Goal: Transaction & Acquisition: Purchase product/service

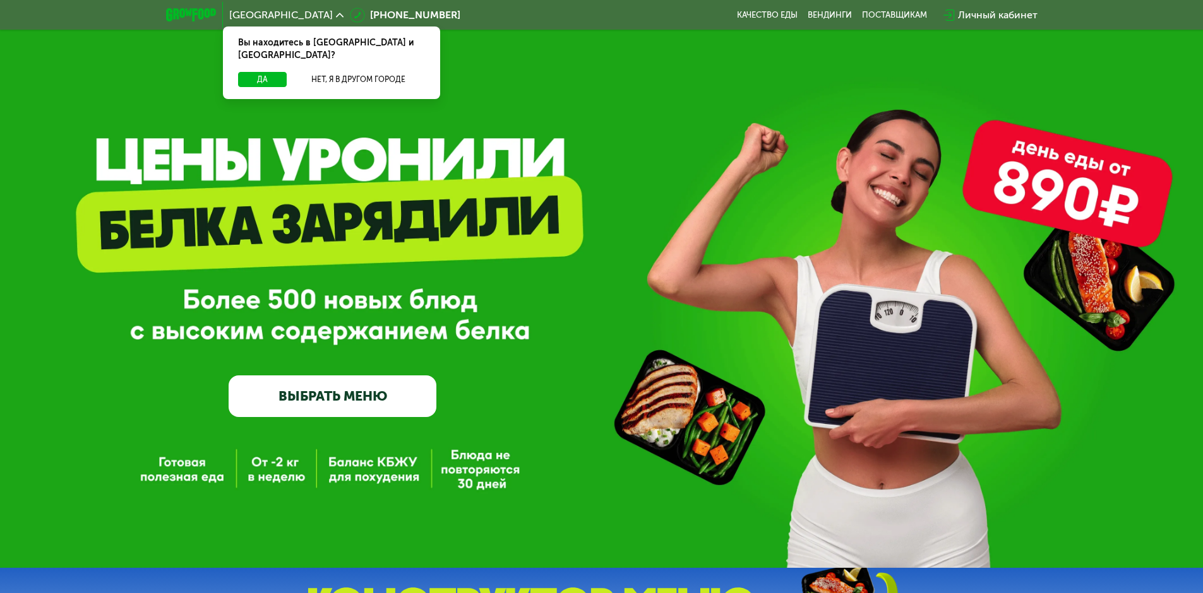
click at [325, 404] on link "ВЫБРАТЬ МЕНЮ" at bounding box center [333, 397] width 208 height 42
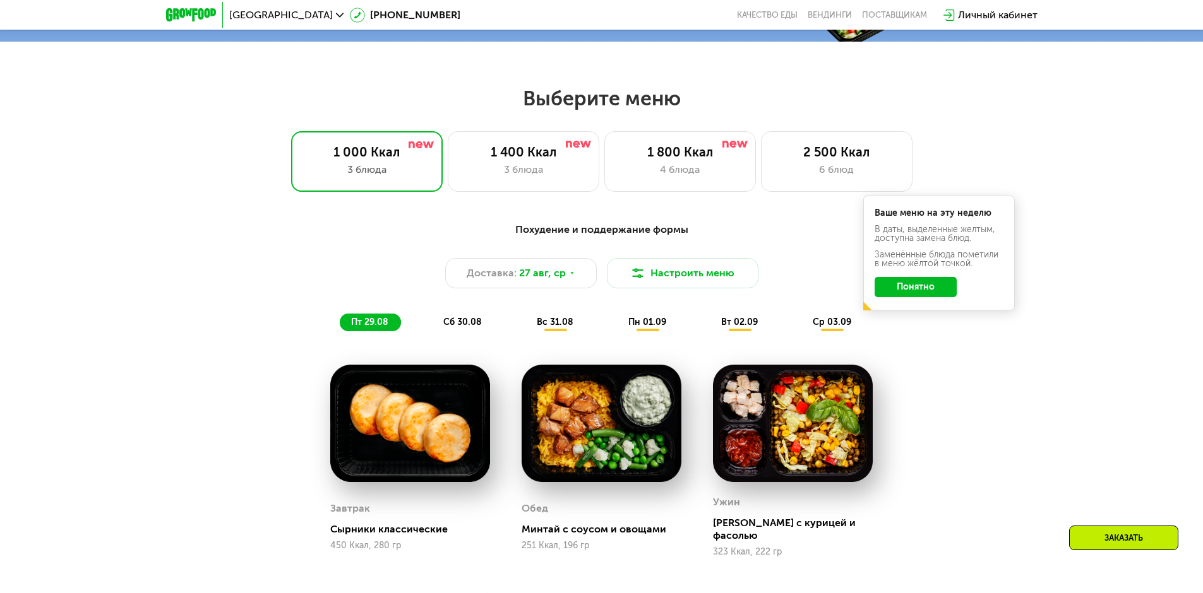
scroll to position [682, 0]
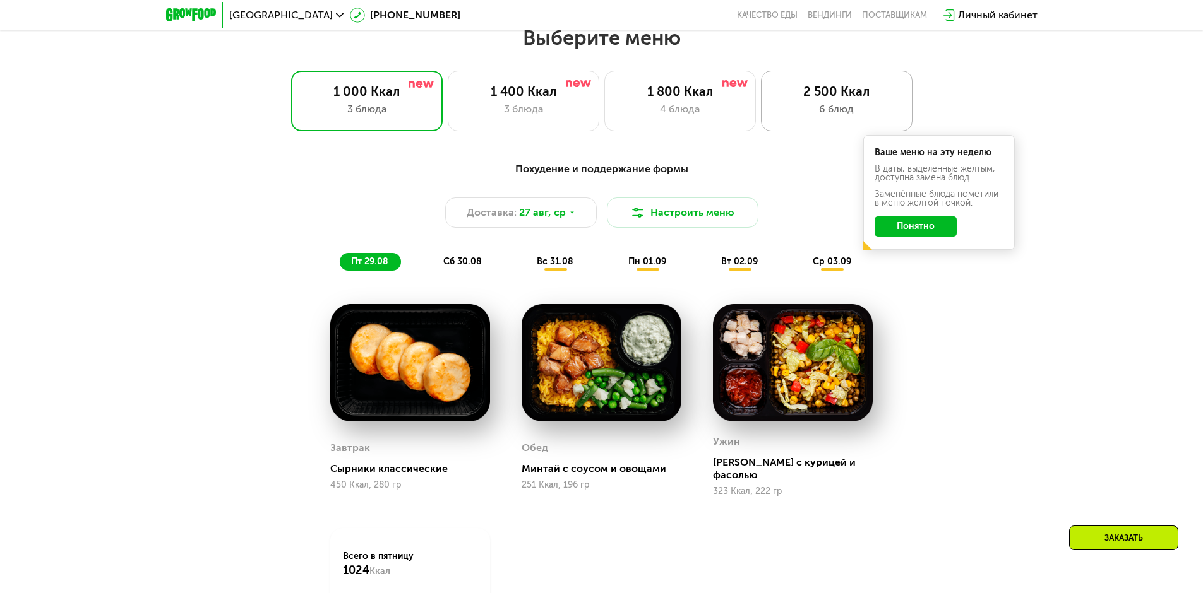
click at [795, 124] on div "2 500 Ккал 6 блюд" at bounding box center [837, 101] width 152 height 61
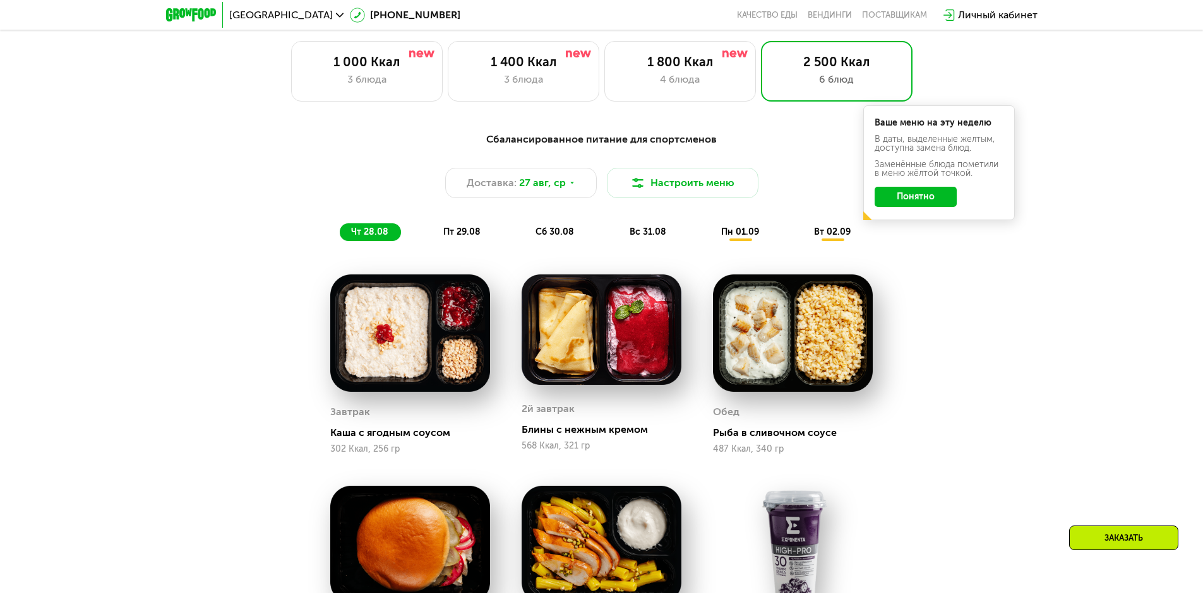
scroll to position [745, 0]
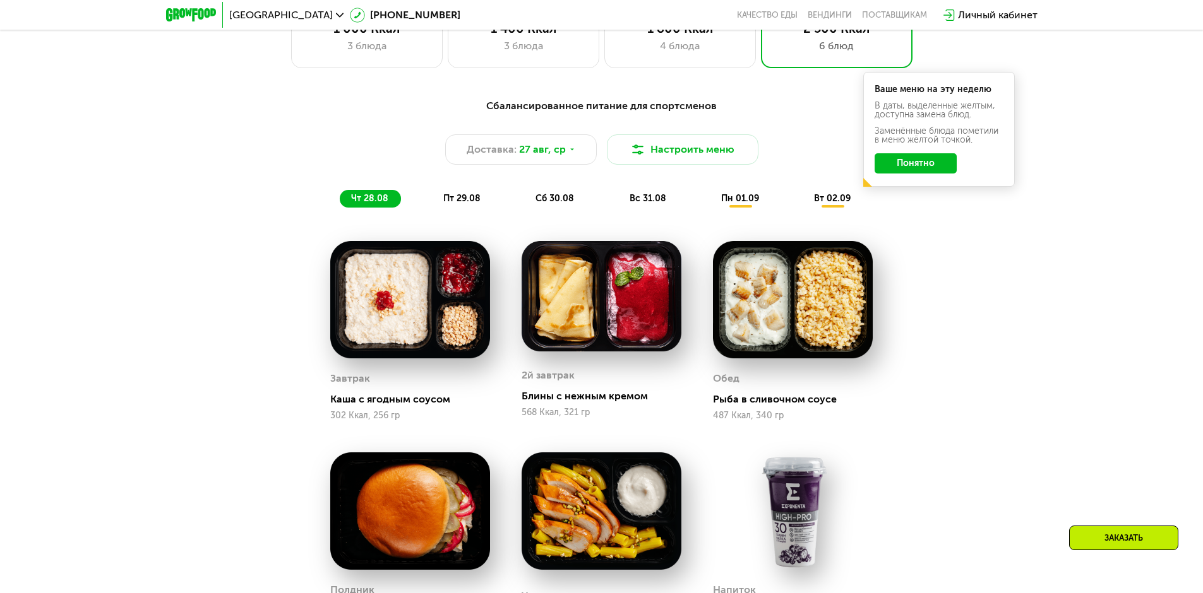
click at [596, 335] on img at bounding box center [601, 296] width 160 height 111
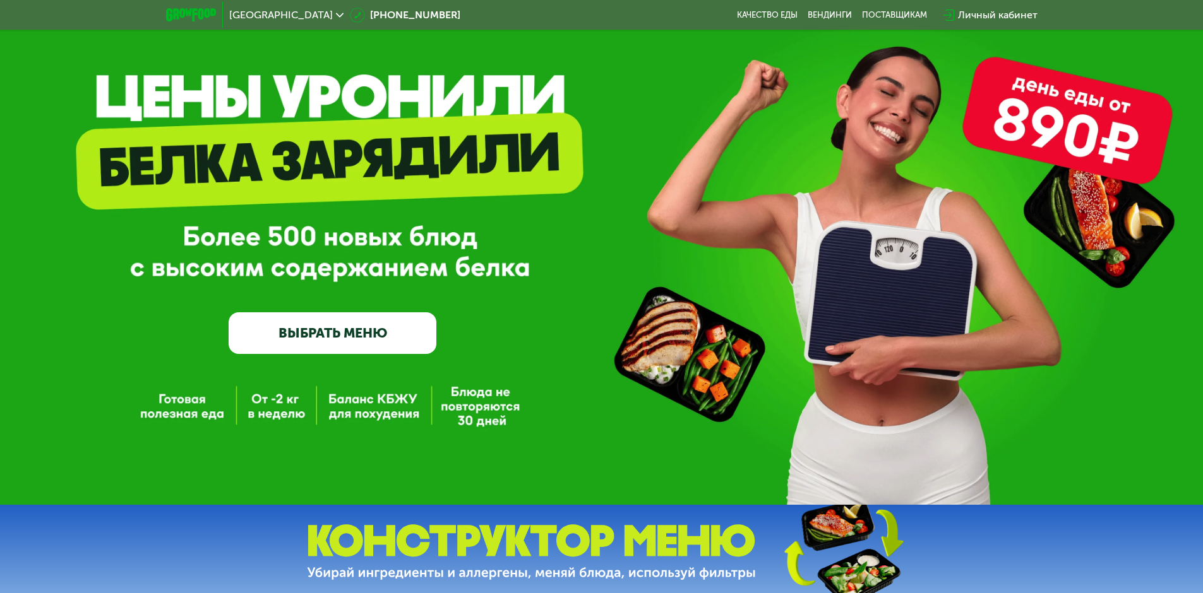
scroll to position [0, 0]
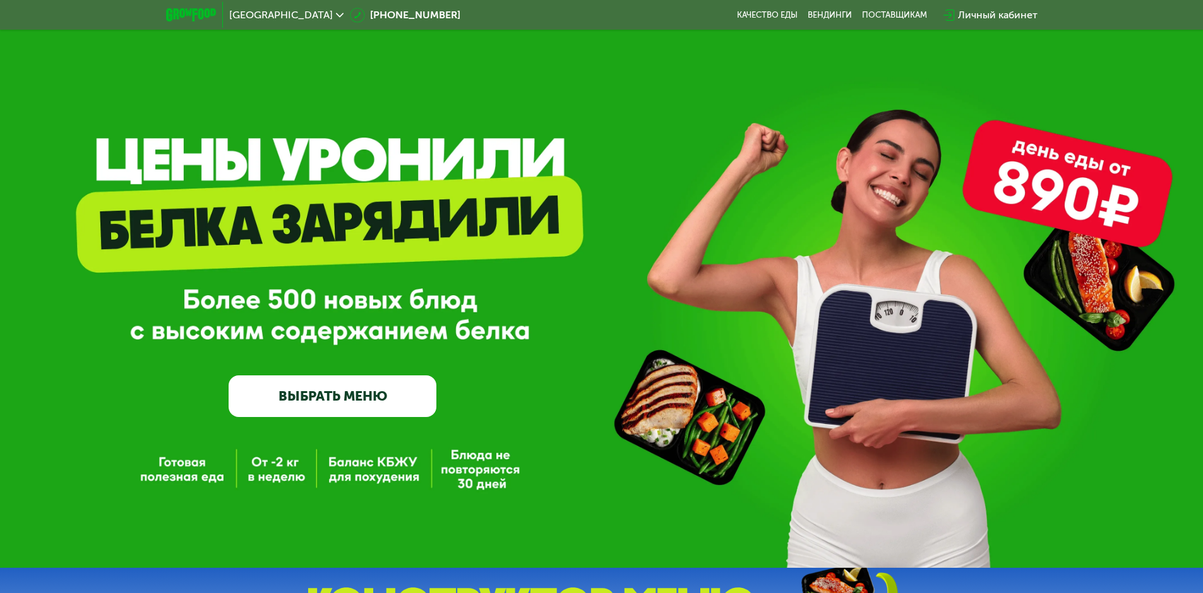
click at [332, 389] on link "ВЫБРАТЬ МЕНЮ" at bounding box center [333, 397] width 208 height 42
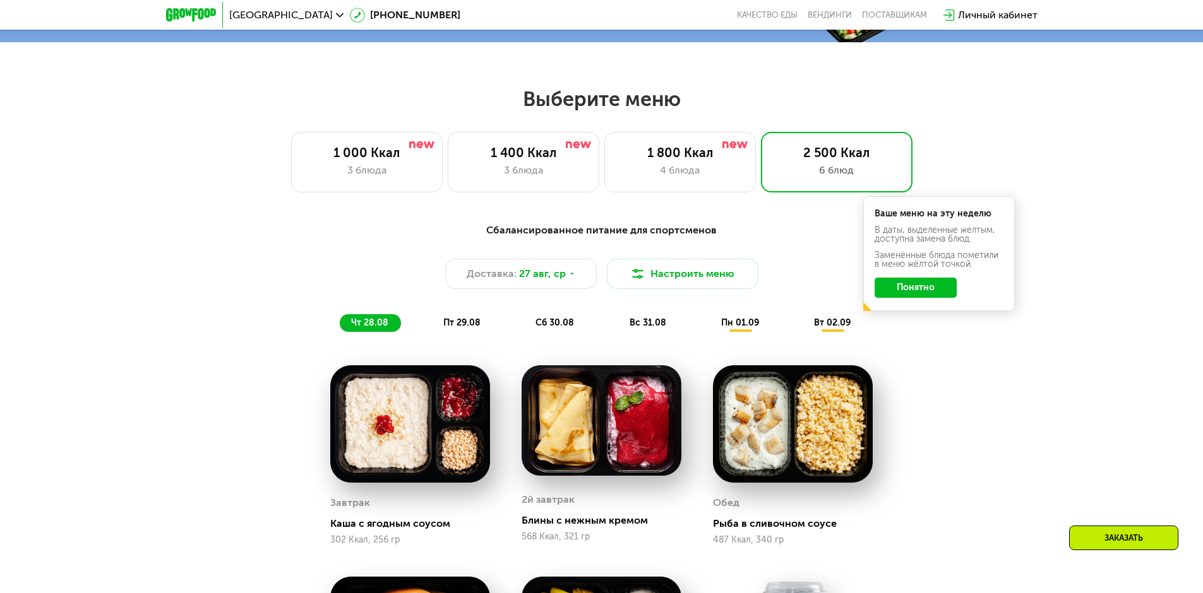
scroll to position [682, 0]
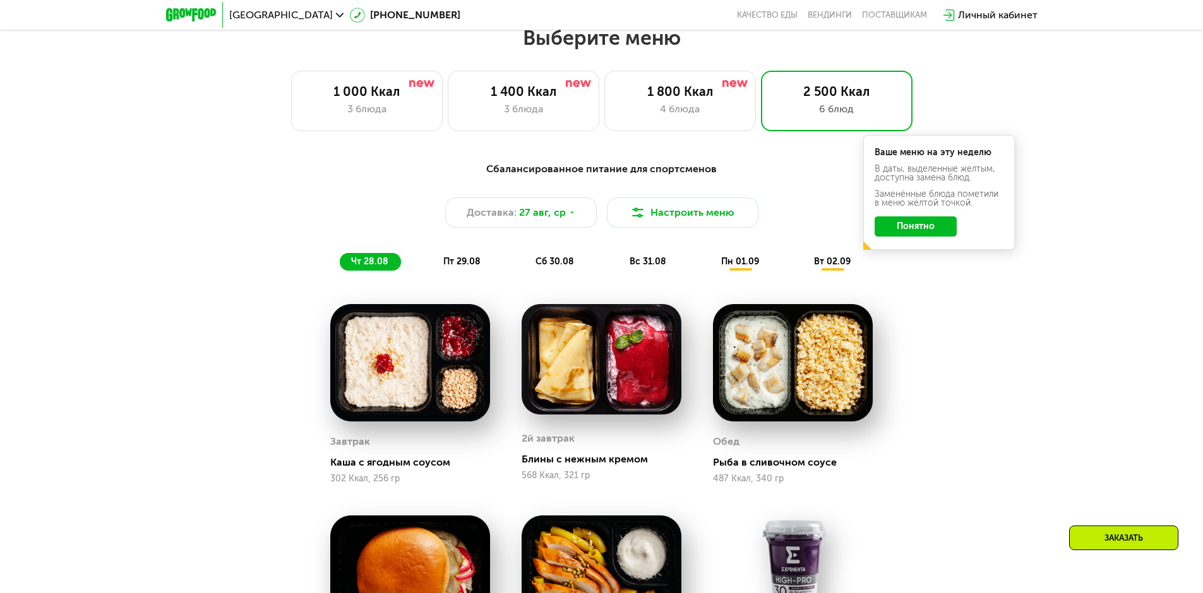
click at [914, 232] on button "Понятно" at bounding box center [915, 227] width 82 height 20
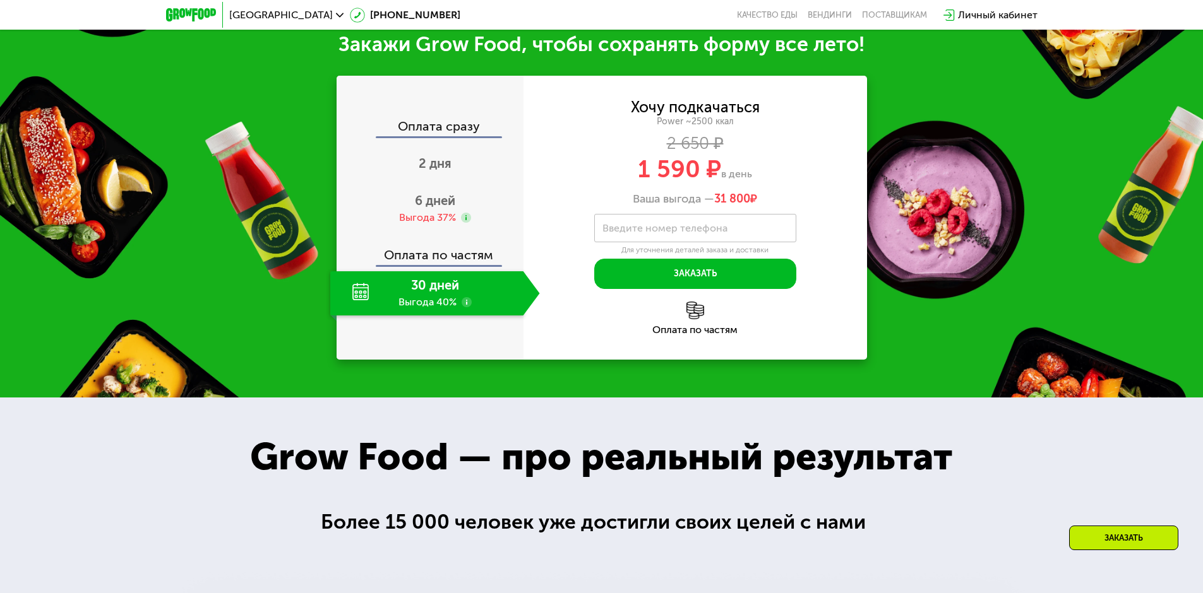
scroll to position [1629, 0]
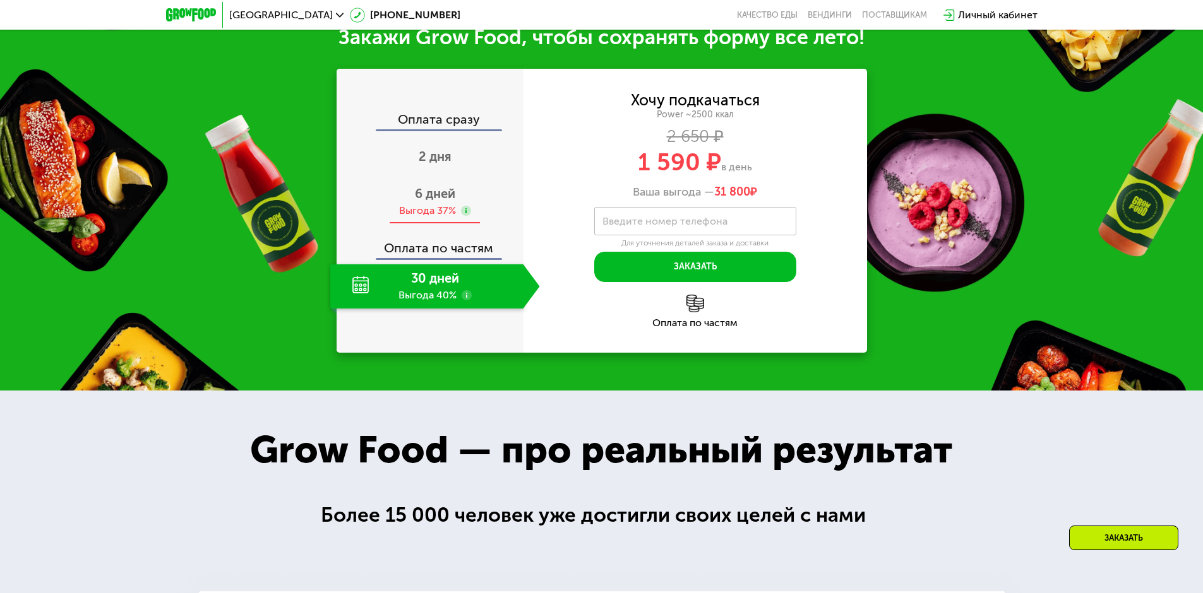
click at [435, 213] on div "Выгода 37%" at bounding box center [427, 211] width 57 height 14
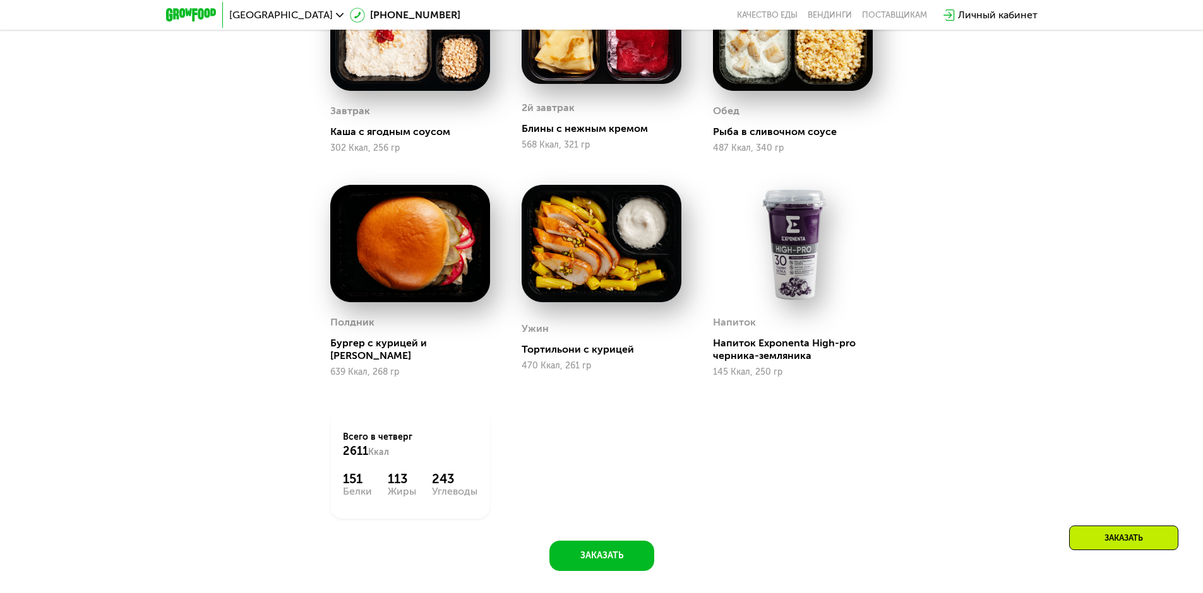
scroll to position [770, 0]
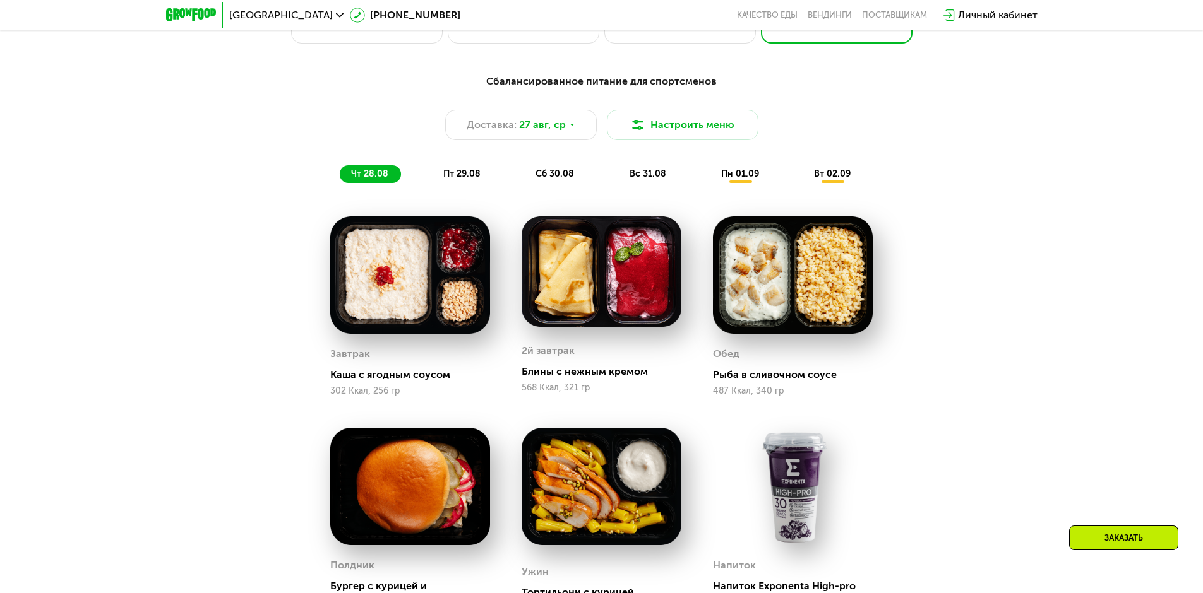
click at [458, 177] on span "пт 29.08" at bounding box center [461, 174] width 37 height 11
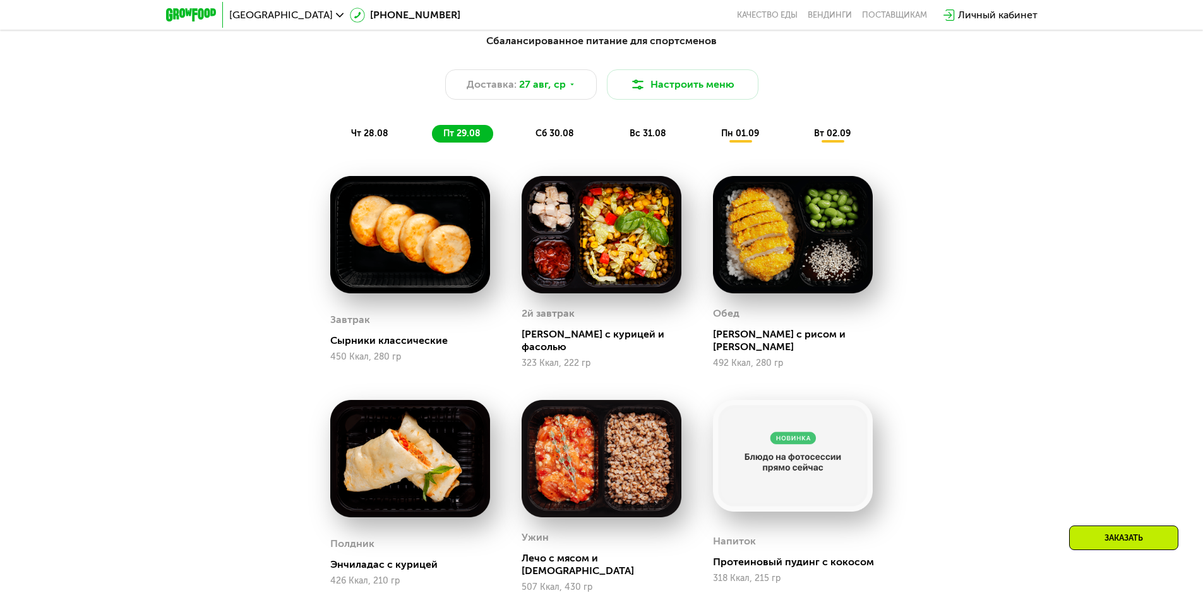
scroll to position [833, 0]
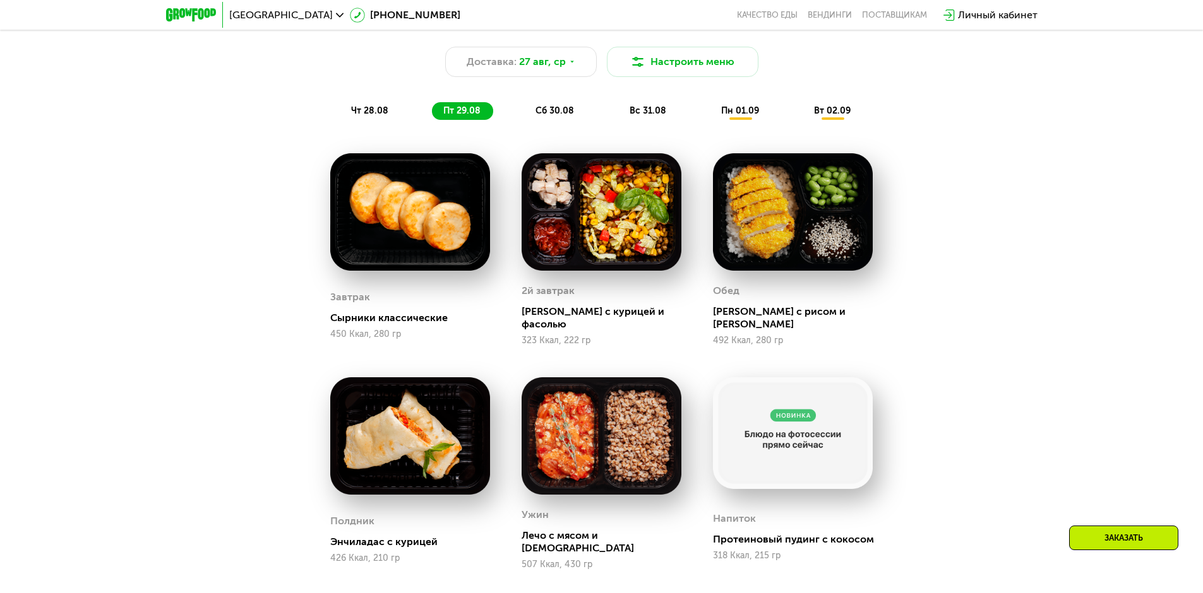
click at [556, 112] on span "сб 30.08" at bounding box center [554, 110] width 39 height 11
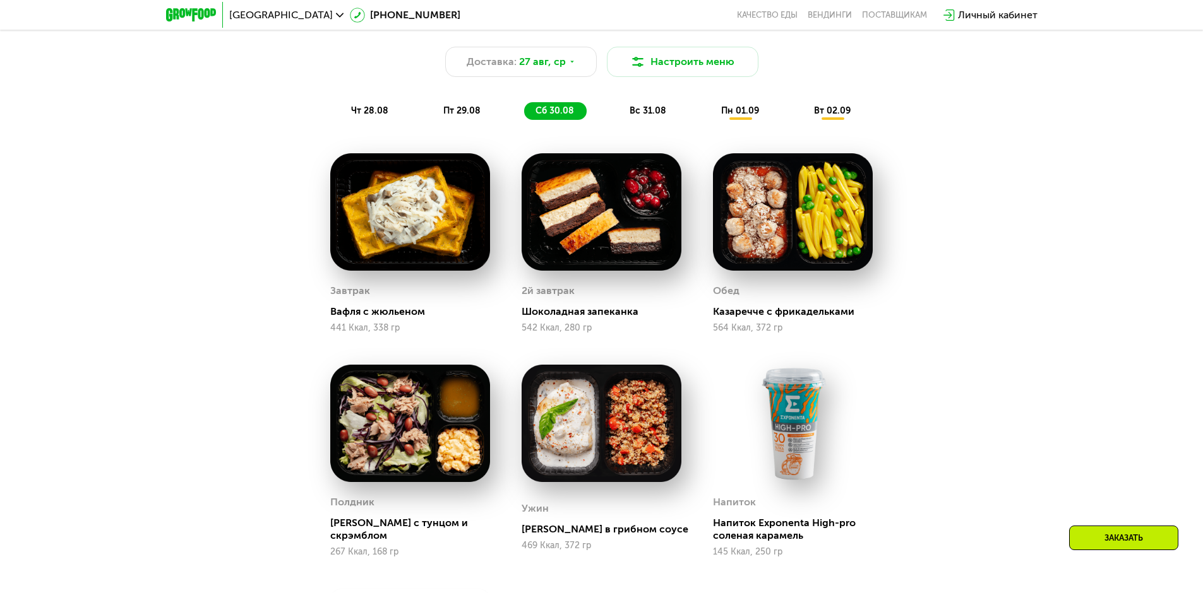
click at [647, 116] on span "вс 31.08" at bounding box center [647, 110] width 37 height 11
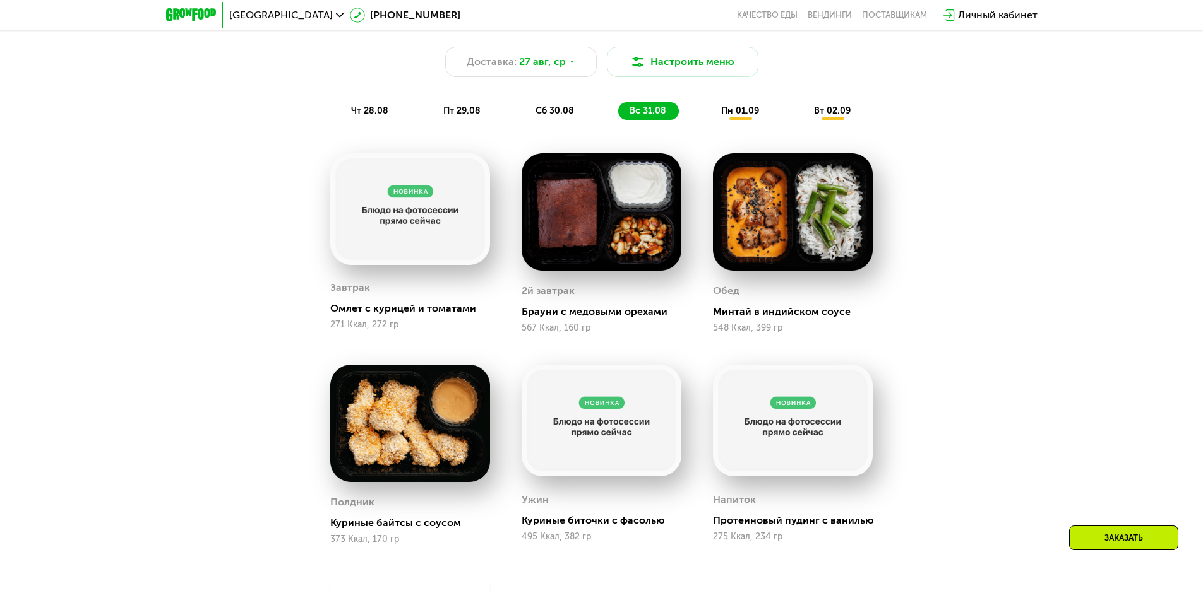
click at [756, 116] on span "пн 01.09" at bounding box center [740, 110] width 38 height 11
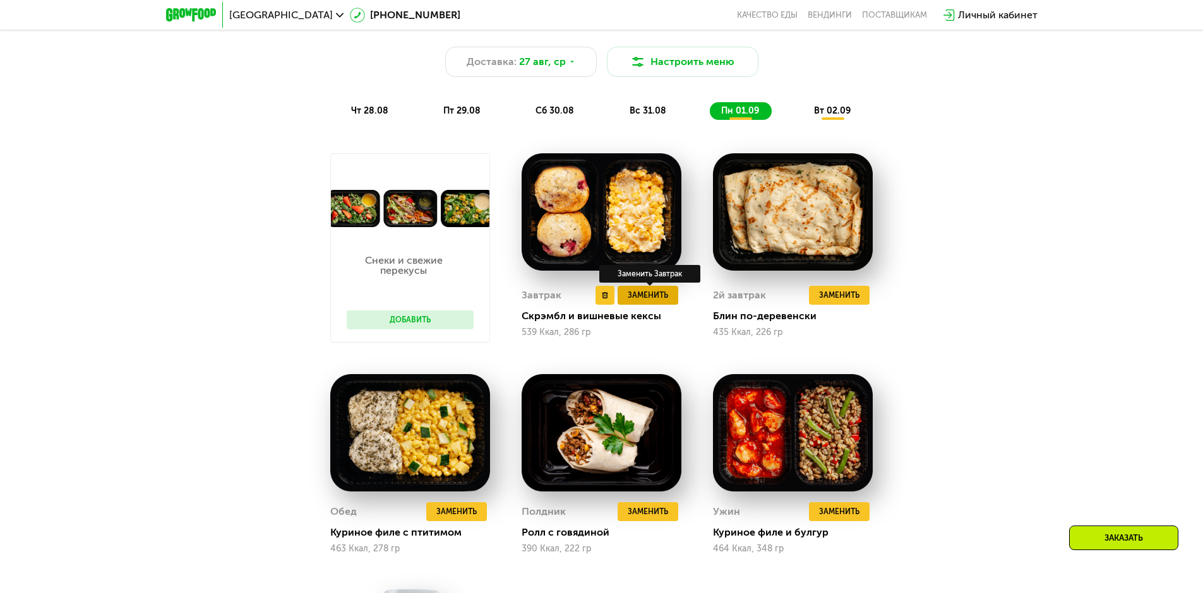
click at [648, 302] on span "Заменить" at bounding box center [647, 295] width 40 height 13
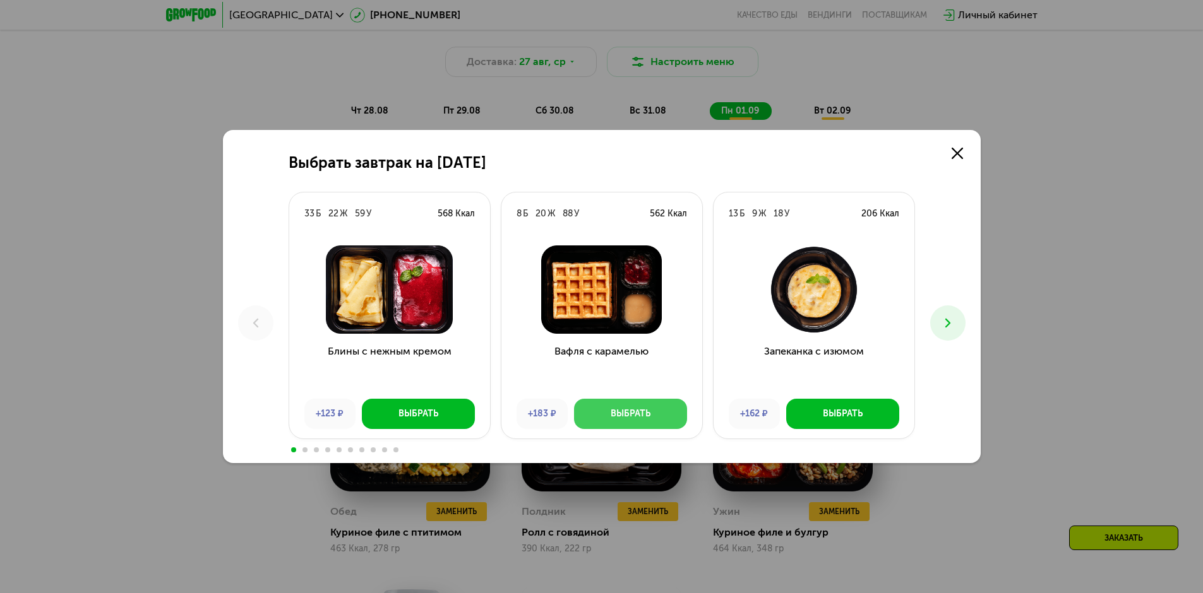
click at [653, 417] on button "Выбрать" at bounding box center [630, 414] width 113 height 30
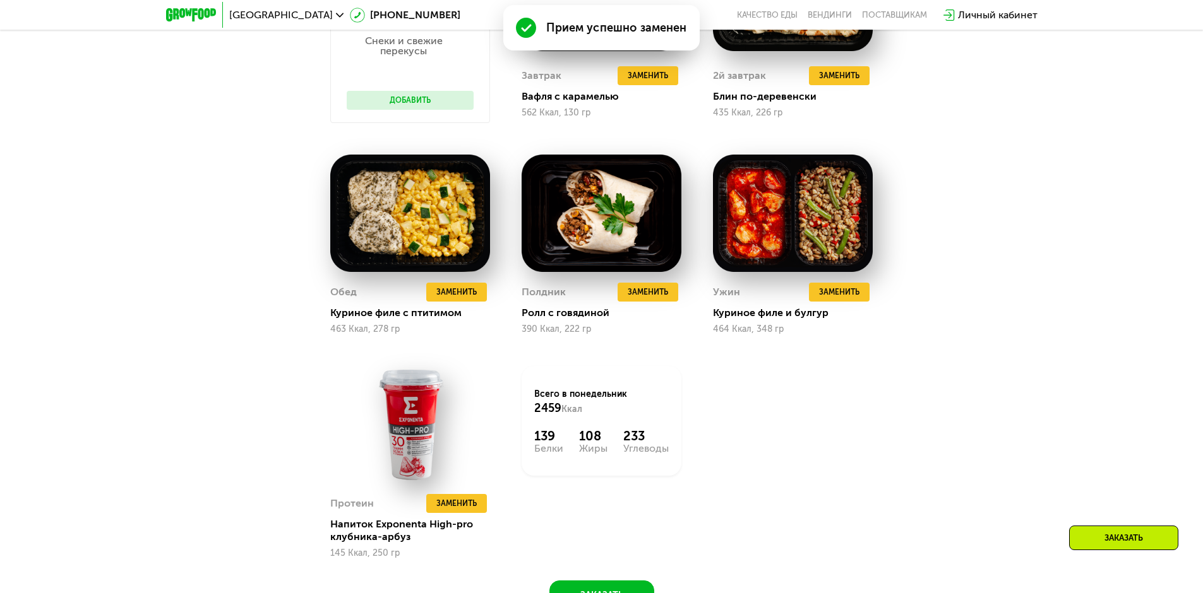
scroll to position [1085, 0]
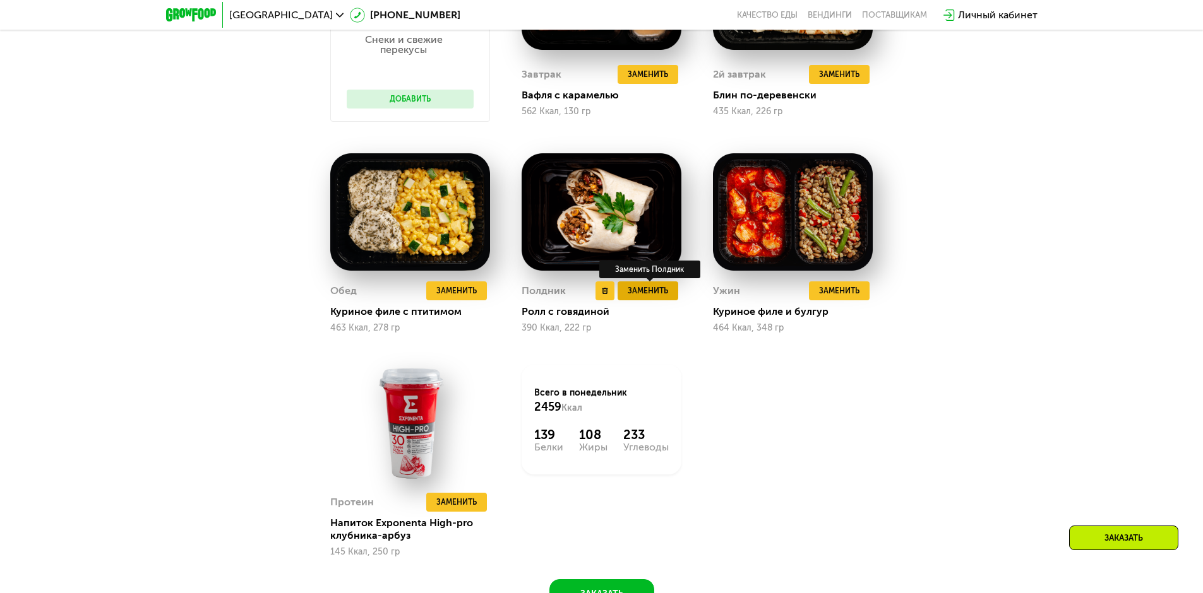
click at [650, 297] on span "Заменить" at bounding box center [647, 291] width 40 height 13
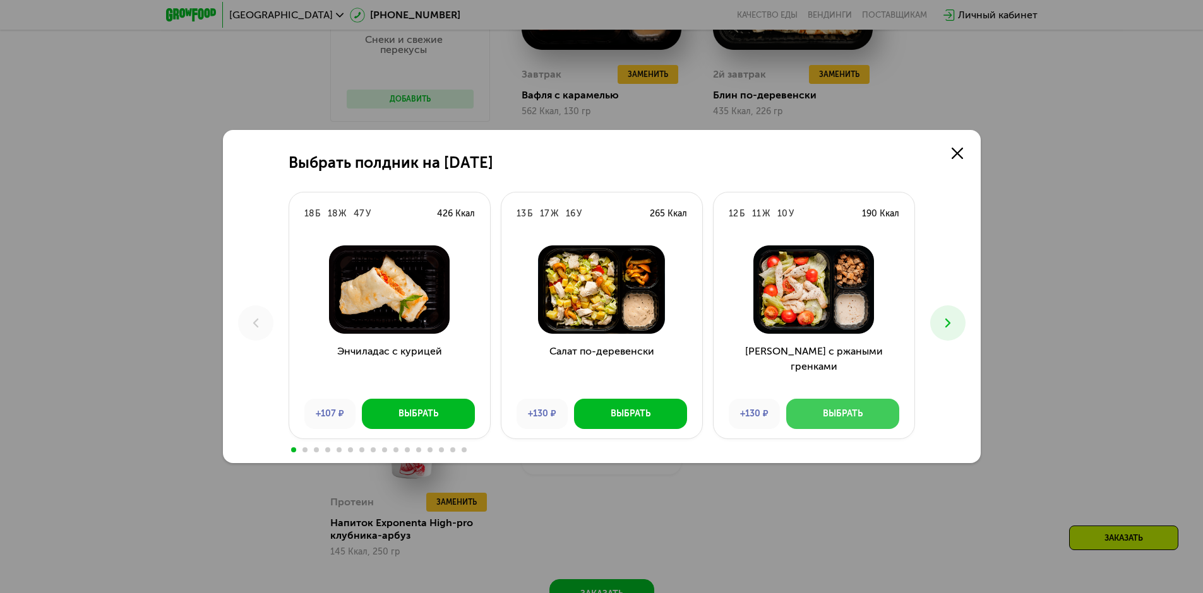
click at [857, 415] on div "Выбрать" at bounding box center [843, 414] width 40 height 13
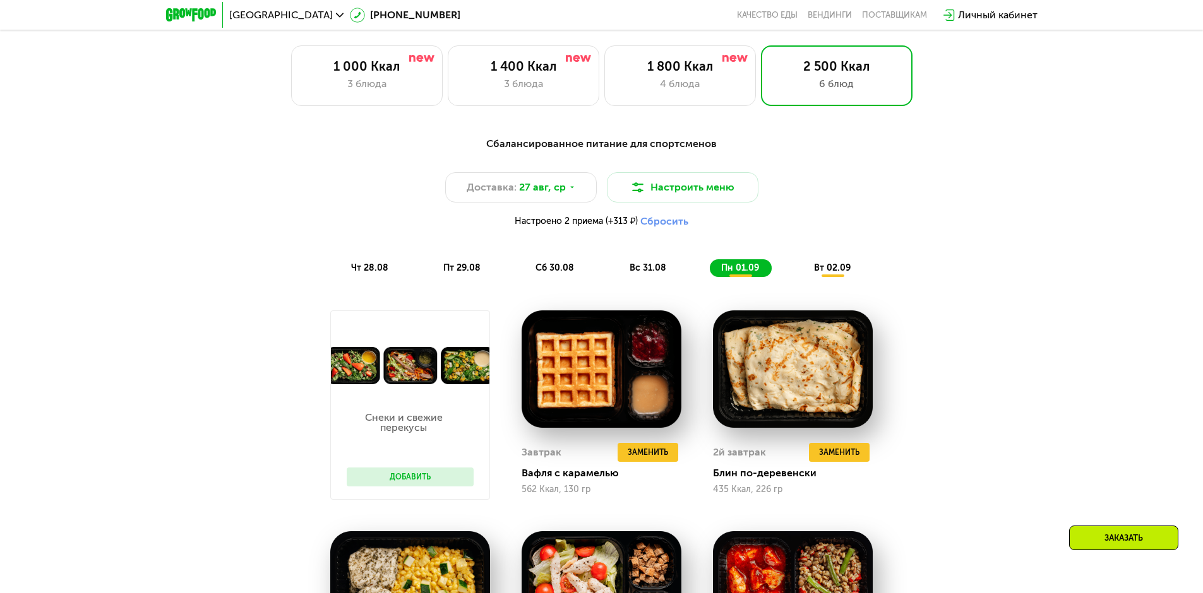
scroll to position [706, 0]
click at [841, 274] on span "вт 02.09" at bounding box center [832, 268] width 37 height 11
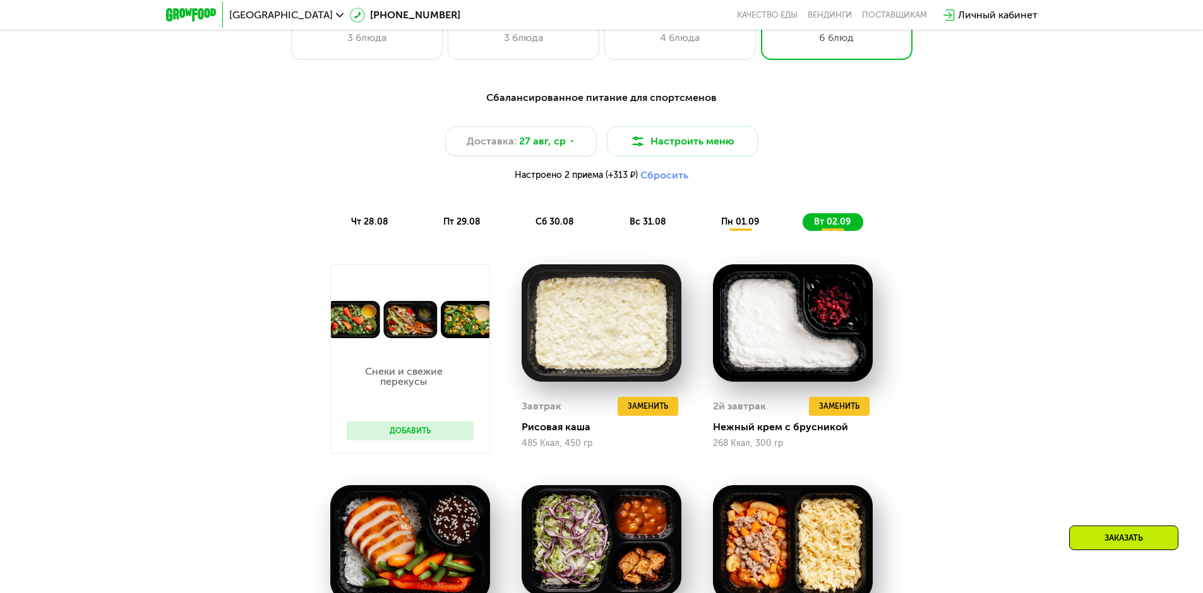
scroll to position [896, 0]
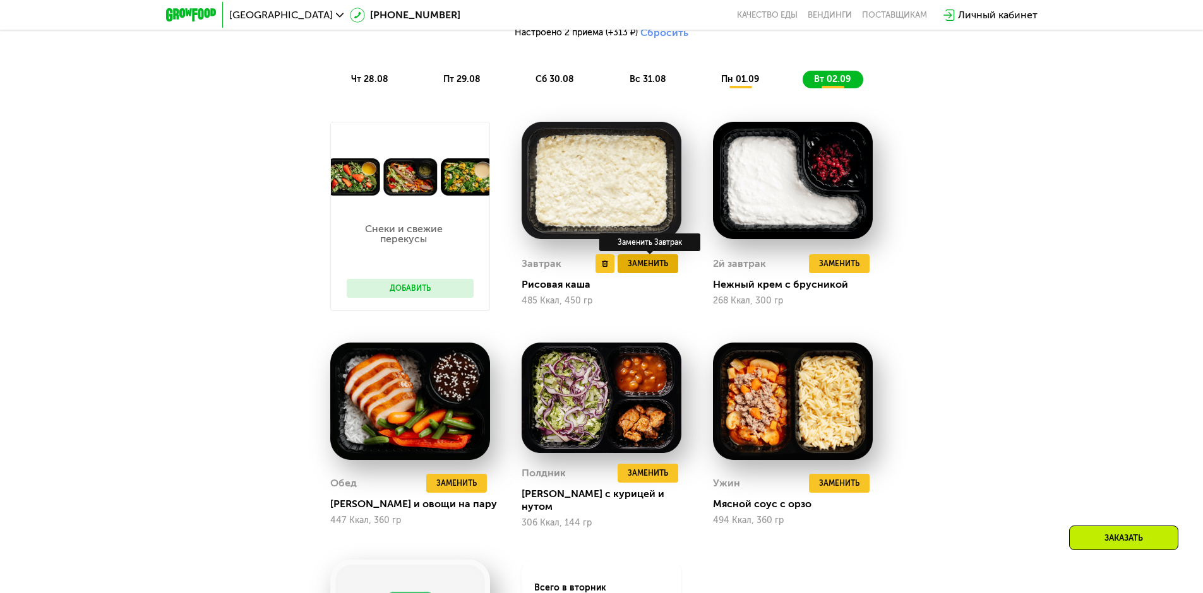
click at [655, 273] on button "Заменить" at bounding box center [647, 263] width 61 height 19
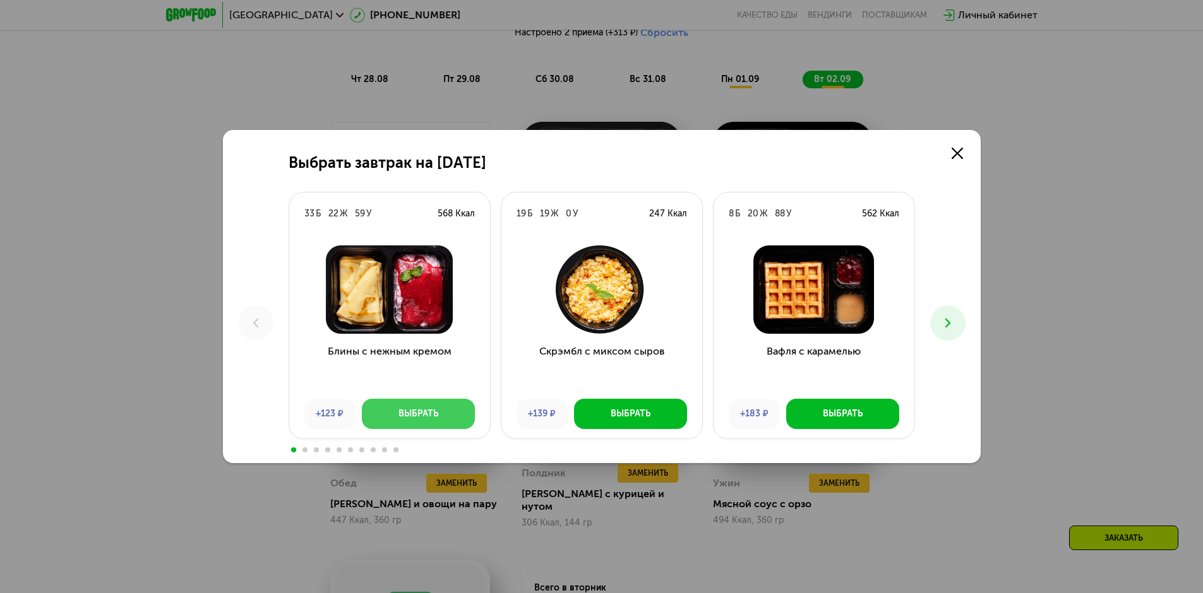
click at [426, 405] on button "Выбрать" at bounding box center [418, 414] width 113 height 30
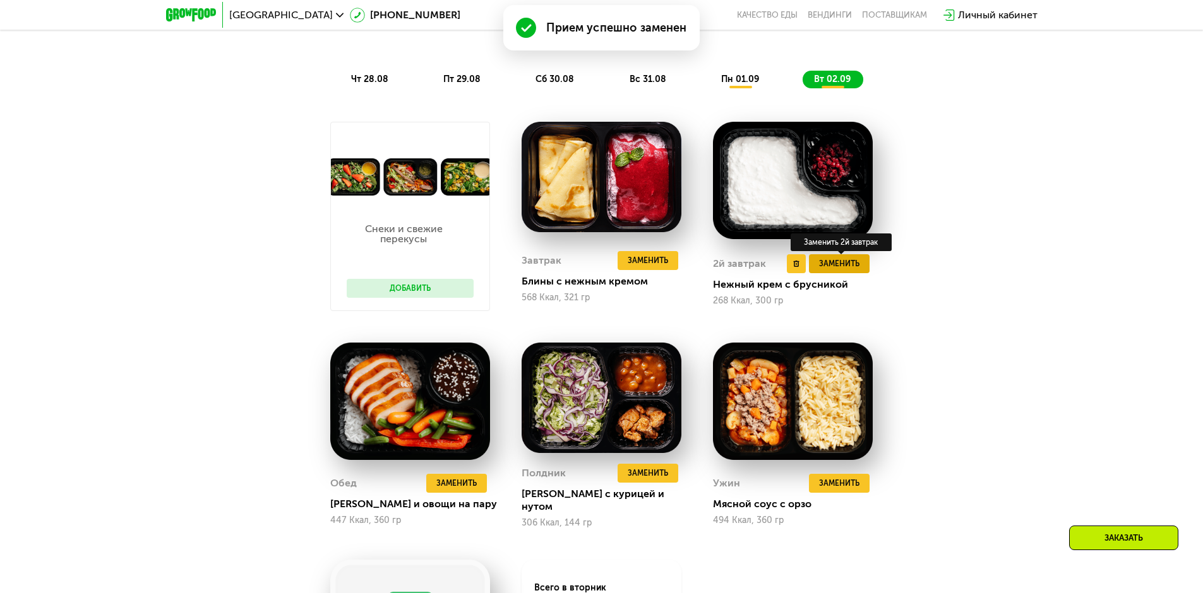
click at [854, 266] on span "Заменить" at bounding box center [839, 264] width 40 height 13
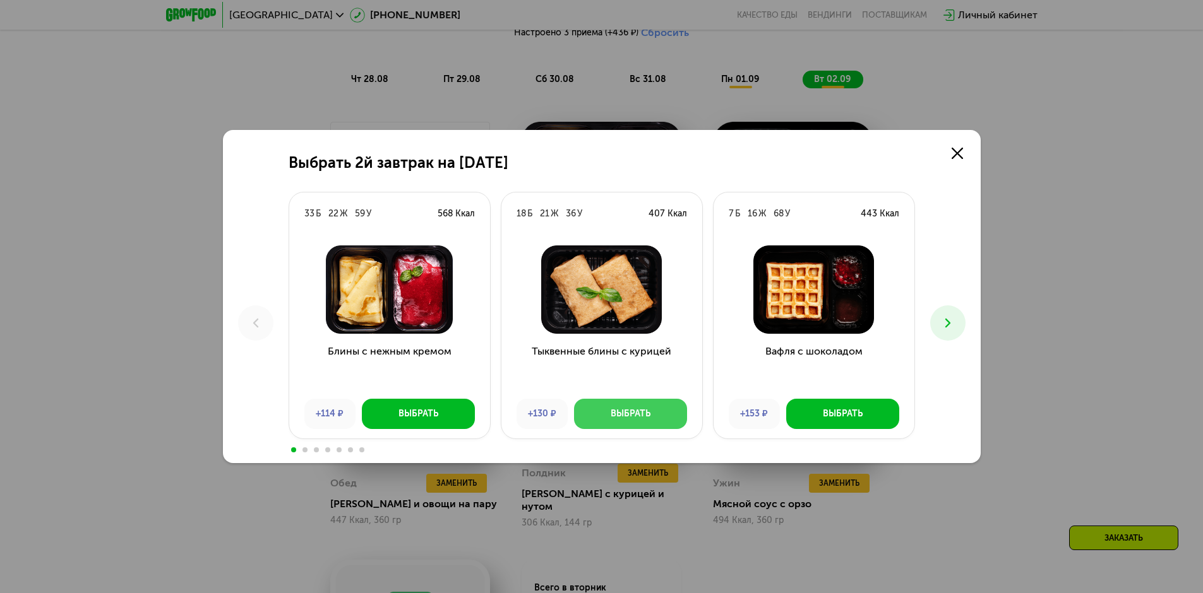
click at [643, 403] on button "Выбрать" at bounding box center [630, 414] width 113 height 30
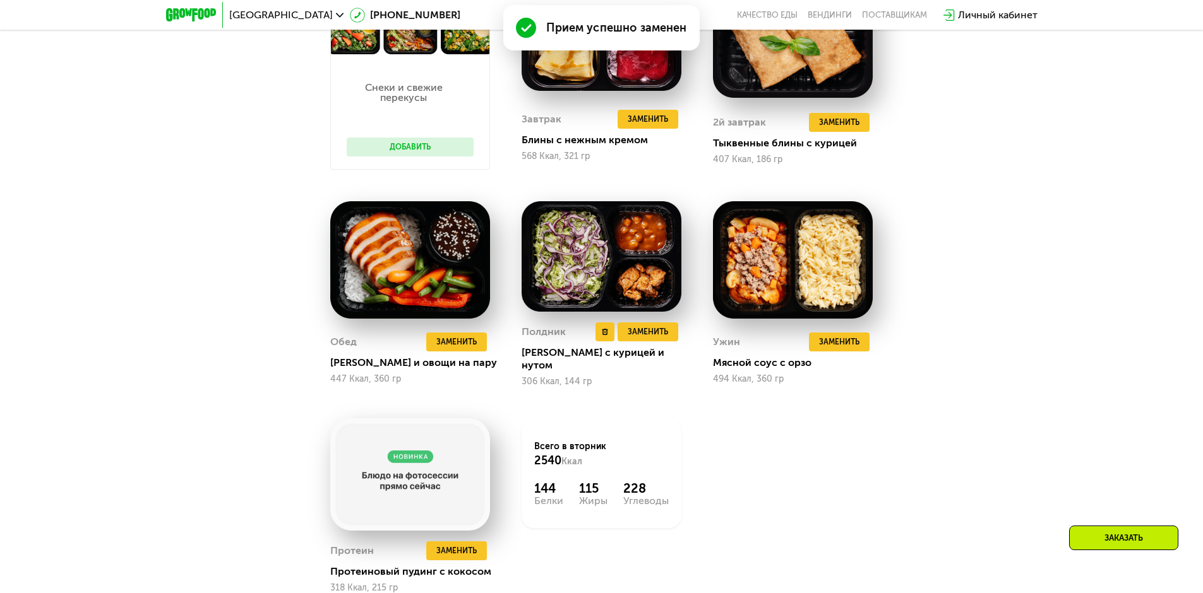
scroll to position [1085, 0]
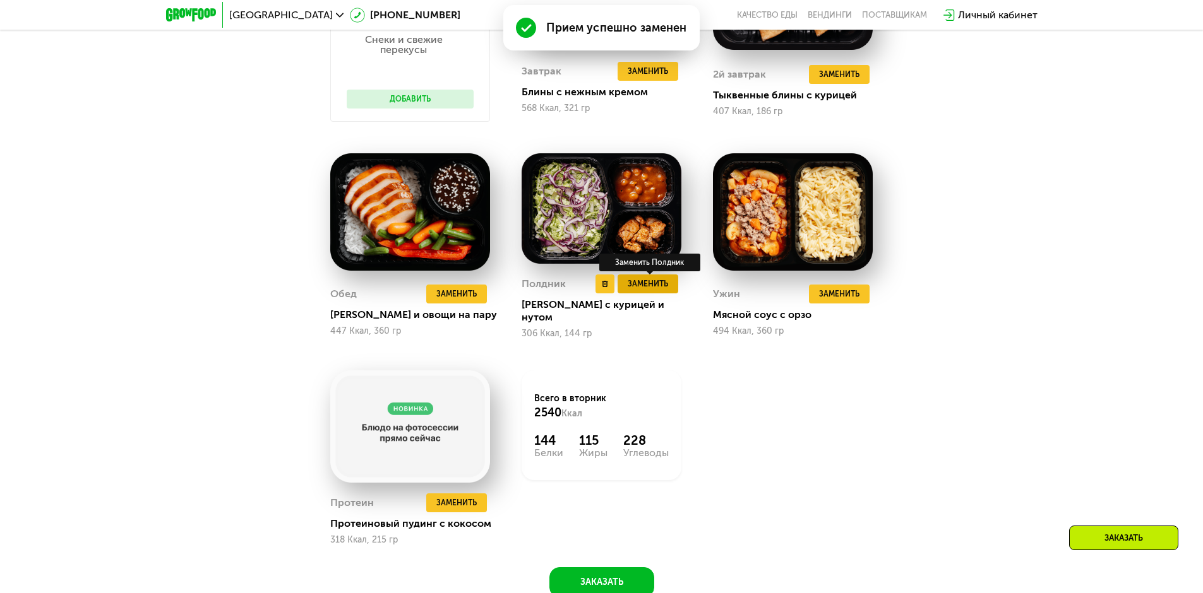
click at [640, 290] on span "Заменить" at bounding box center [647, 284] width 40 height 13
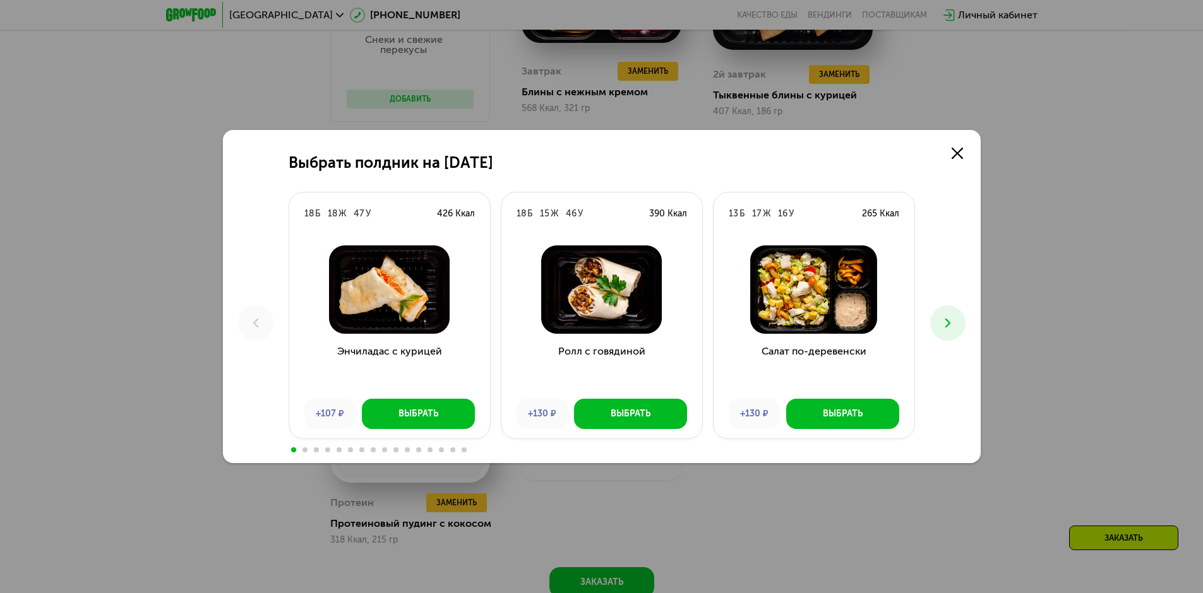
click at [432, 388] on h3 "Энчиладас с курицей" at bounding box center [389, 366] width 201 height 45
click at [432, 418] on div "Выбрать" at bounding box center [418, 414] width 40 height 13
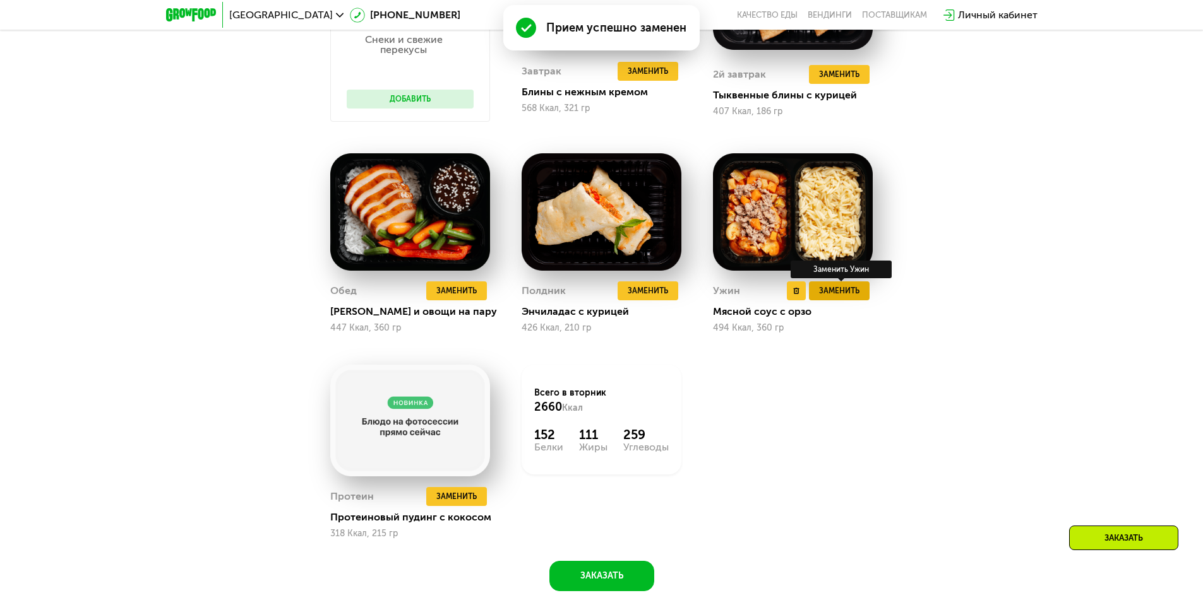
click at [849, 292] on span "Заменить" at bounding box center [839, 291] width 40 height 13
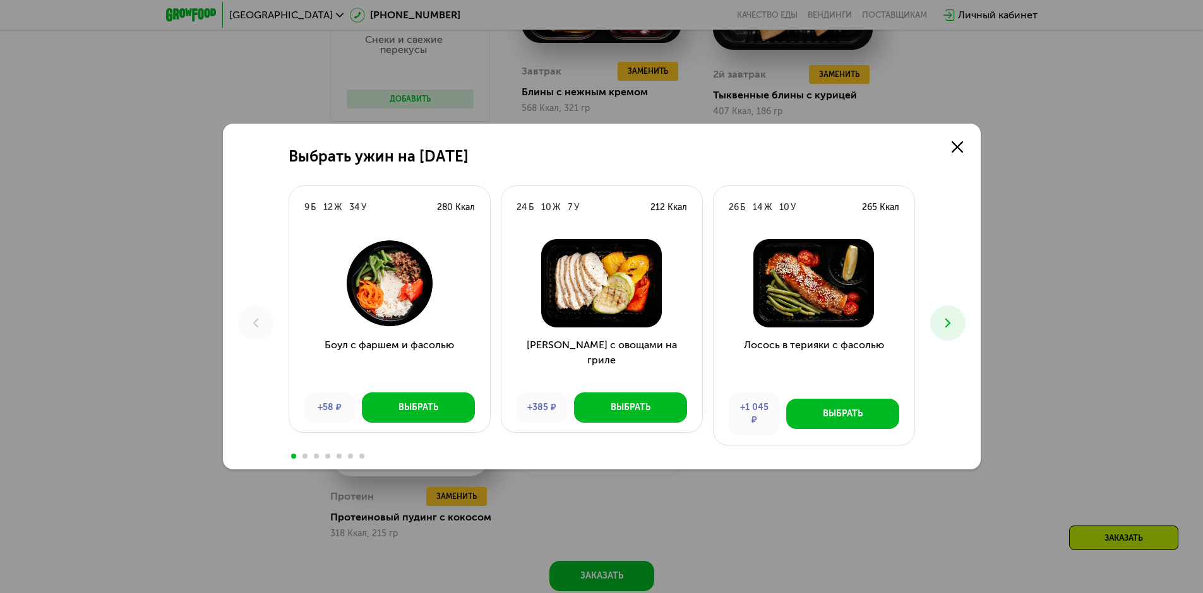
click at [949, 324] on use at bounding box center [946, 323] width 5 height 9
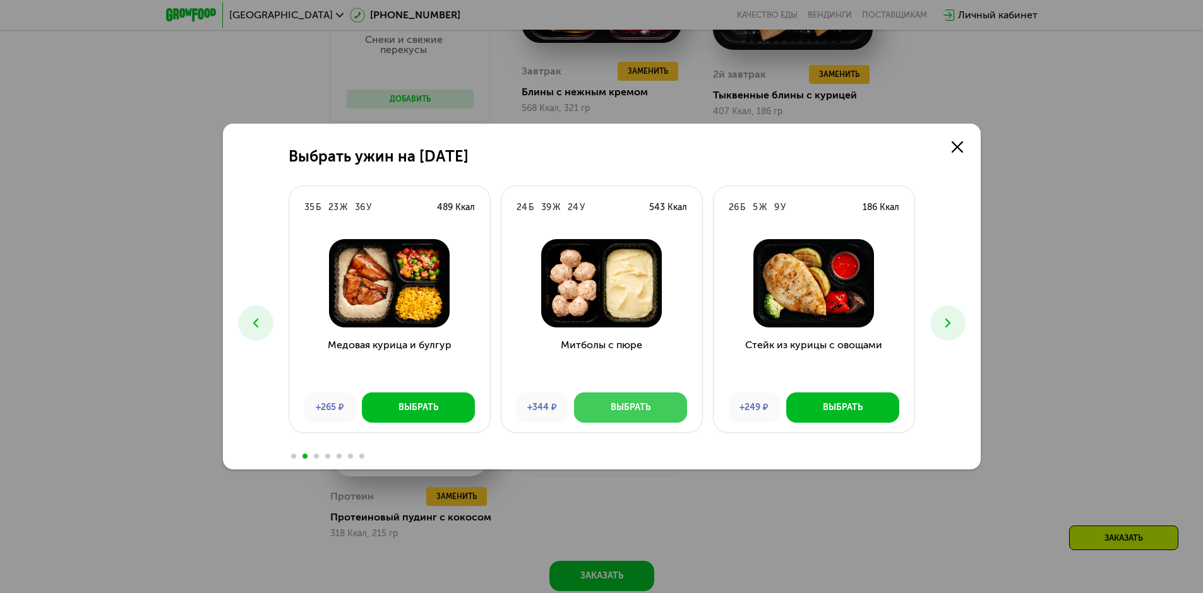
click at [638, 398] on button "Выбрать" at bounding box center [630, 408] width 113 height 30
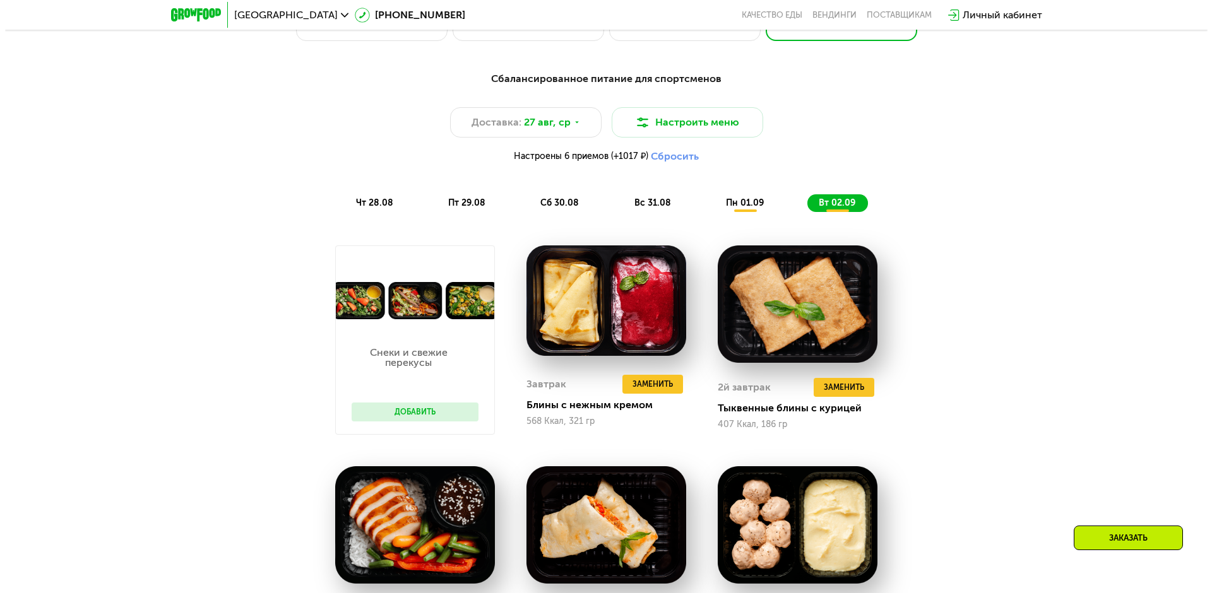
scroll to position [706, 0]
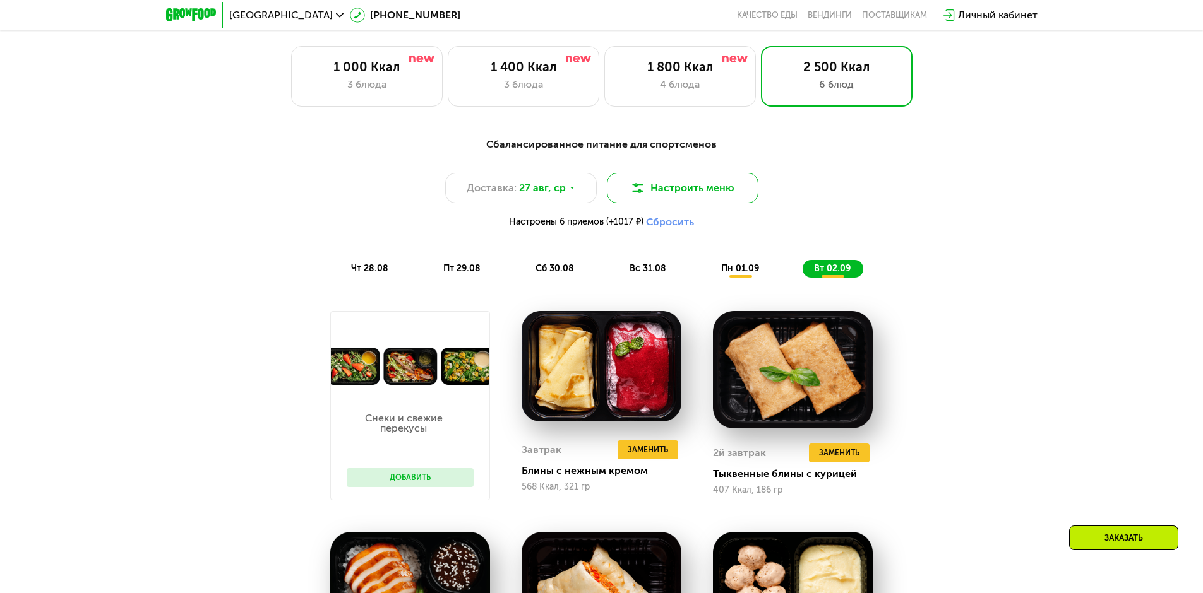
click at [680, 193] on button "Настроить меню" at bounding box center [683, 188] width 152 height 30
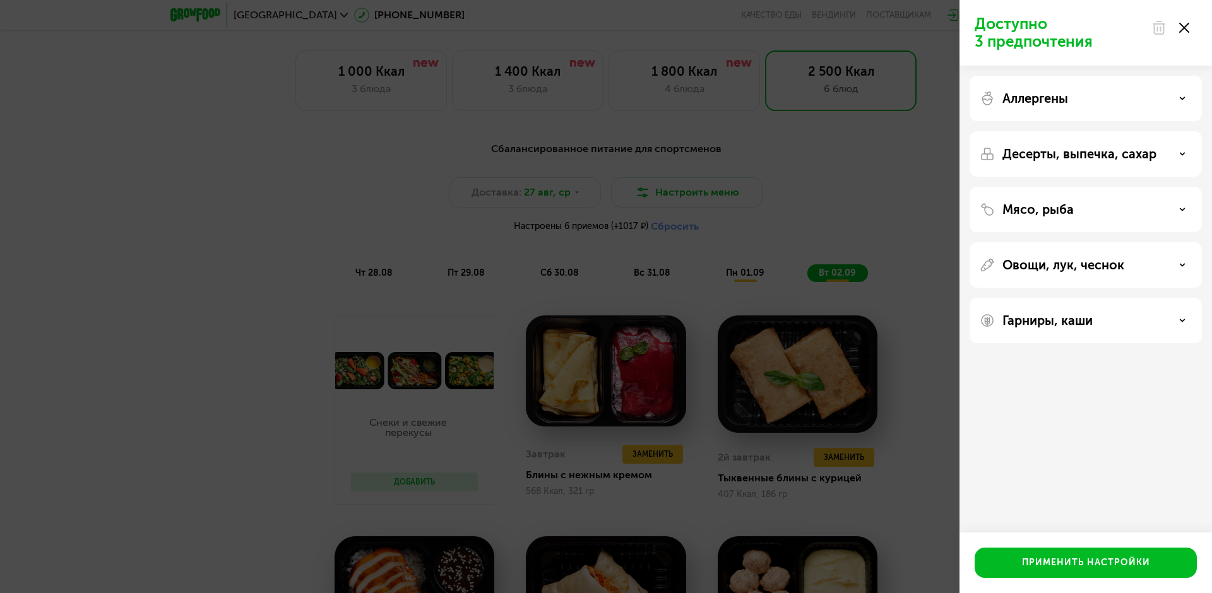
click at [1145, 100] on div "Аллергены" at bounding box center [1086, 98] width 212 height 15
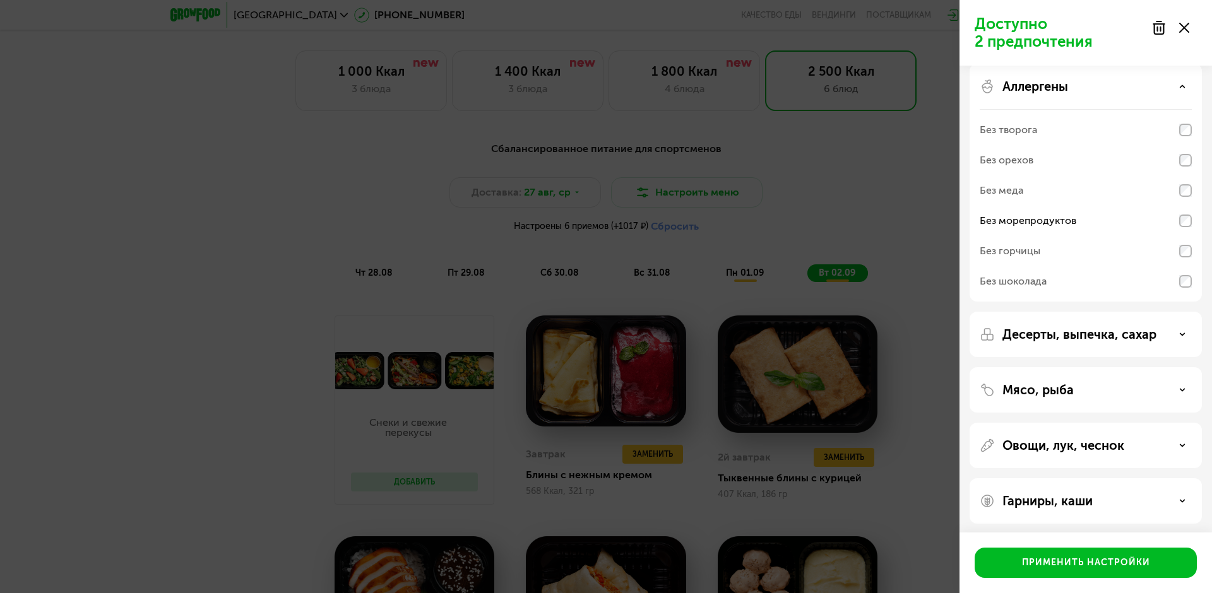
scroll to position [16, 0]
click at [1170, 335] on div "Десерты, выпечка, сахар" at bounding box center [1086, 330] width 212 height 15
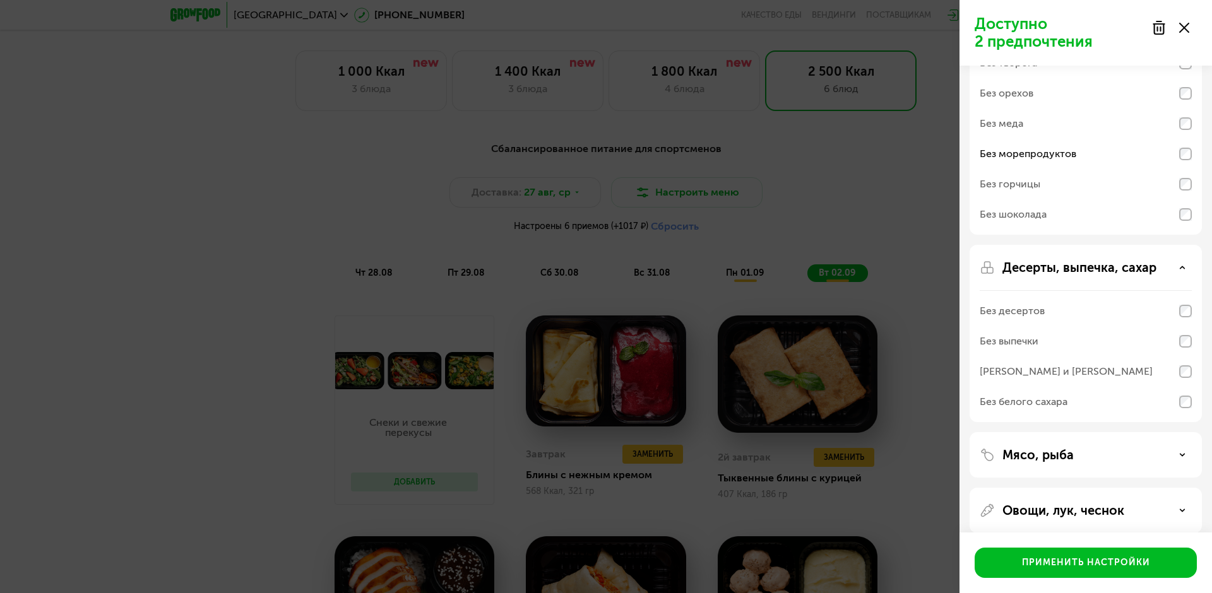
scroll to position [142, 0]
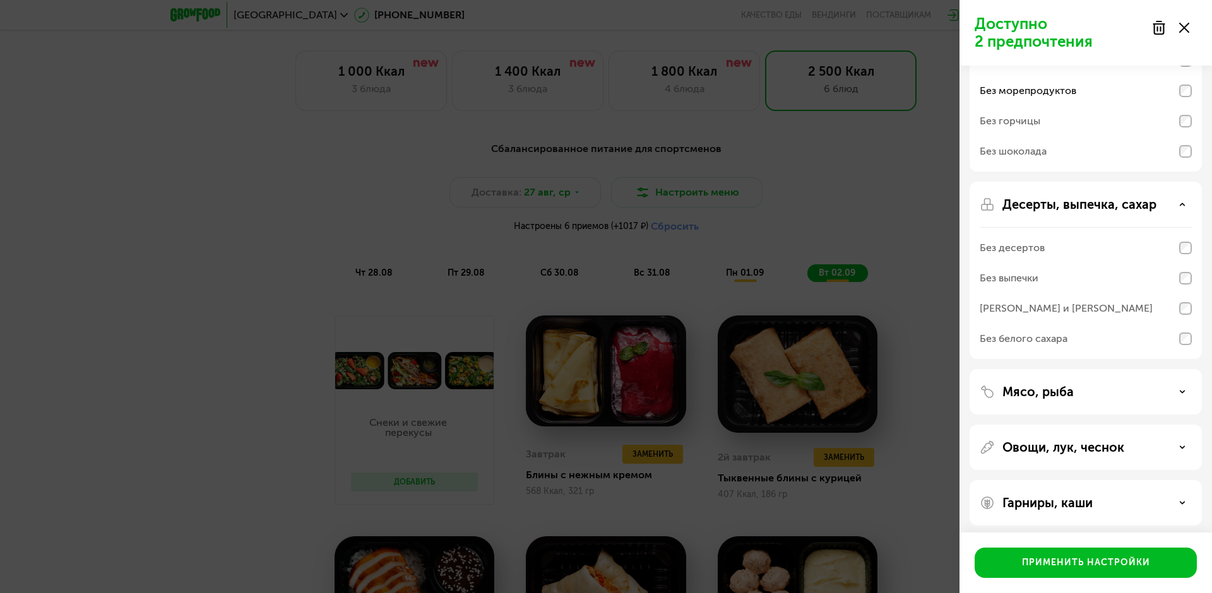
click at [1115, 392] on div "Мясо, рыба" at bounding box center [1086, 391] width 212 height 15
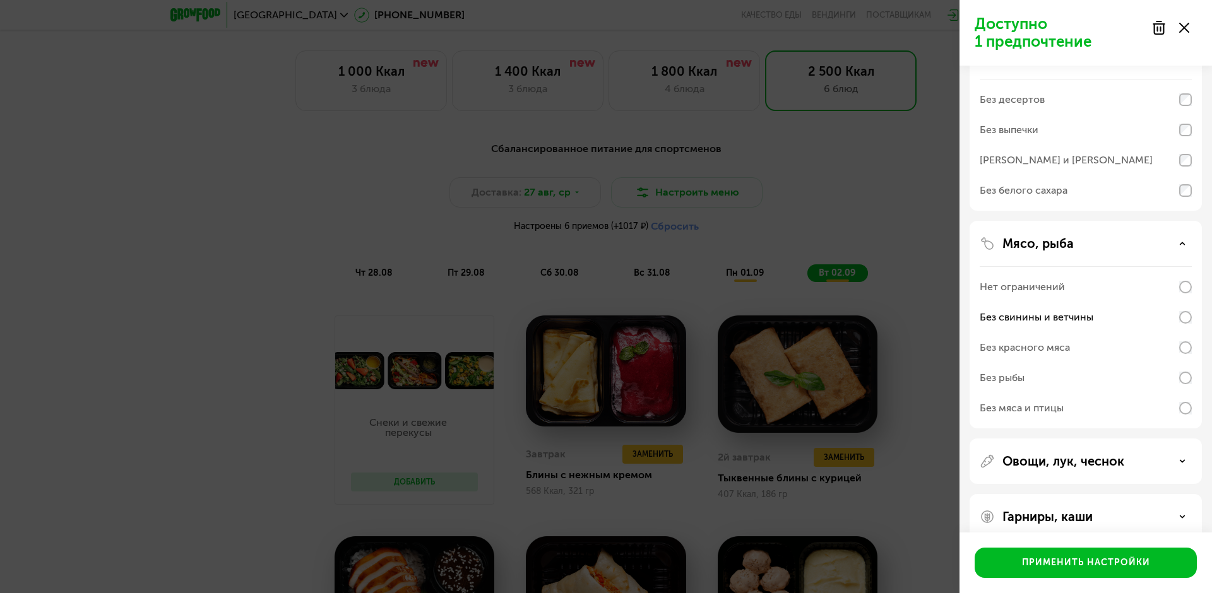
scroll to position [310, 0]
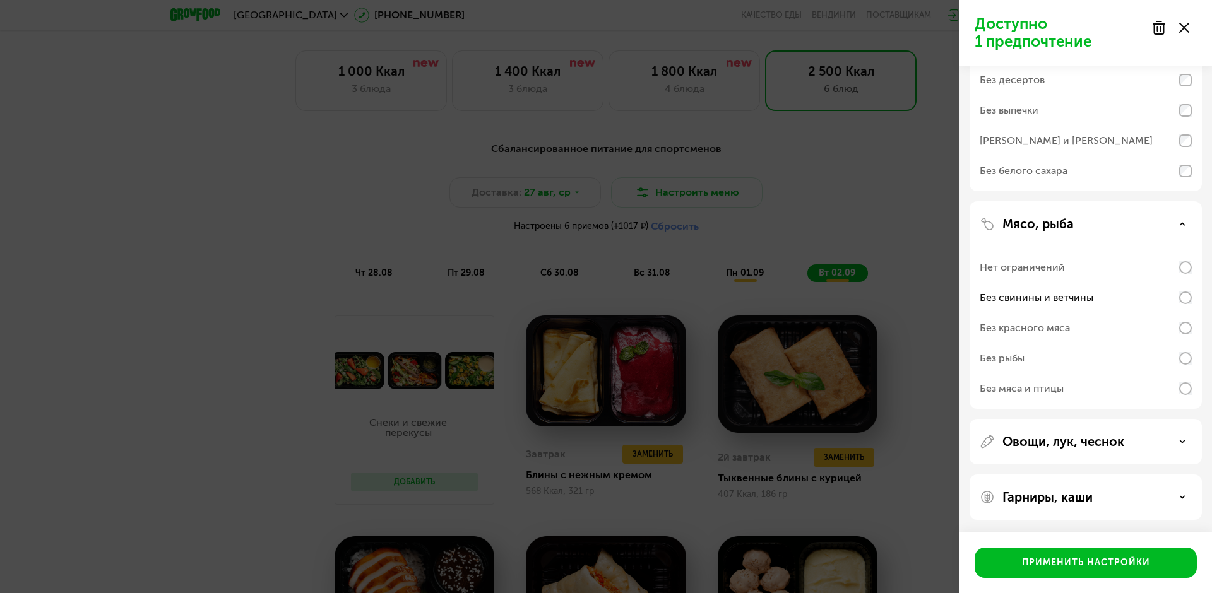
click at [1179, 501] on div "Гарниры, каши" at bounding box center [1086, 497] width 212 height 15
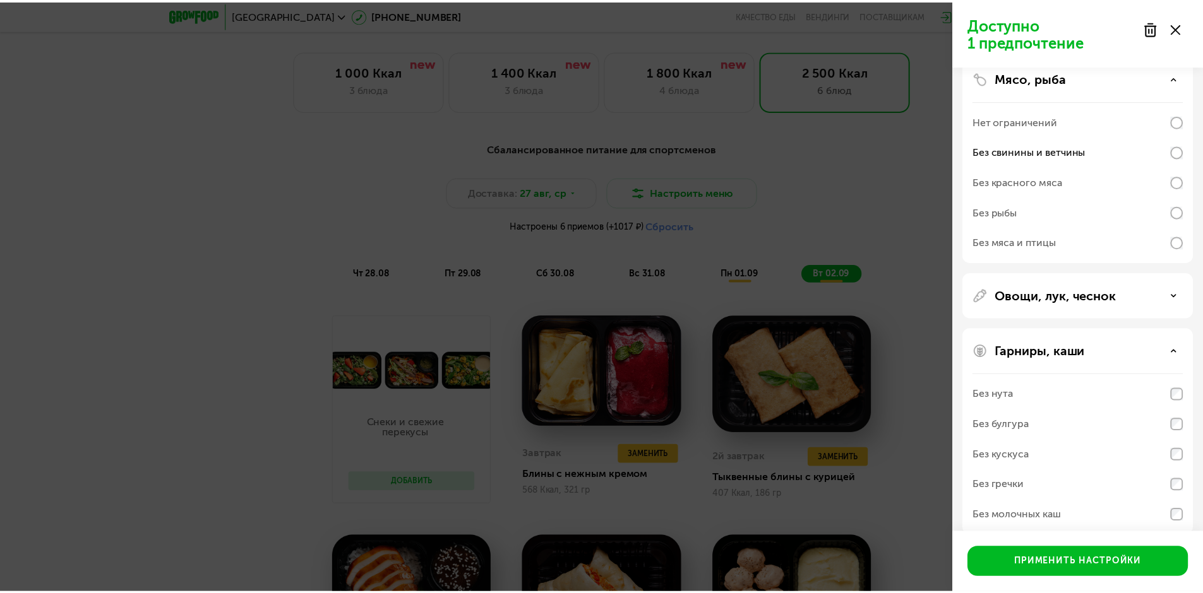
scroll to position [472, 0]
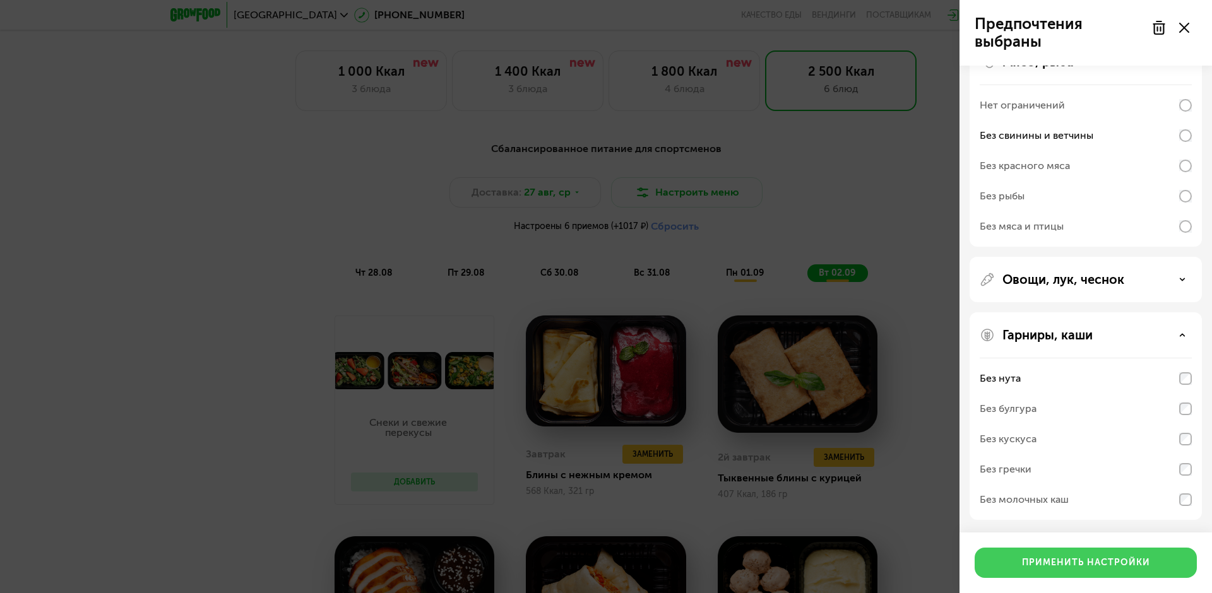
click at [1133, 558] on div "Применить настройки" at bounding box center [1086, 563] width 128 height 13
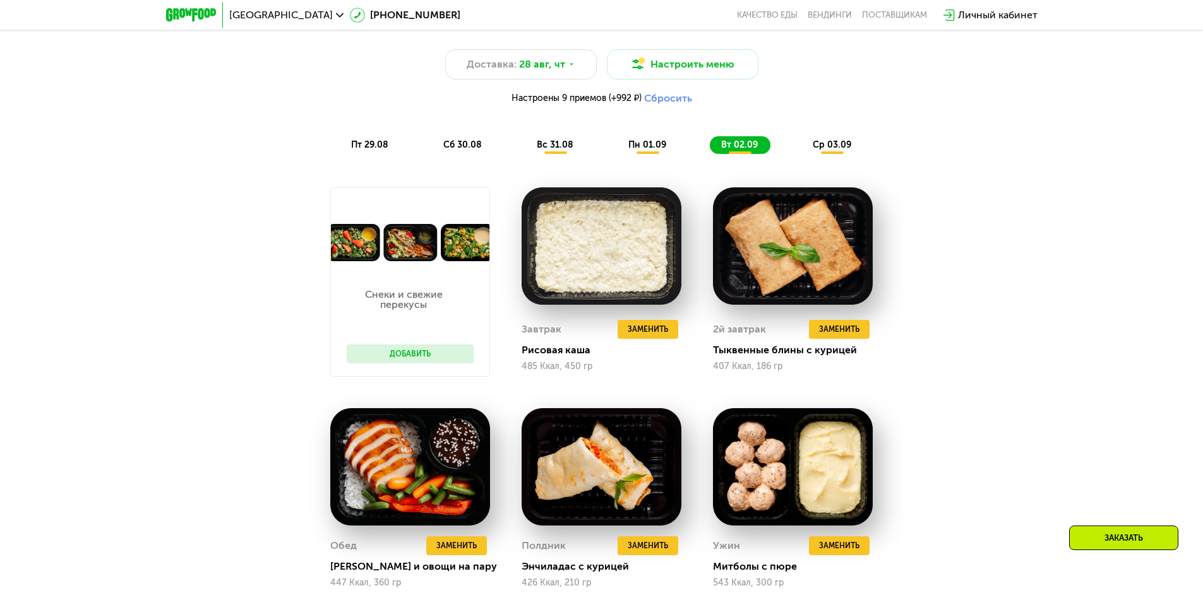
scroll to position [833, 0]
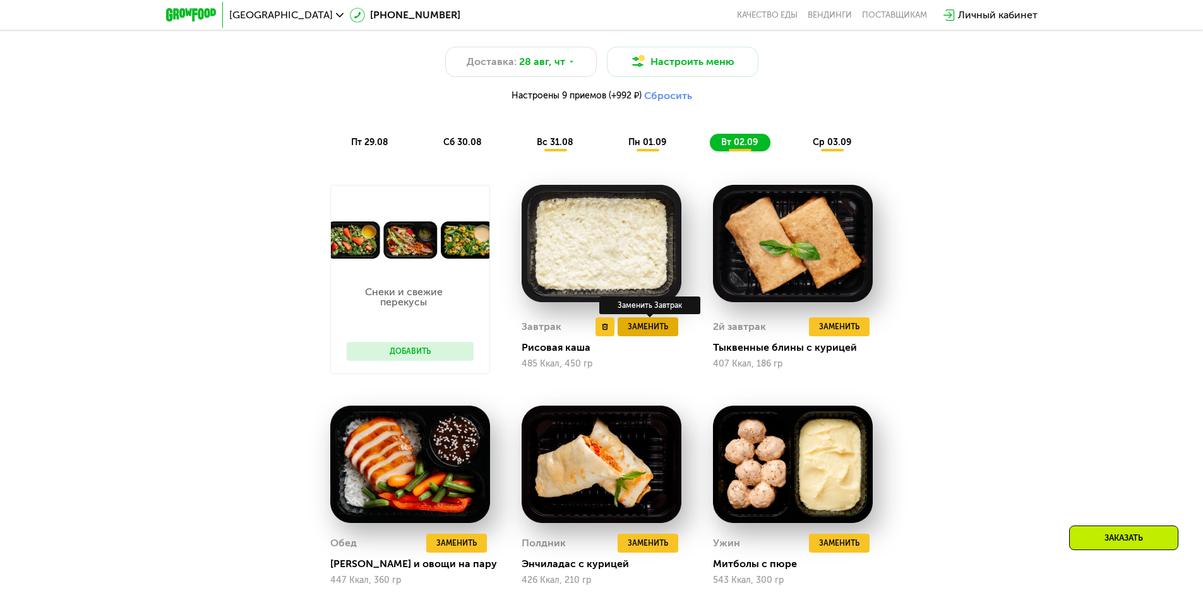
click at [651, 329] on span "Заменить" at bounding box center [647, 327] width 40 height 13
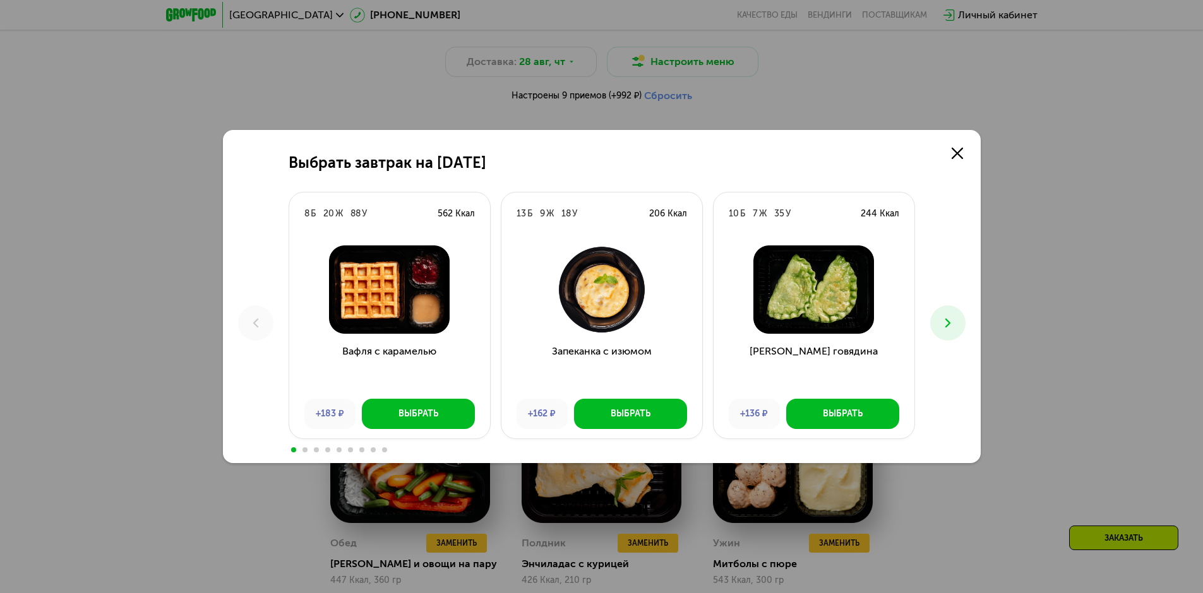
click at [951, 314] on button at bounding box center [947, 323] width 35 height 35
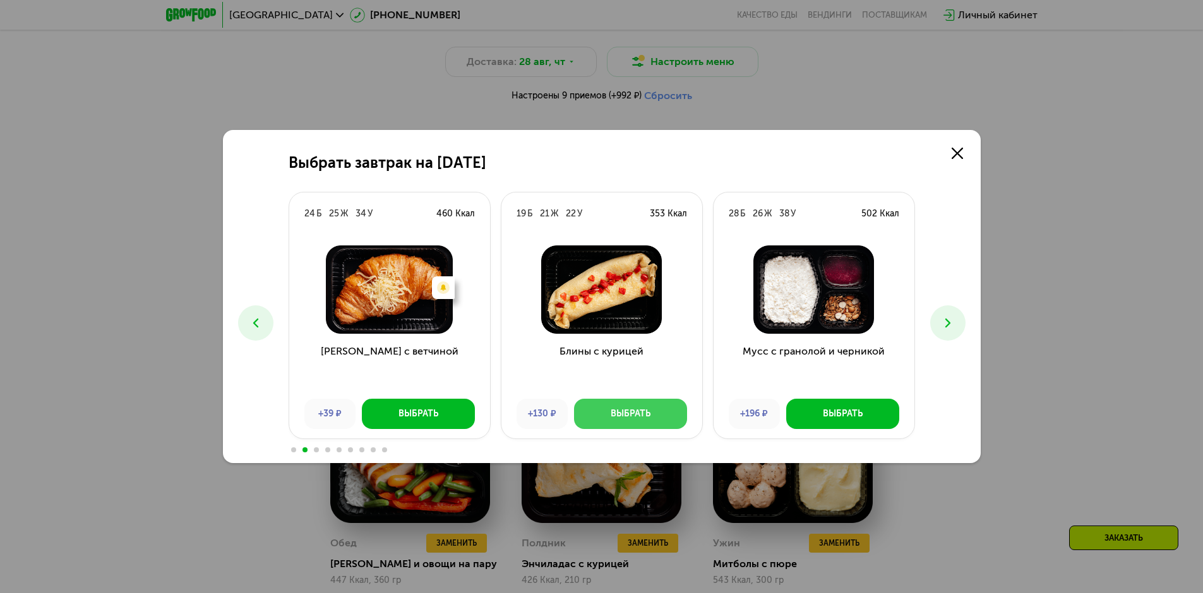
click at [643, 414] on div "Выбрать" at bounding box center [630, 414] width 40 height 13
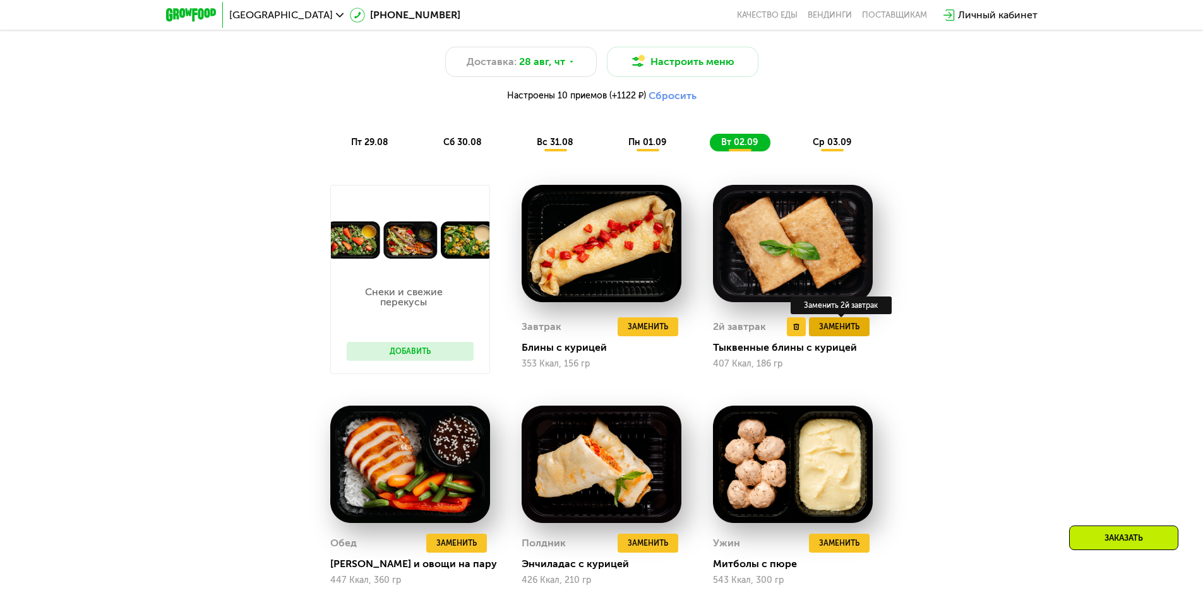
click at [862, 334] on button "Заменить" at bounding box center [839, 327] width 61 height 19
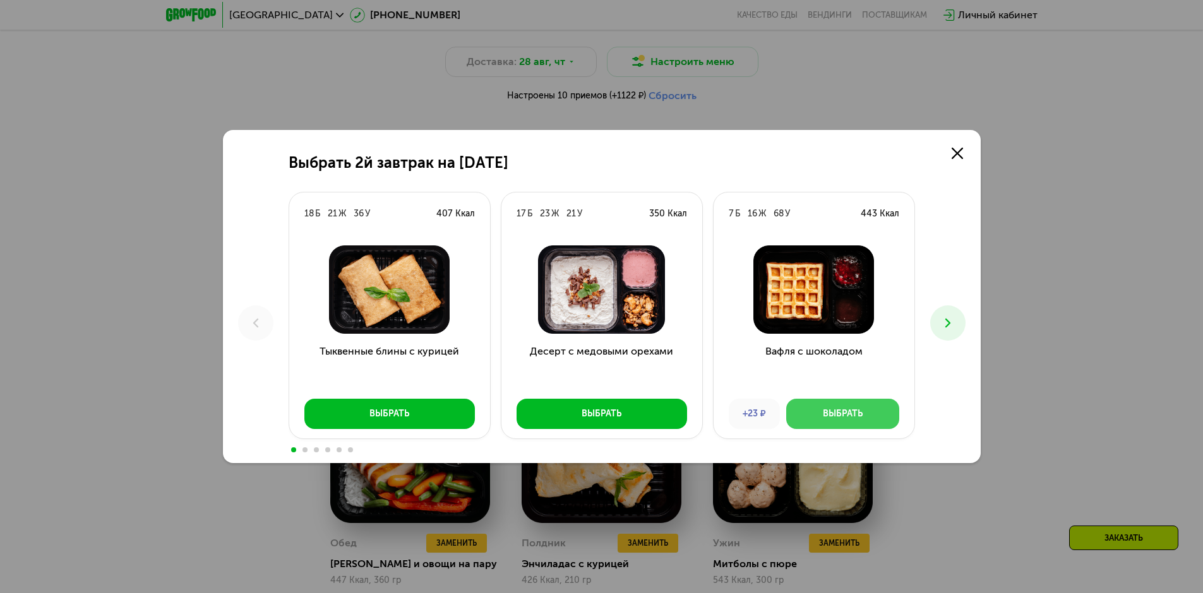
click at [866, 427] on button "Выбрать" at bounding box center [842, 414] width 113 height 30
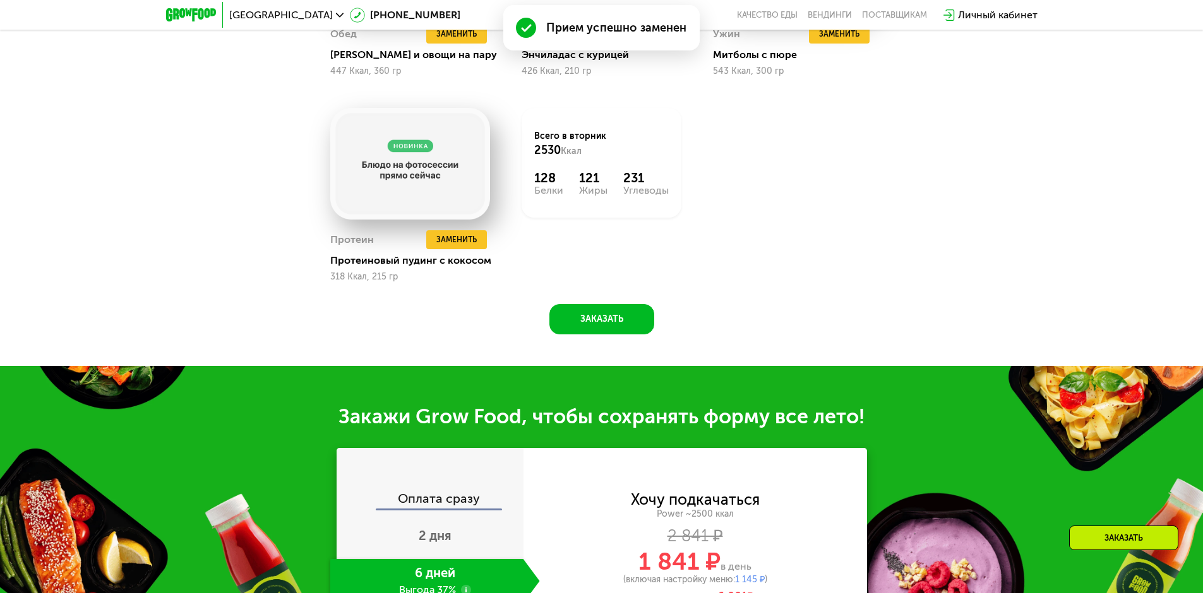
scroll to position [1148, 0]
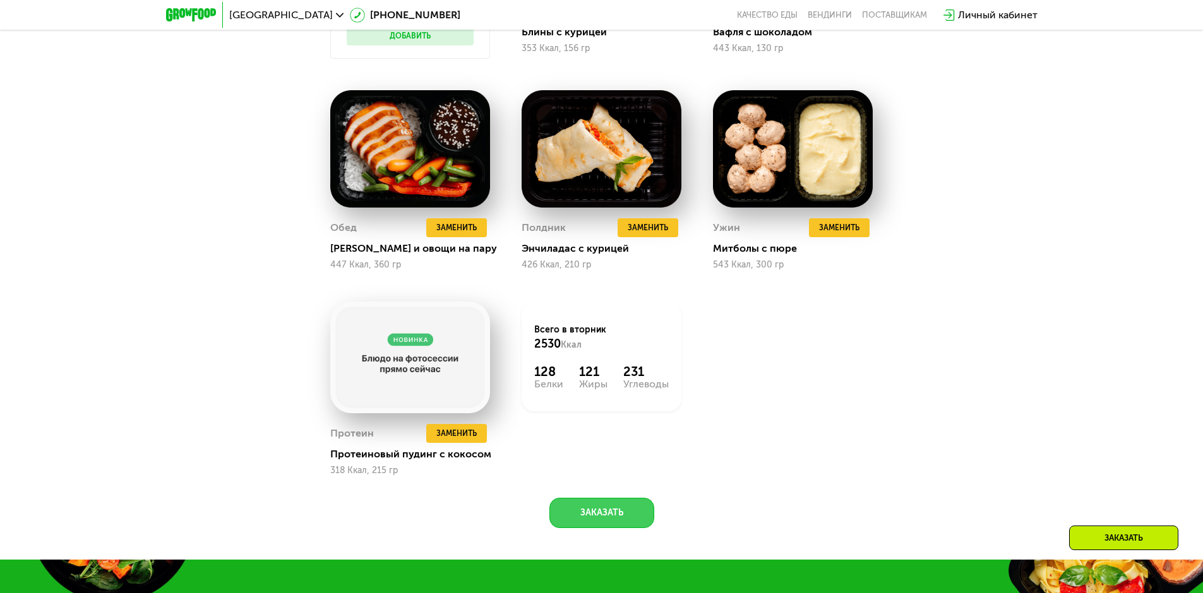
click at [628, 519] on button "Заказать" at bounding box center [601, 513] width 105 height 30
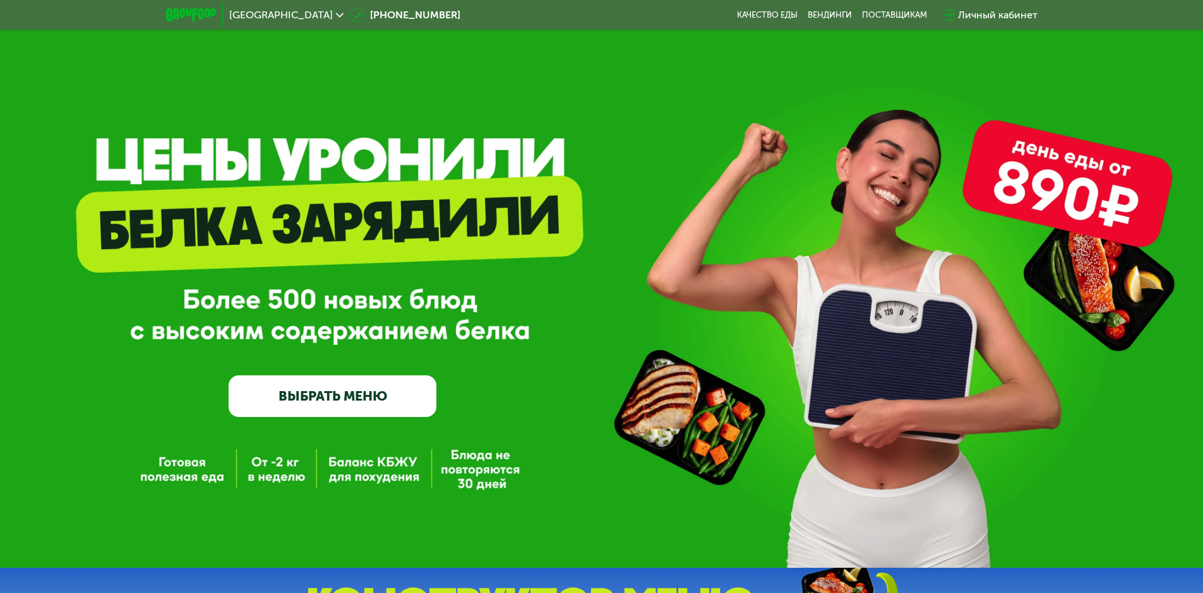
click at [1001, 15] on div "Личный кабинет" at bounding box center [998, 15] width 80 height 15
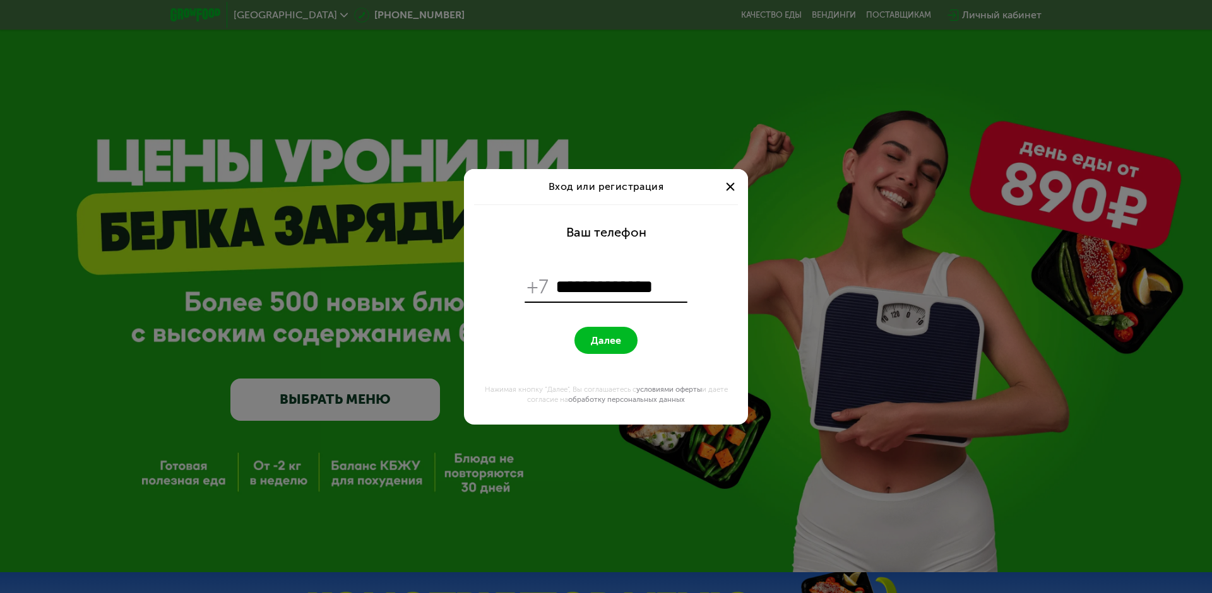
drag, startPoint x: 693, startPoint y: 286, endPoint x: 583, endPoint y: 292, distance: 110.0
click at [583, 292] on form "**********" at bounding box center [606, 315] width 269 height 220
drag, startPoint x: 684, startPoint y: 280, endPoint x: 538, endPoint y: 287, distance: 146.0
click at [538, 287] on div "**********" at bounding box center [606, 287] width 163 height 29
click at [575, 285] on input "**********" at bounding box center [620, 287] width 129 height 24
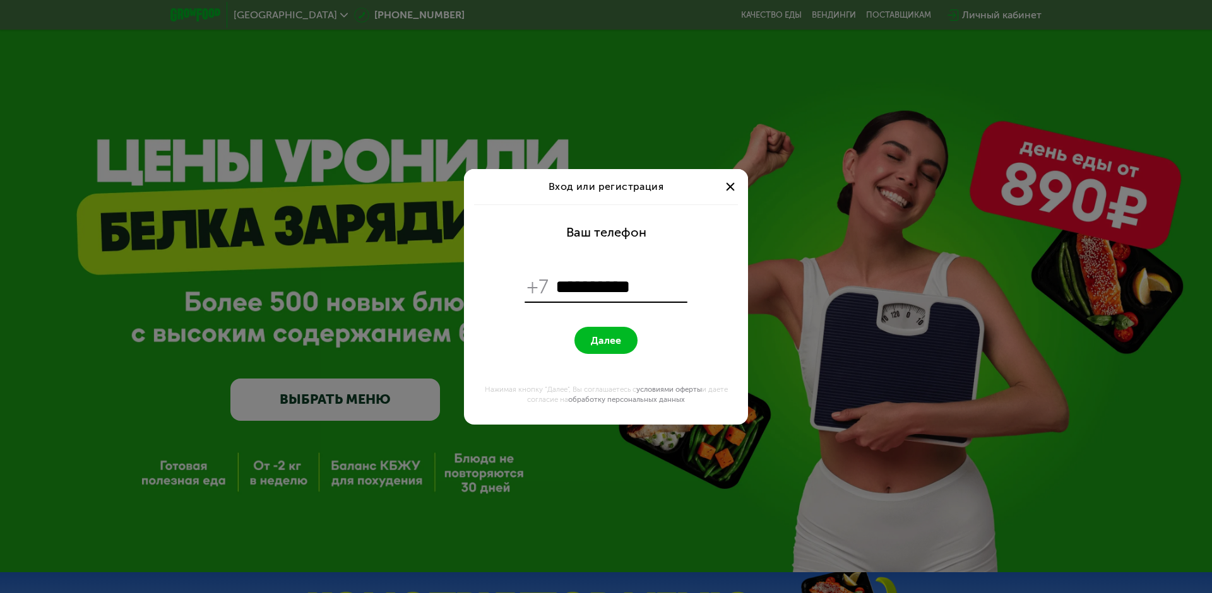
type input "**********"
click at [609, 333] on button "Далее" at bounding box center [605, 340] width 63 height 27
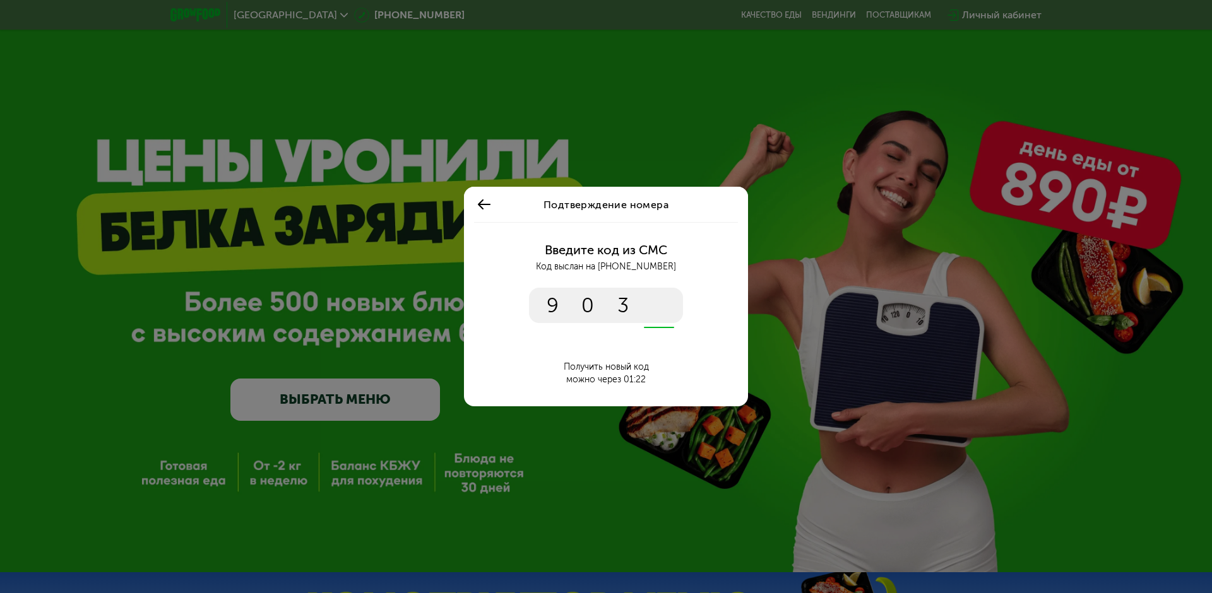
type input "****"
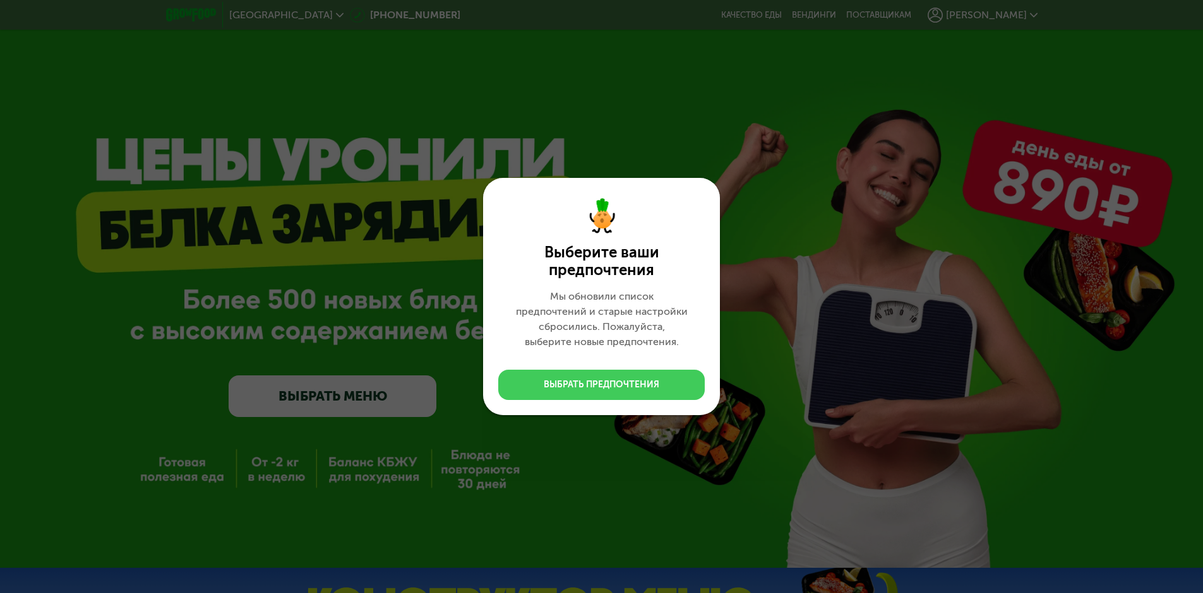
click at [633, 394] on button "Выбрать предпочтения" at bounding box center [601, 385] width 206 height 30
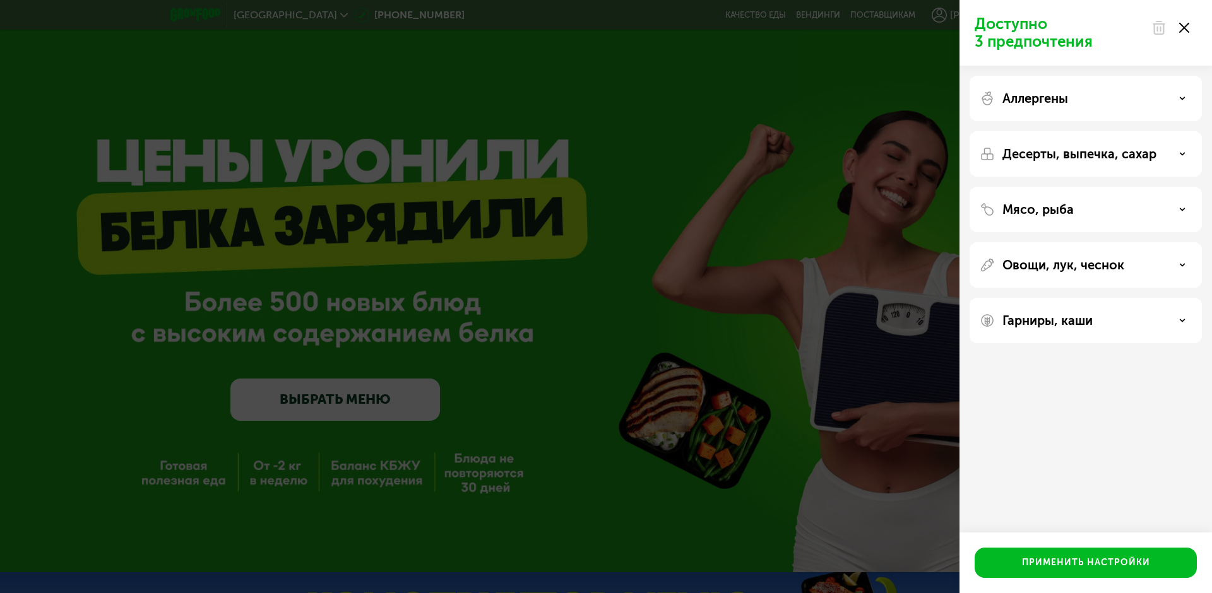
click at [1182, 131] on div "Аллергены" at bounding box center [1086, 153] width 232 height 45
click at [1179, 97] on div "Аллергены" at bounding box center [1086, 98] width 212 height 15
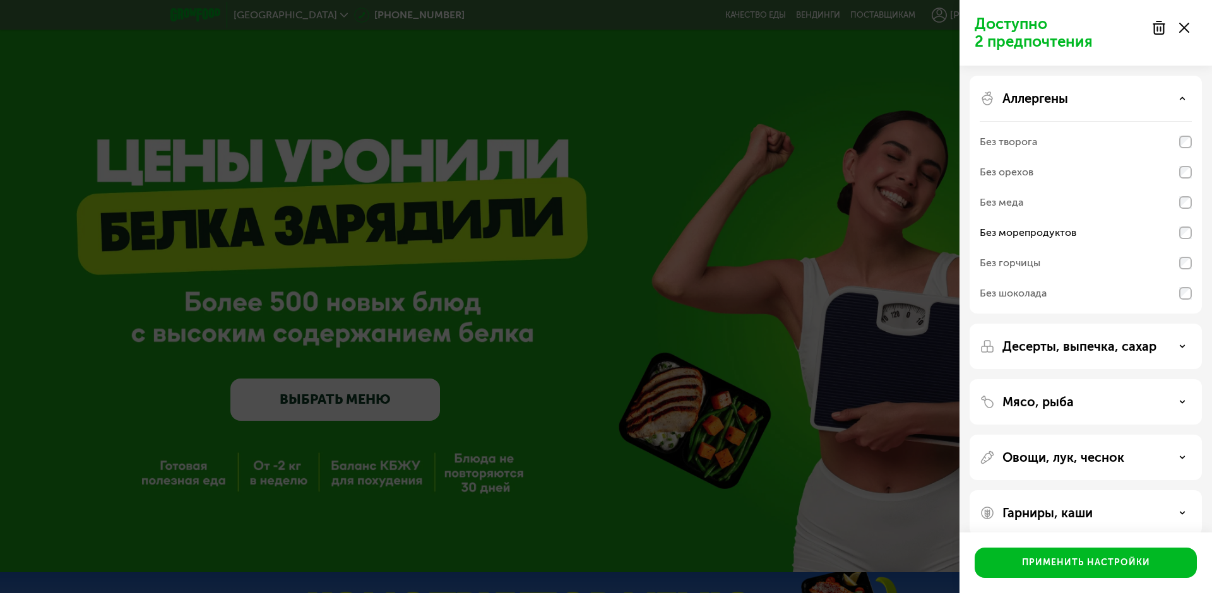
click at [1147, 352] on p "Десерты, выпечка, сахар" at bounding box center [1079, 346] width 154 height 15
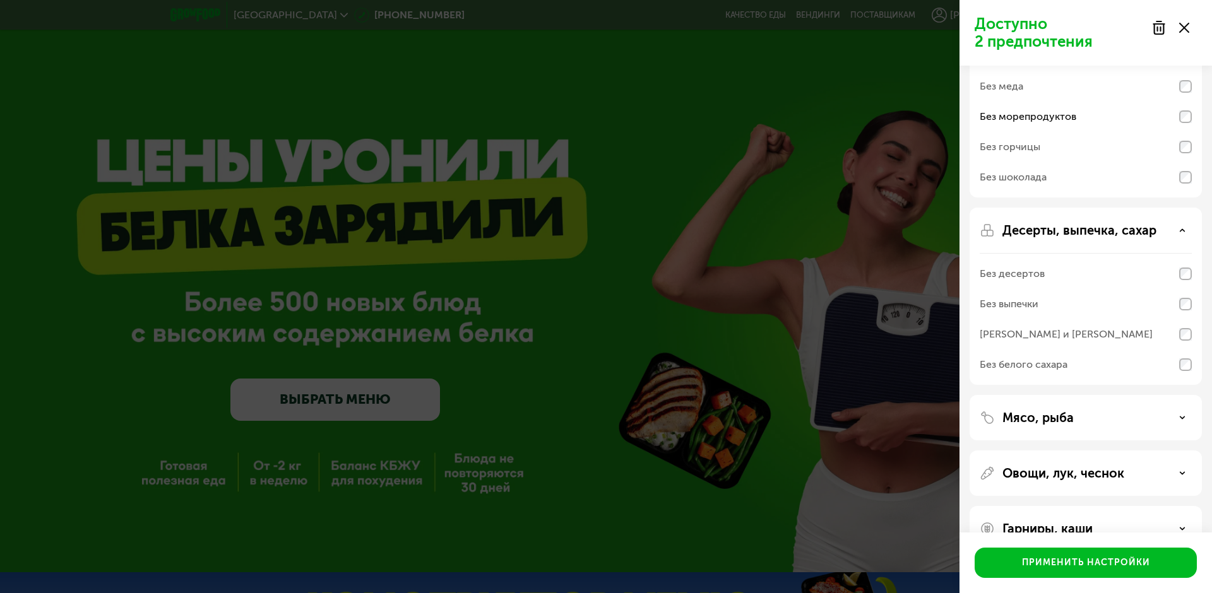
scroll to position [126, 0]
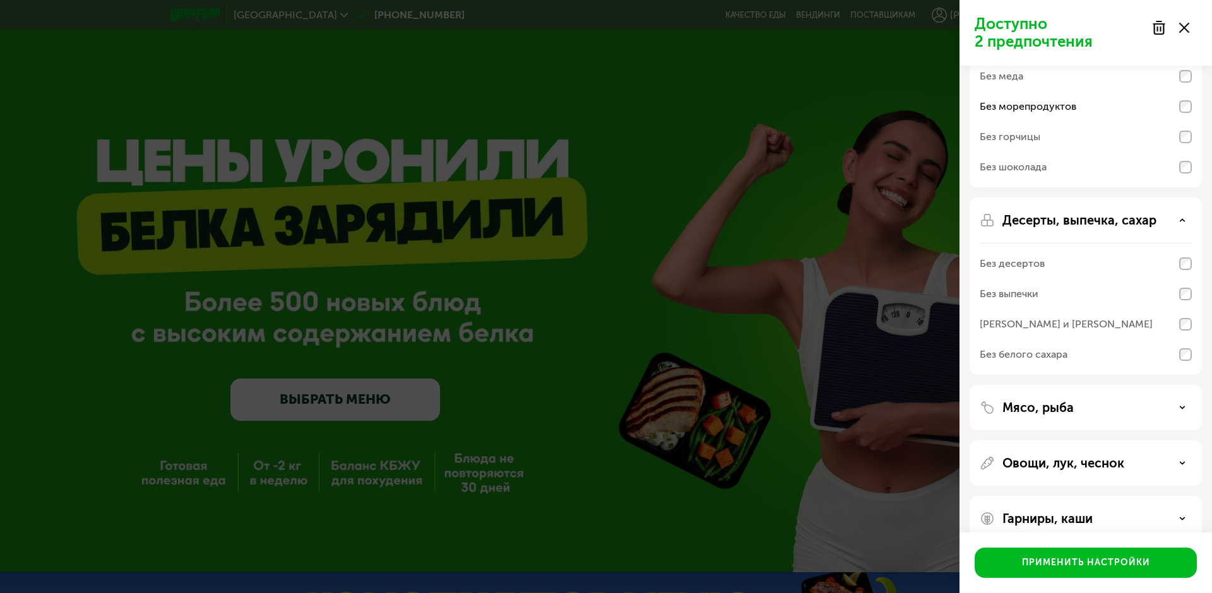
click at [1177, 409] on div "Мясо, рыба" at bounding box center [1086, 407] width 212 height 15
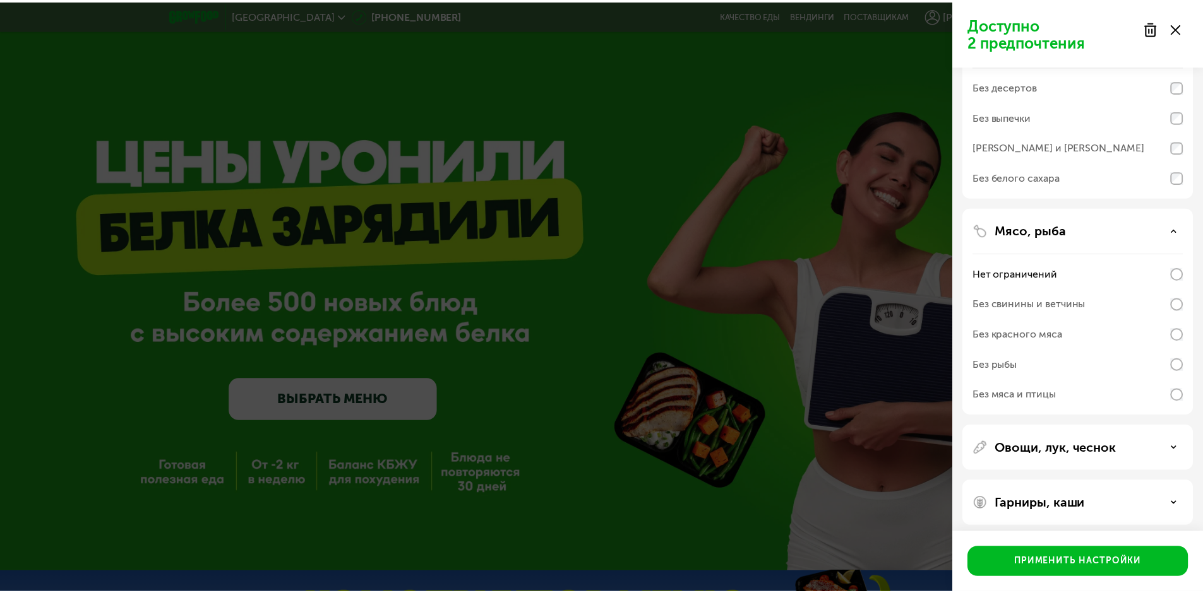
scroll to position [310, 0]
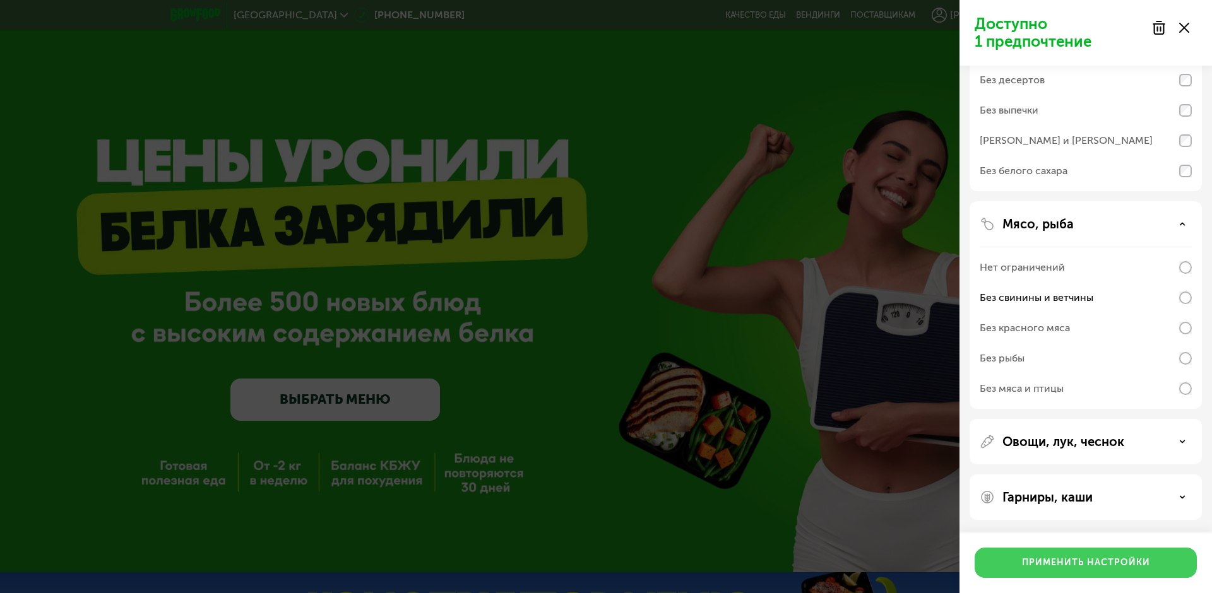
click at [1117, 559] on div "Применить настройки" at bounding box center [1086, 563] width 128 height 13
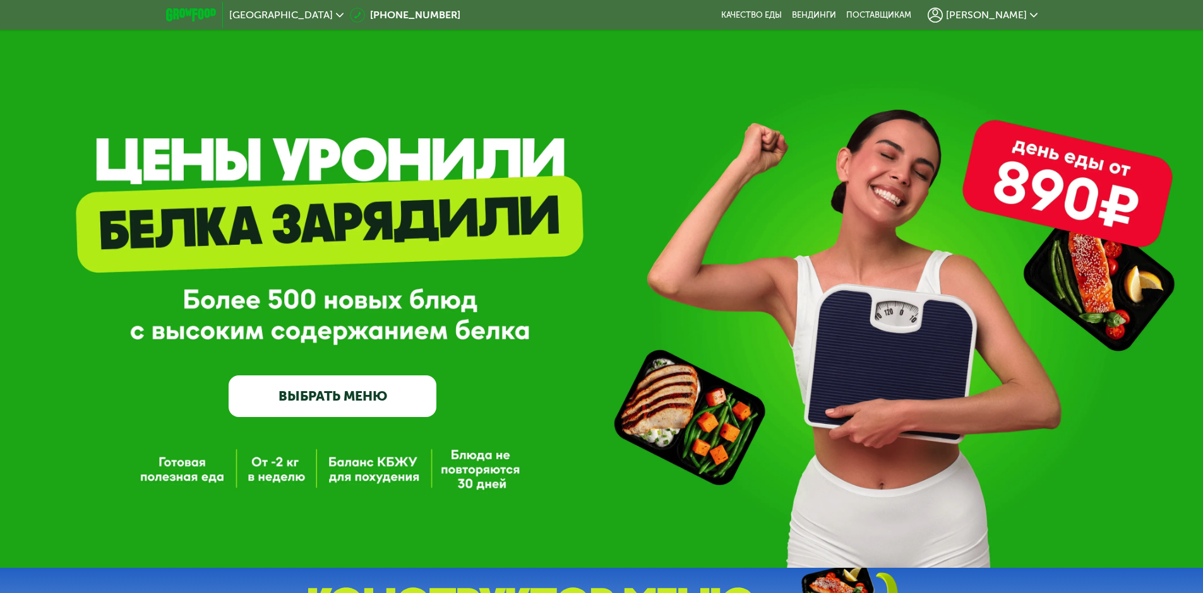
click at [379, 409] on link "ВЫБРАТЬ МЕНЮ" at bounding box center [333, 397] width 208 height 42
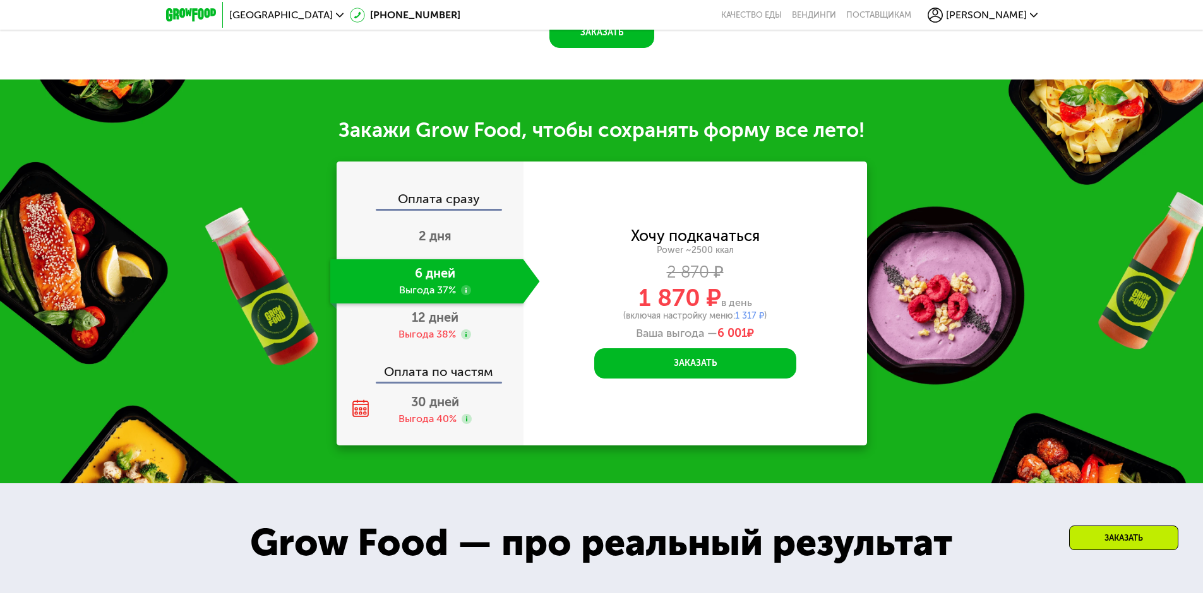
scroll to position [1566, 0]
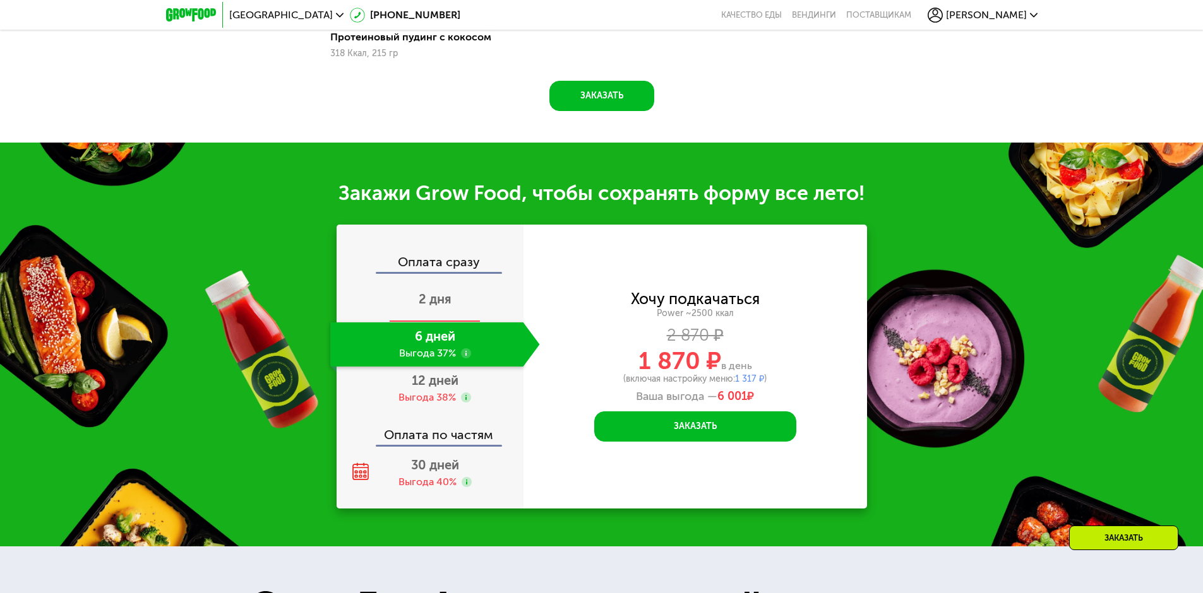
click at [422, 313] on div "2 дня" at bounding box center [435, 300] width 210 height 44
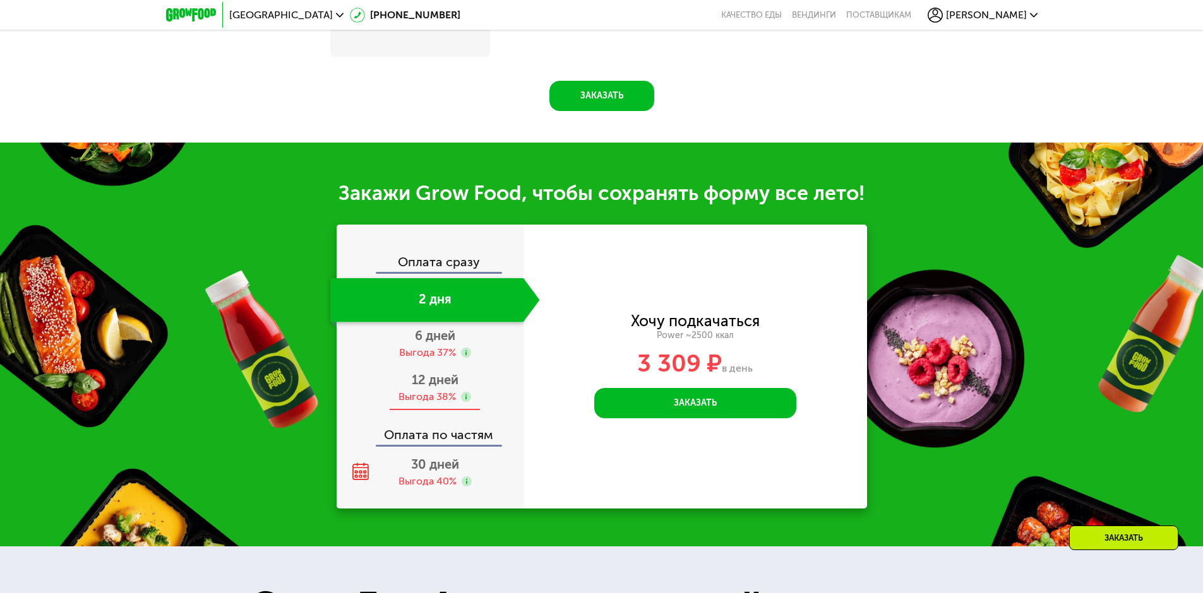
scroll to position [1460, 0]
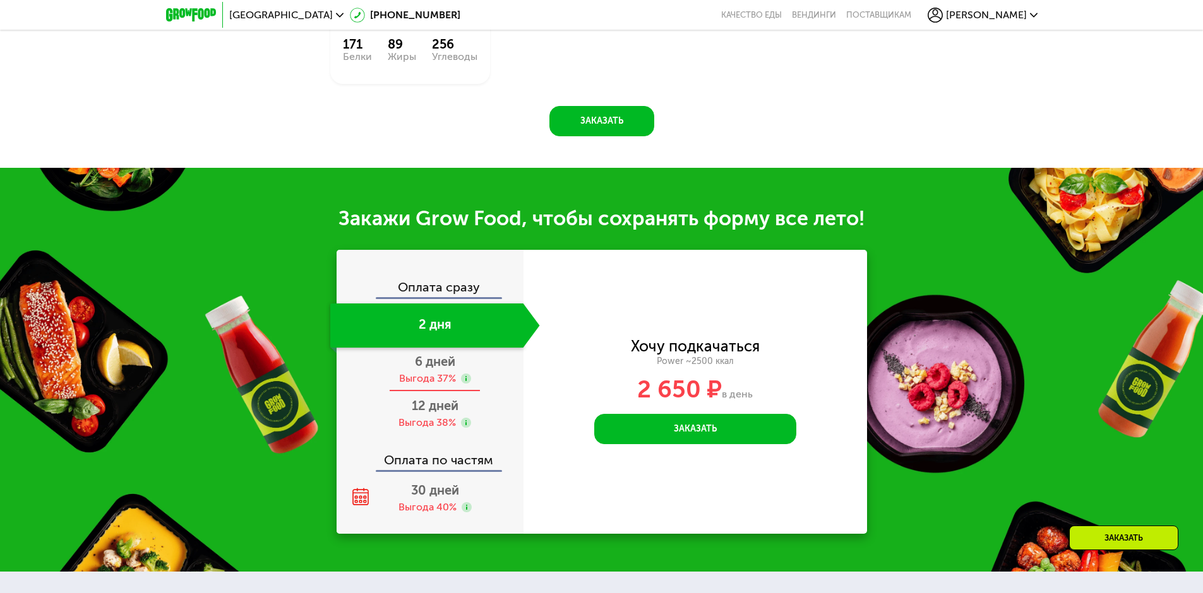
click at [436, 372] on div "Выгода 37%" at bounding box center [427, 379] width 57 height 14
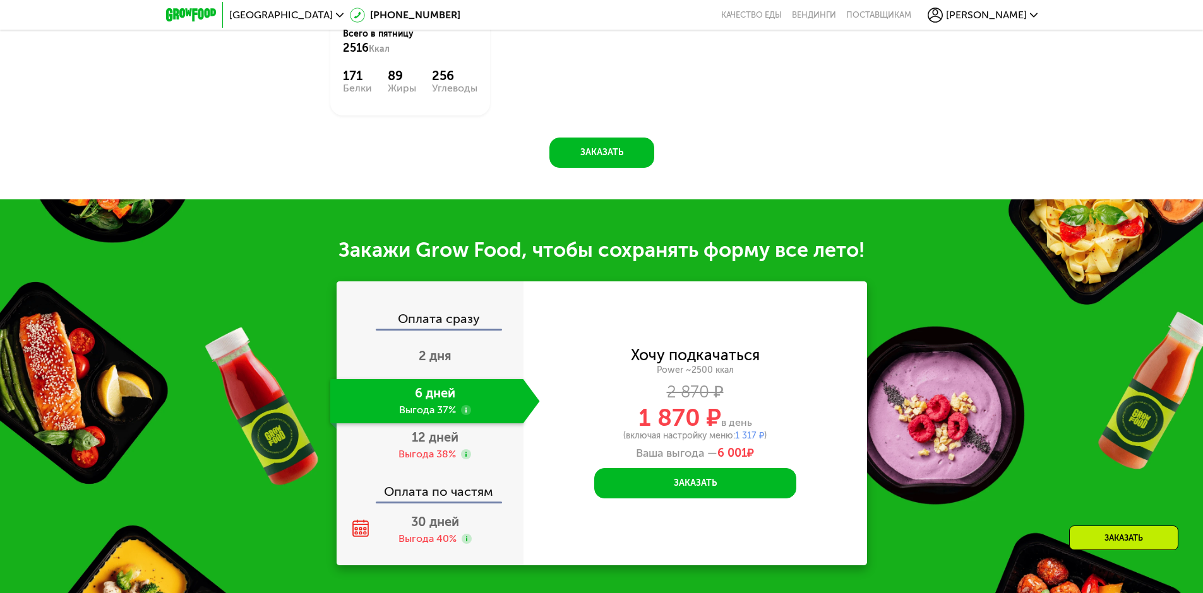
scroll to position [1492, 0]
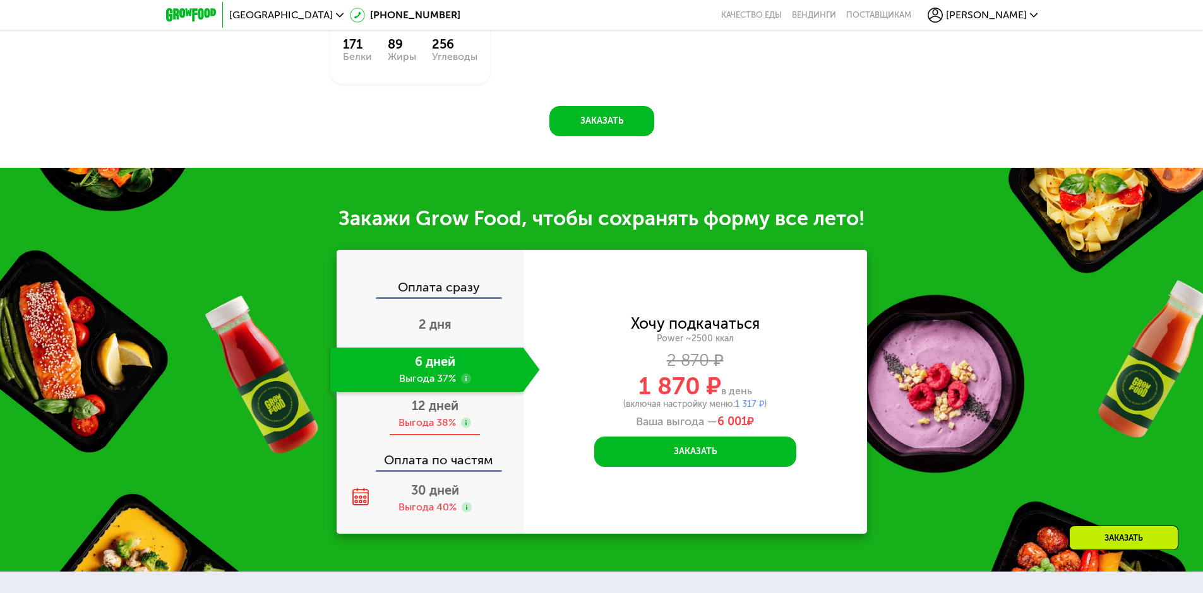
click at [446, 416] on div "Выгода 38%" at bounding box center [426, 423] width 57 height 14
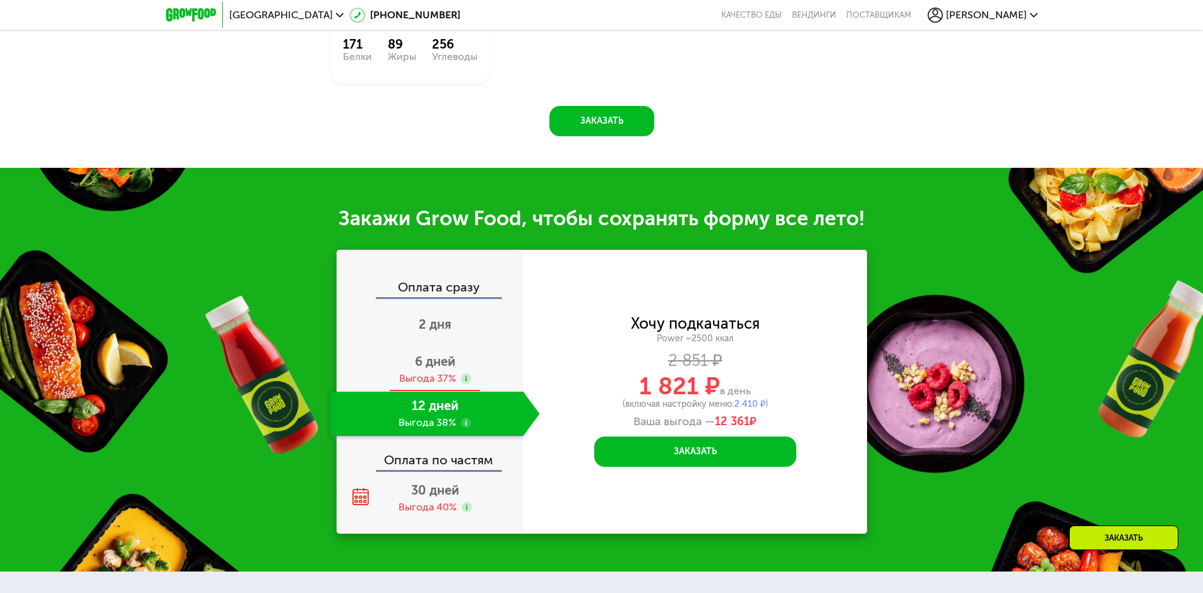
click at [439, 350] on div "6 дней Выгода 37%" at bounding box center [435, 370] width 210 height 44
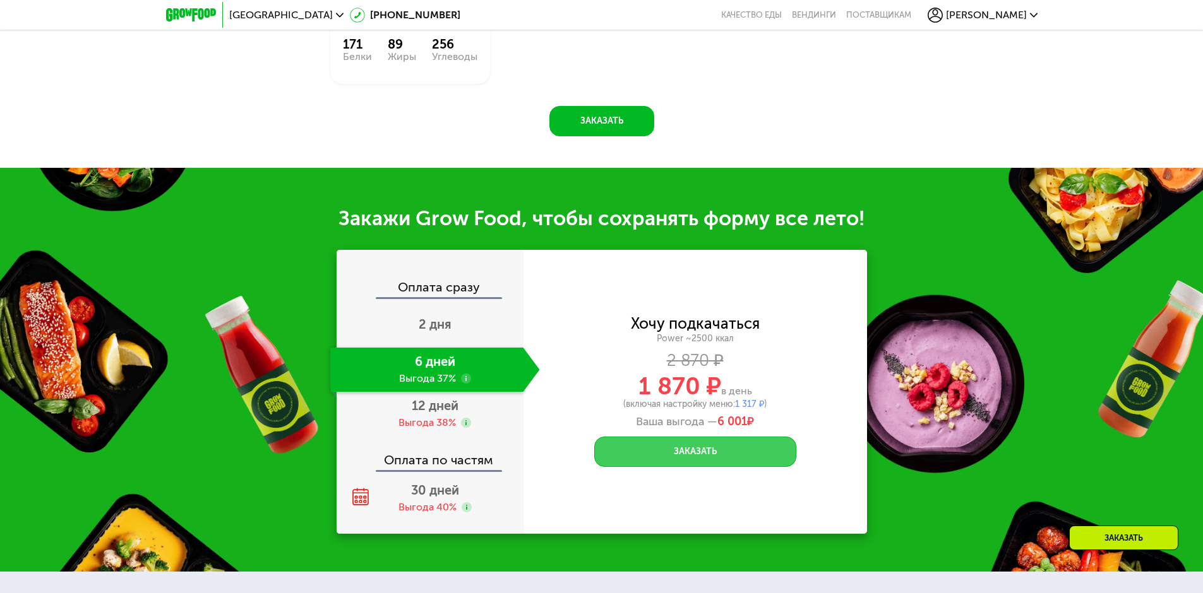
click at [701, 437] on button "Заказать" at bounding box center [695, 452] width 202 height 30
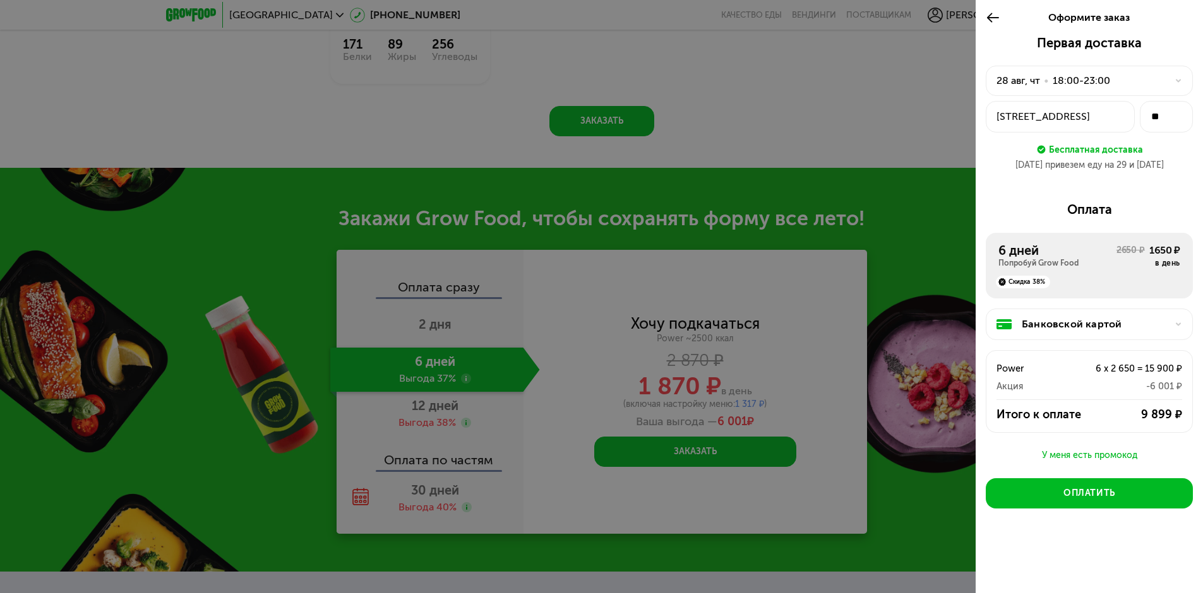
click at [1096, 117] on div "[STREET_ADDRESS]" at bounding box center [1060, 116] width 128 height 15
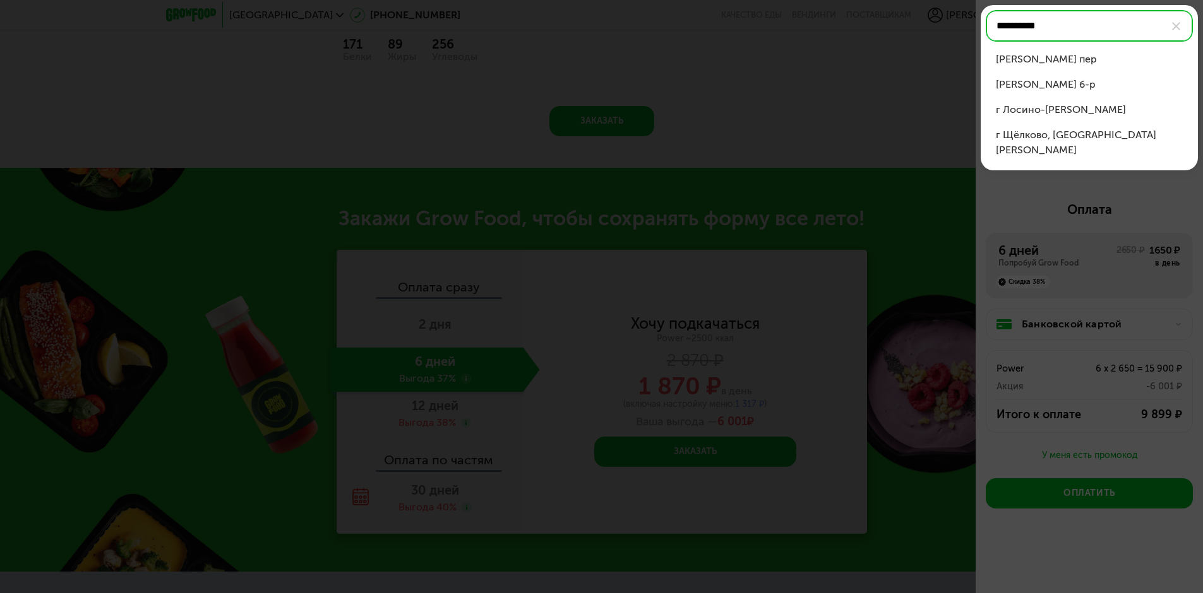
click at [1081, 64] on div "Петровский пер" at bounding box center [1088, 59] width 187 height 15
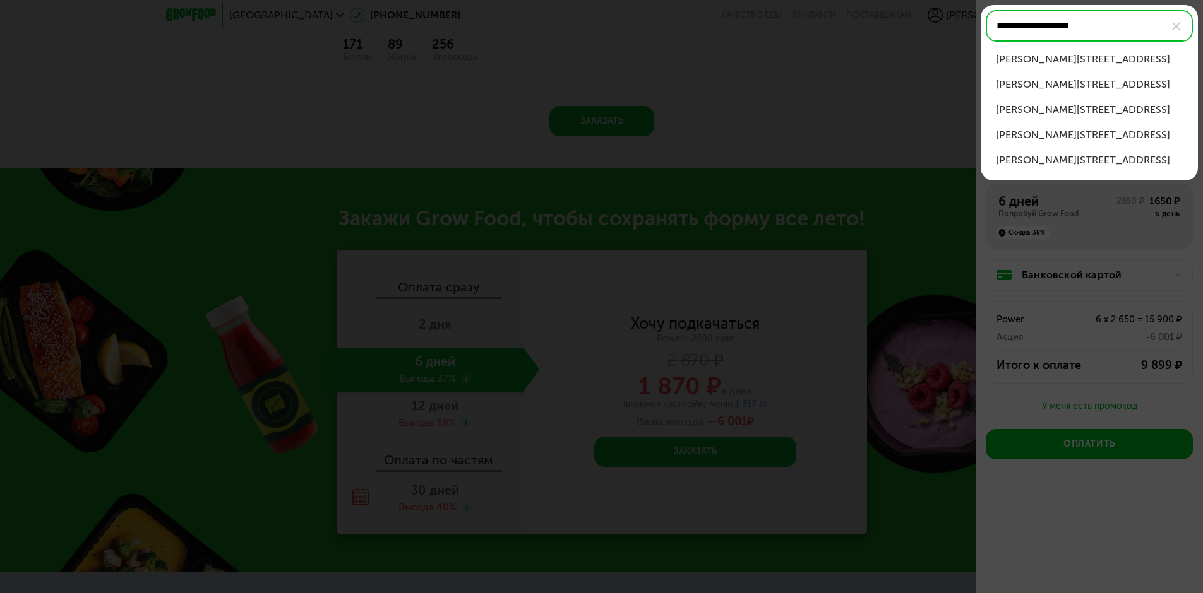
click at [1074, 81] on div "Петровский пер, д 1/30 стр 1" at bounding box center [1088, 84] width 187 height 15
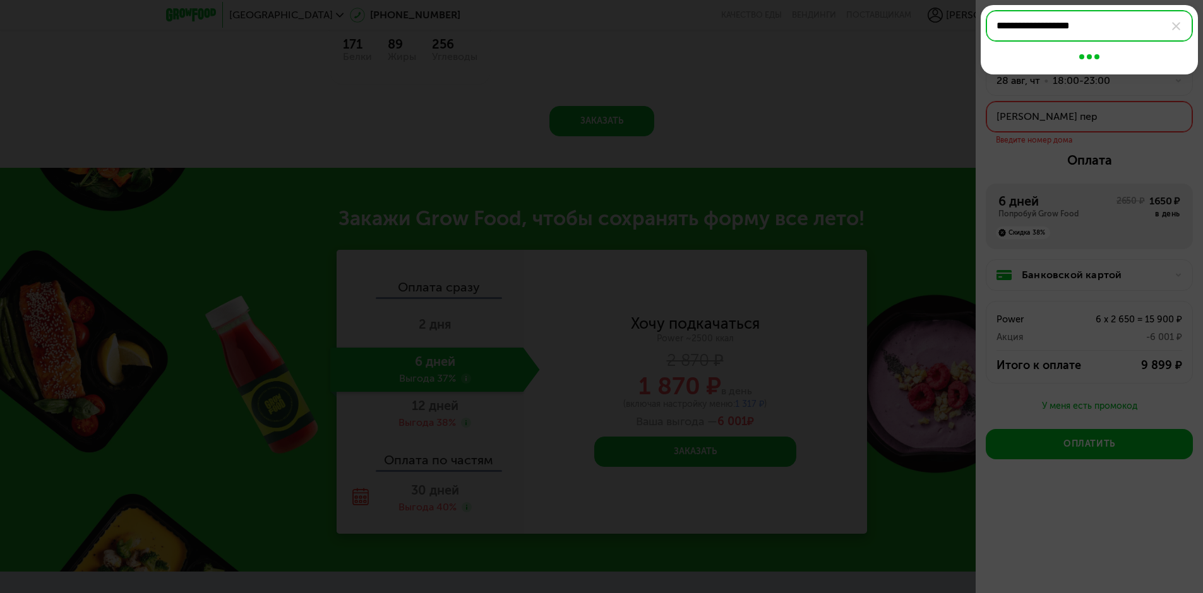
type input "**********"
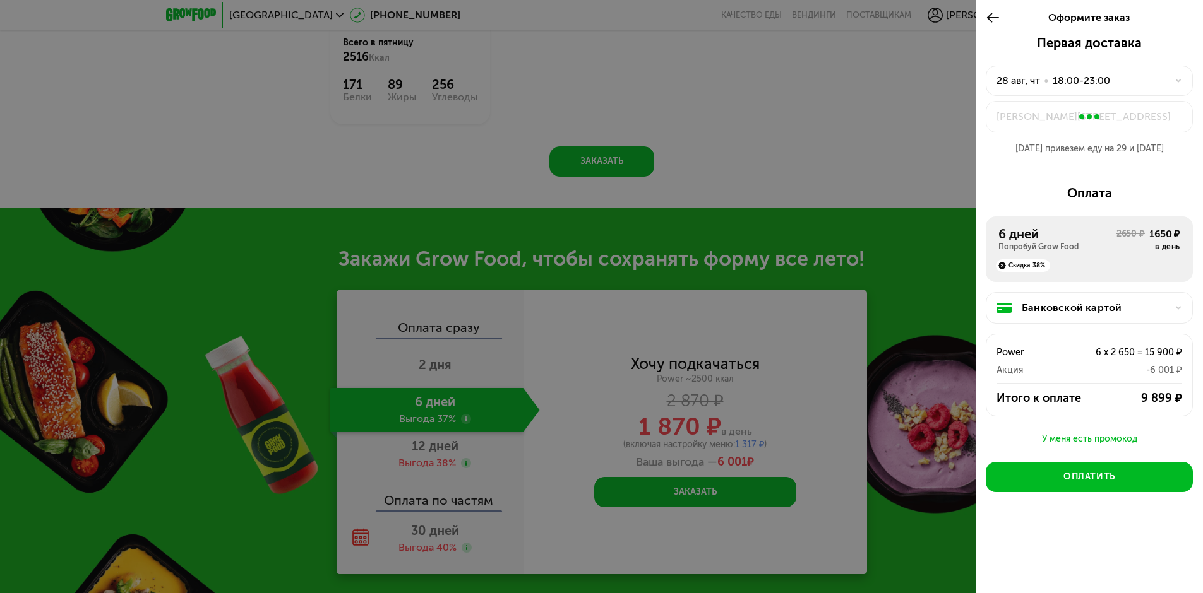
scroll to position [1429, 0]
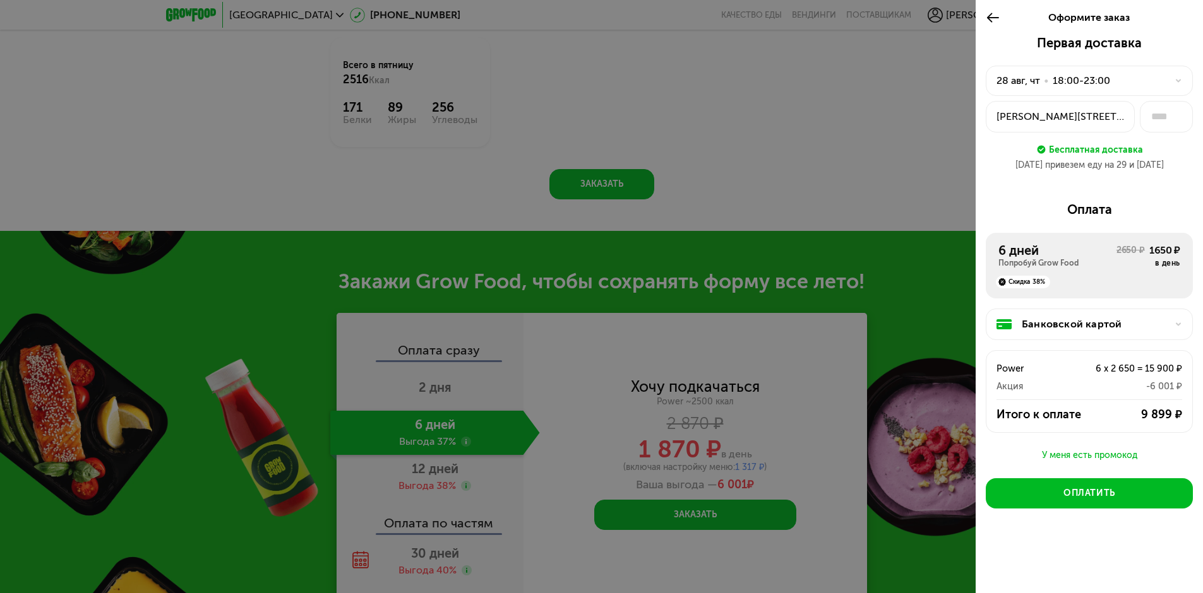
click at [997, 18] on use at bounding box center [993, 17] width 12 height 9
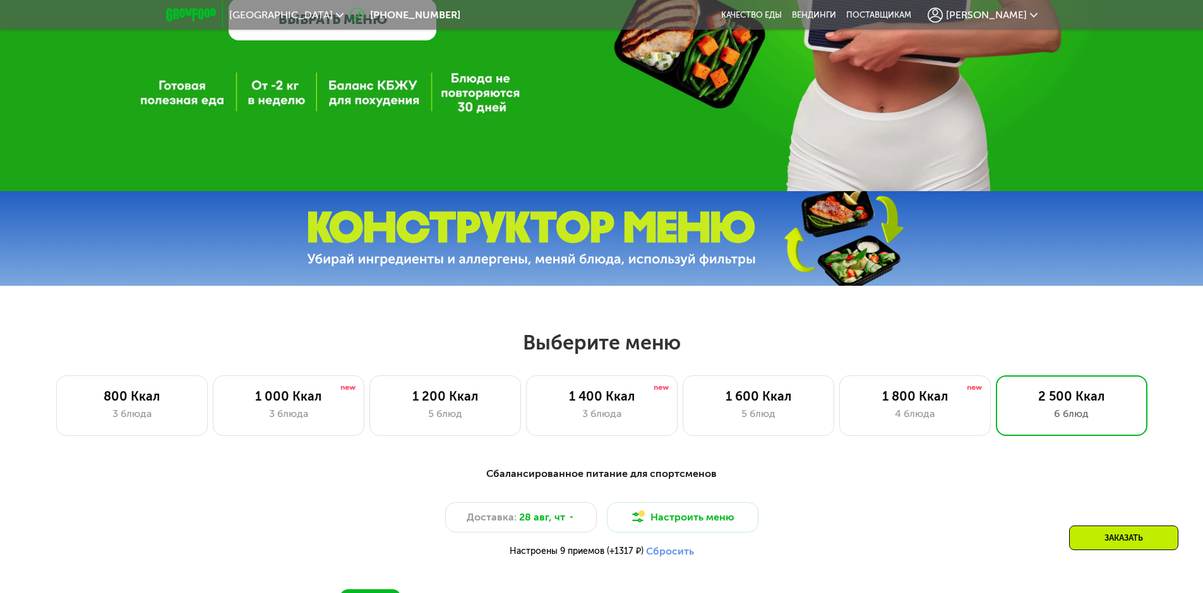
scroll to position [566, 0]
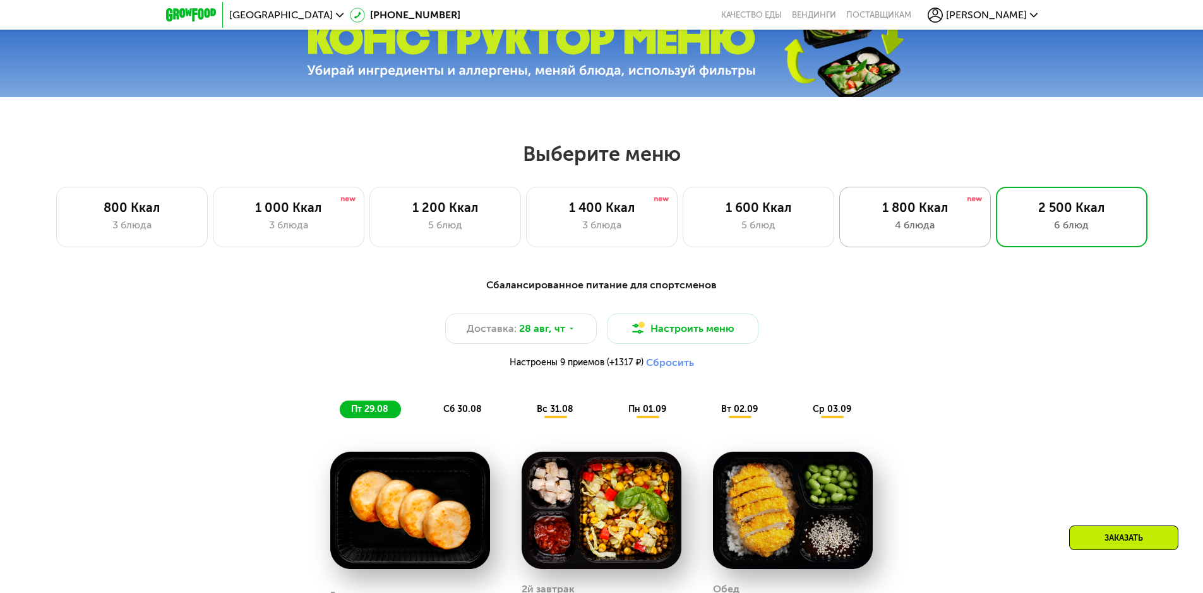
click at [917, 215] on div "1 800 Ккал" at bounding box center [914, 207] width 125 height 15
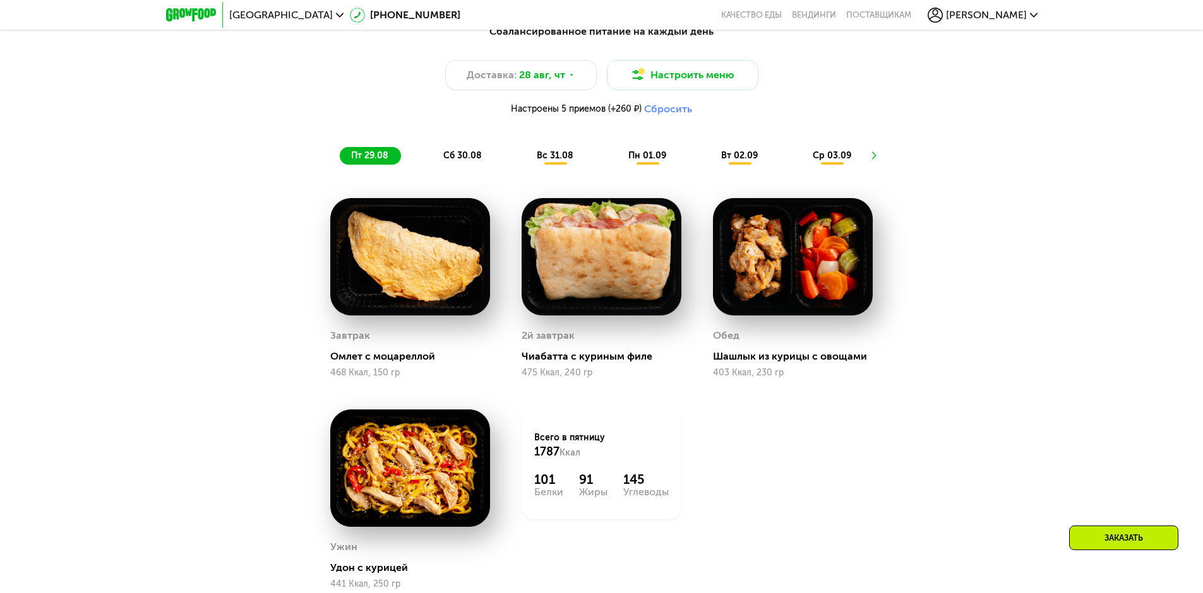
scroll to position [881, 0]
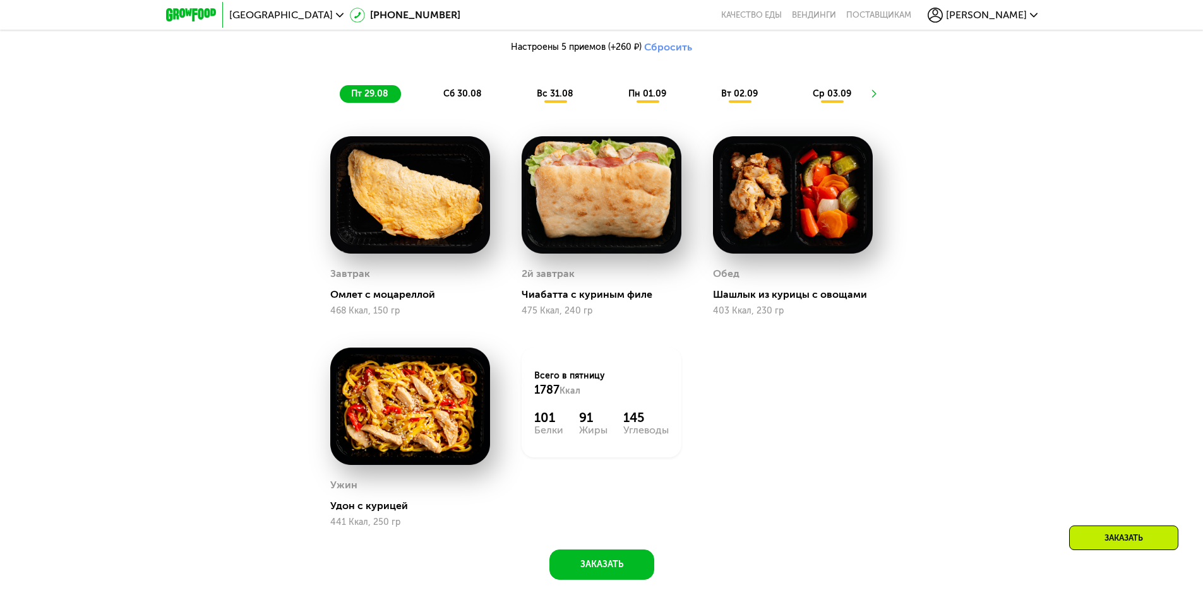
click at [449, 93] on span "сб 30.08" at bounding box center [462, 93] width 39 height 11
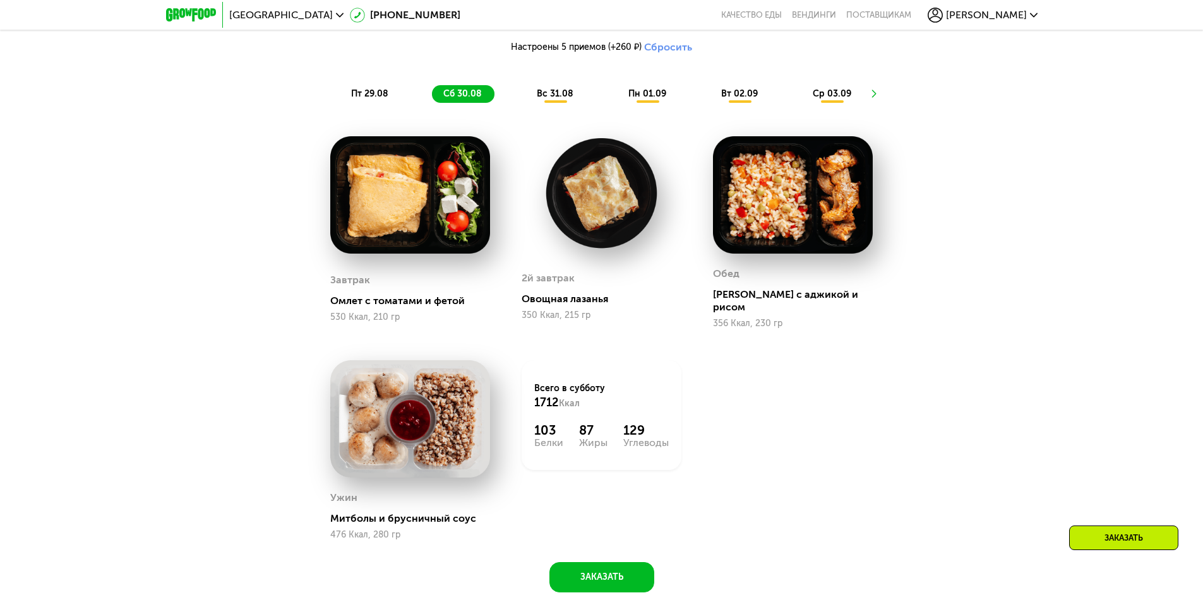
click at [555, 99] on span "вс 31.08" at bounding box center [555, 93] width 37 height 11
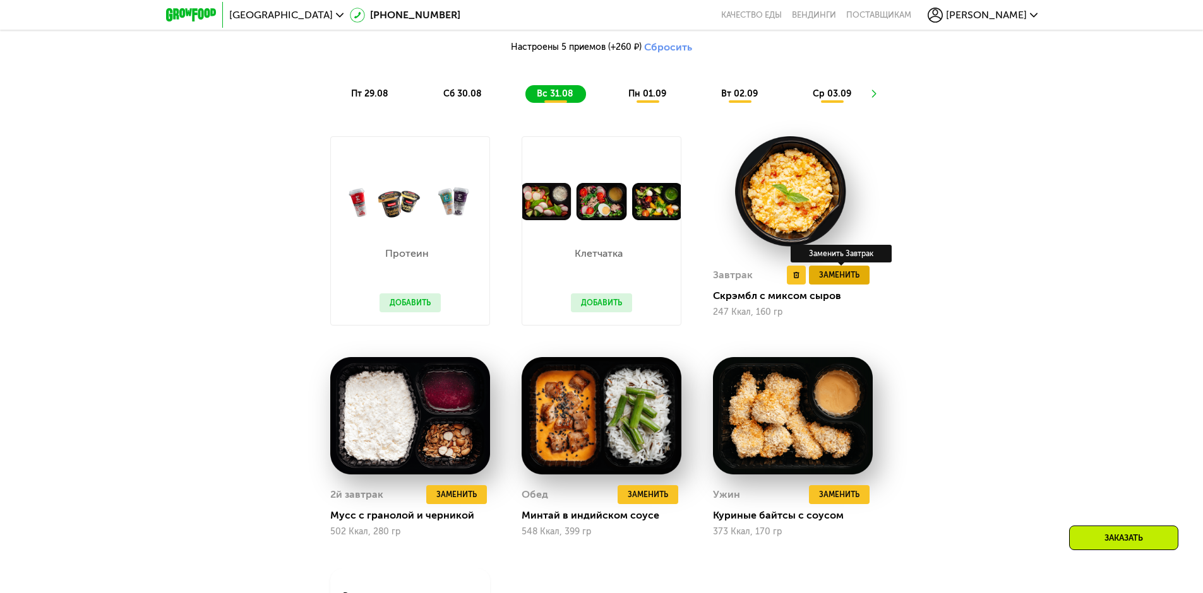
click at [858, 273] on span "Заменить" at bounding box center [839, 275] width 40 height 13
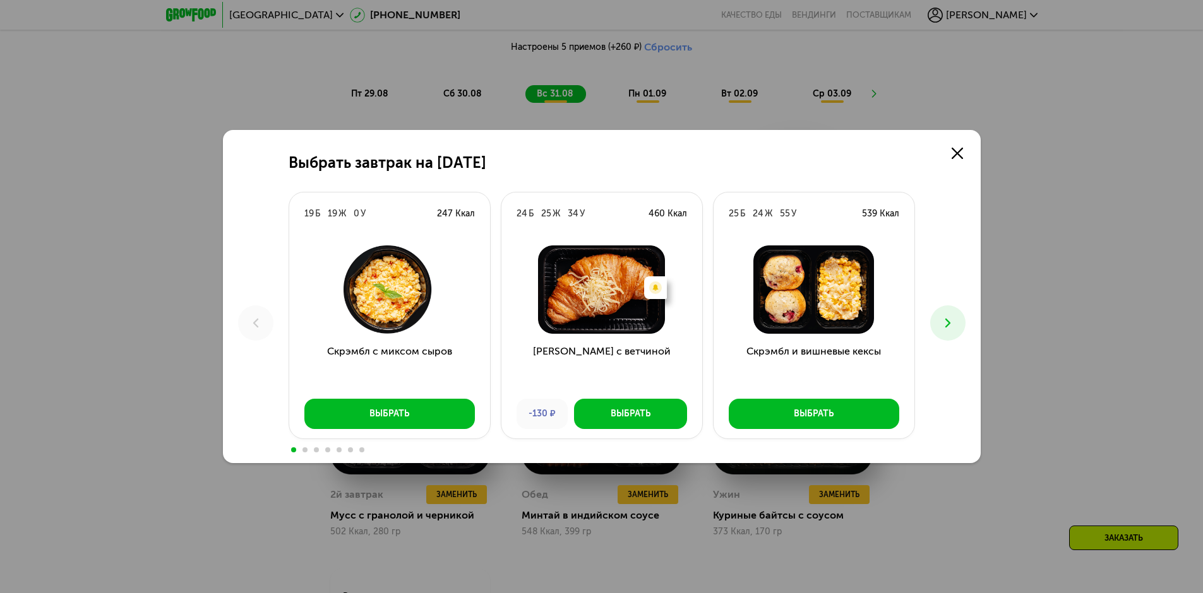
click at [944, 318] on icon at bounding box center [947, 323] width 15 height 15
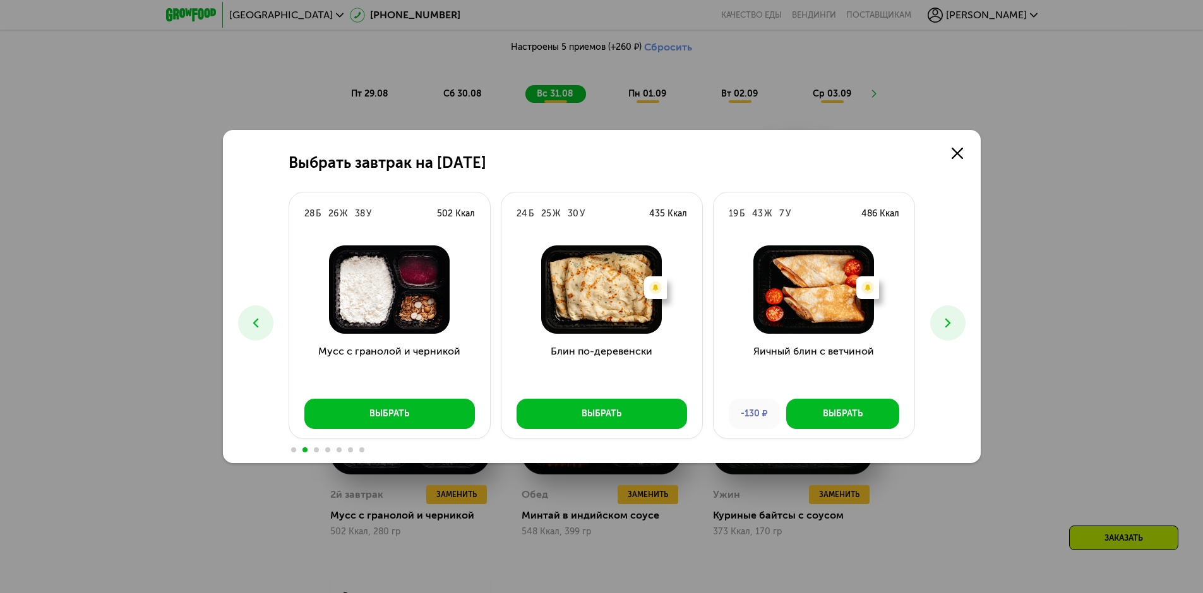
click at [944, 318] on icon at bounding box center [947, 323] width 15 height 15
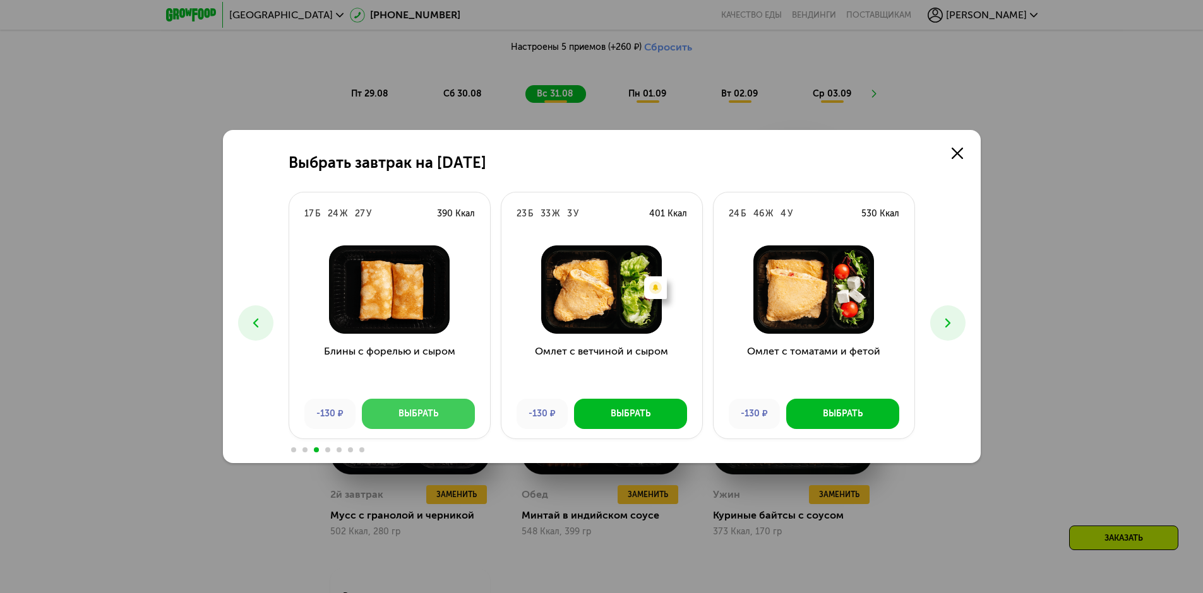
click at [439, 418] on button "Выбрать" at bounding box center [418, 414] width 113 height 30
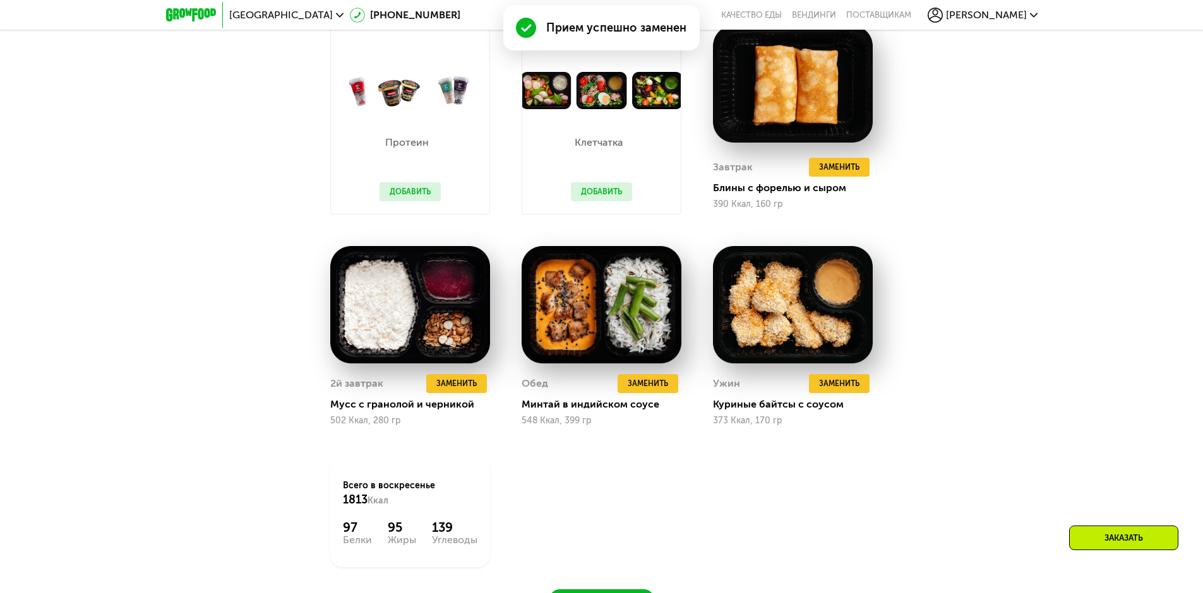
scroll to position [1007, 0]
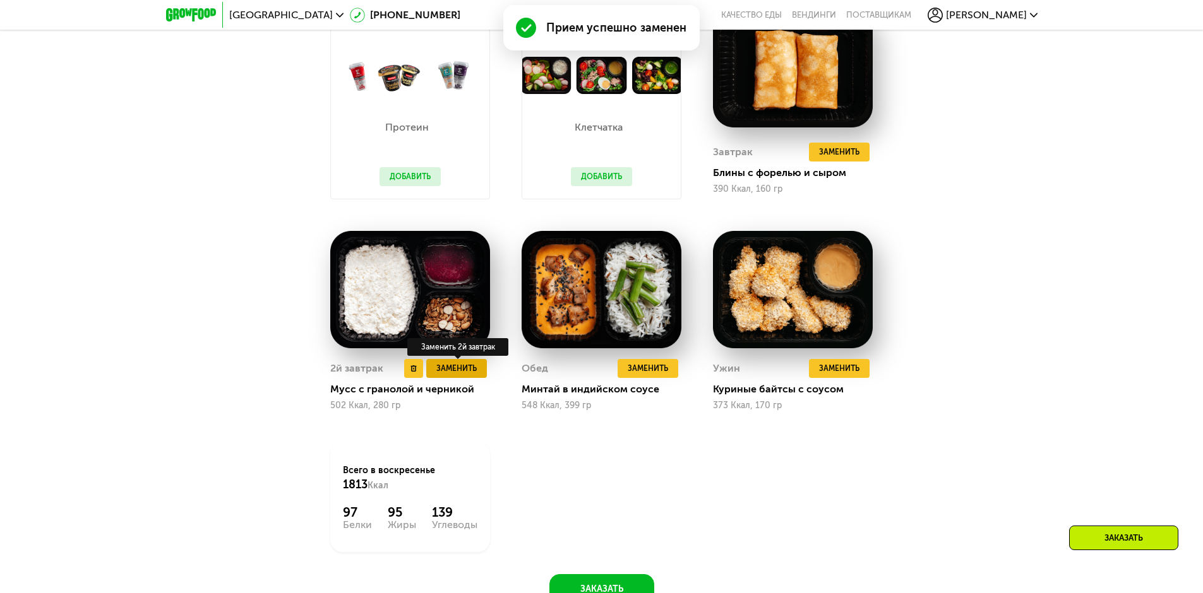
click at [461, 375] on span "Заменить" at bounding box center [456, 368] width 40 height 13
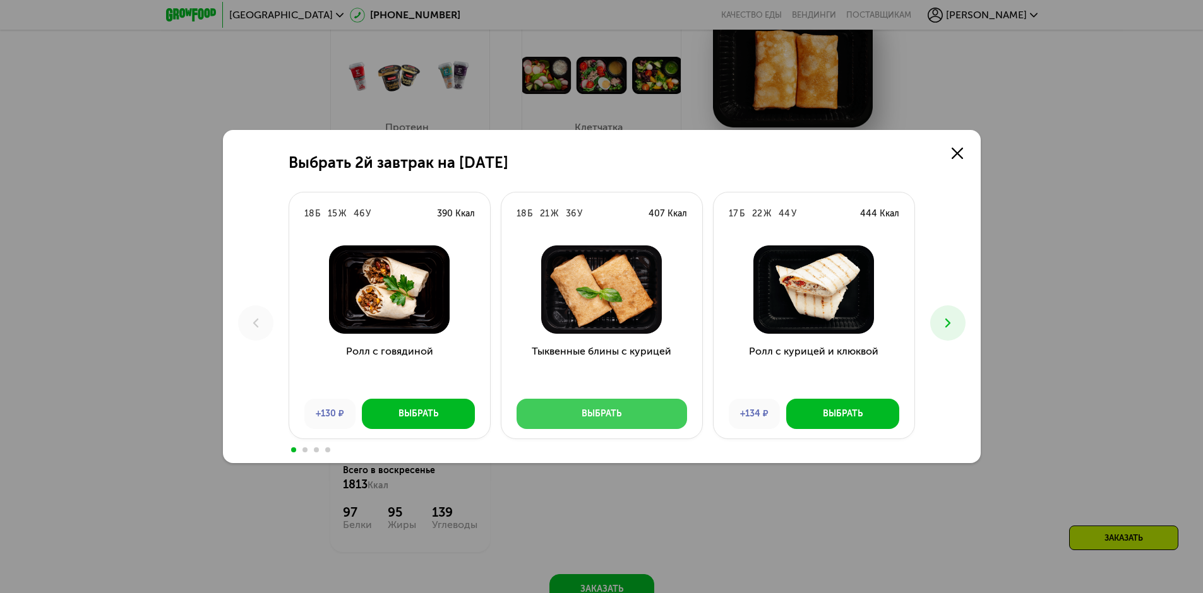
click at [626, 411] on button "Выбрать" at bounding box center [601, 414] width 170 height 30
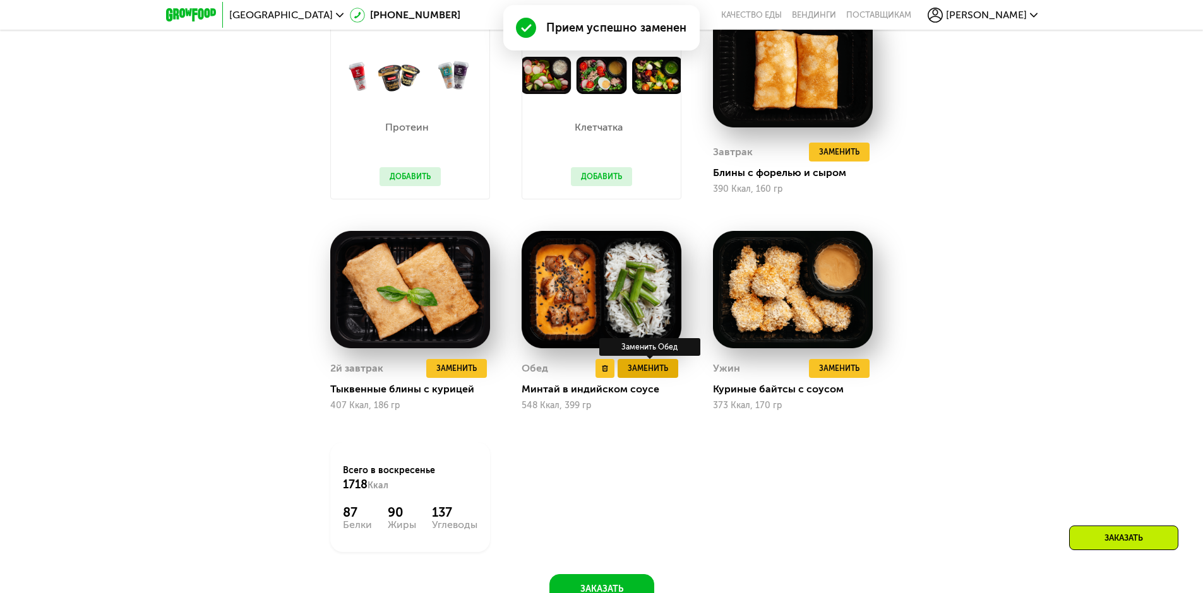
click at [643, 372] on span "Заменить" at bounding box center [647, 368] width 40 height 13
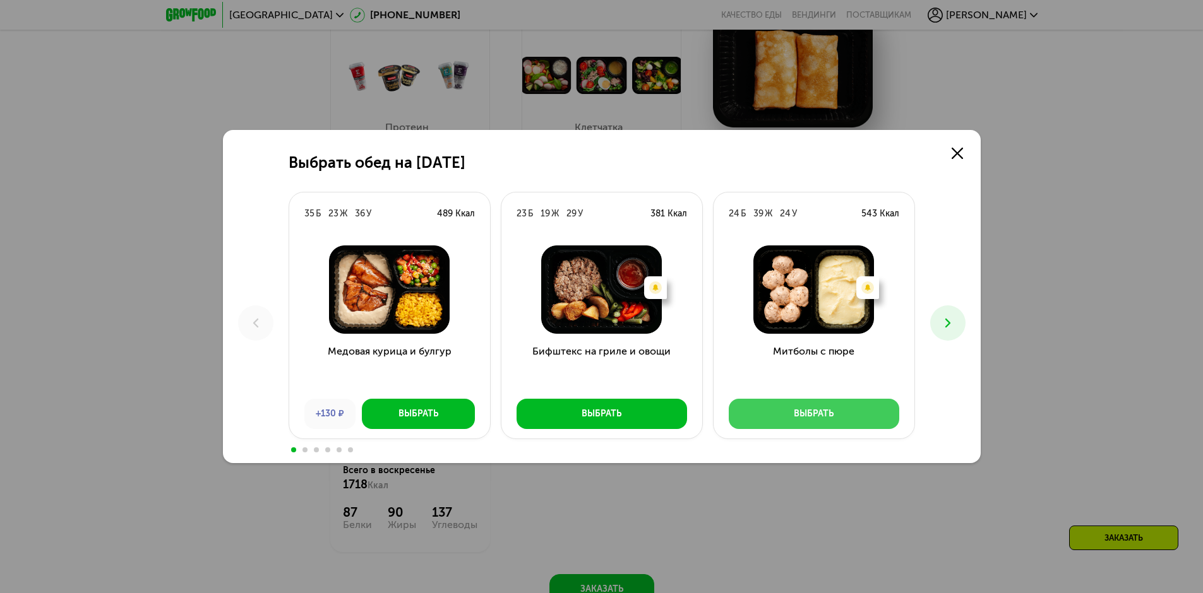
click at [825, 408] on div "Выбрать" at bounding box center [813, 414] width 40 height 13
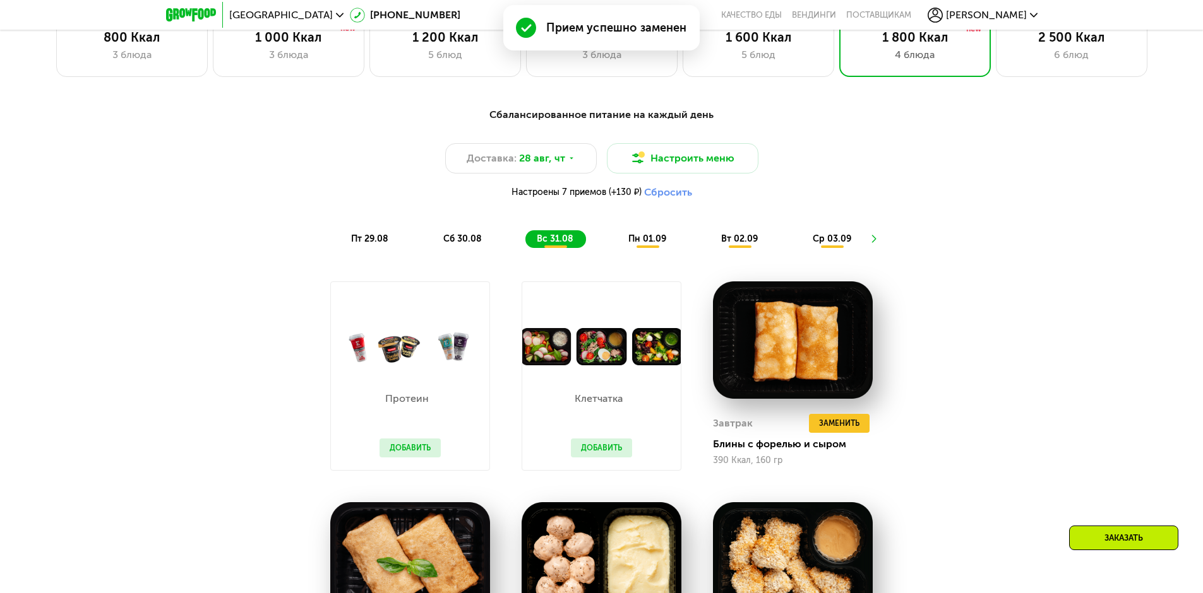
scroll to position [629, 0]
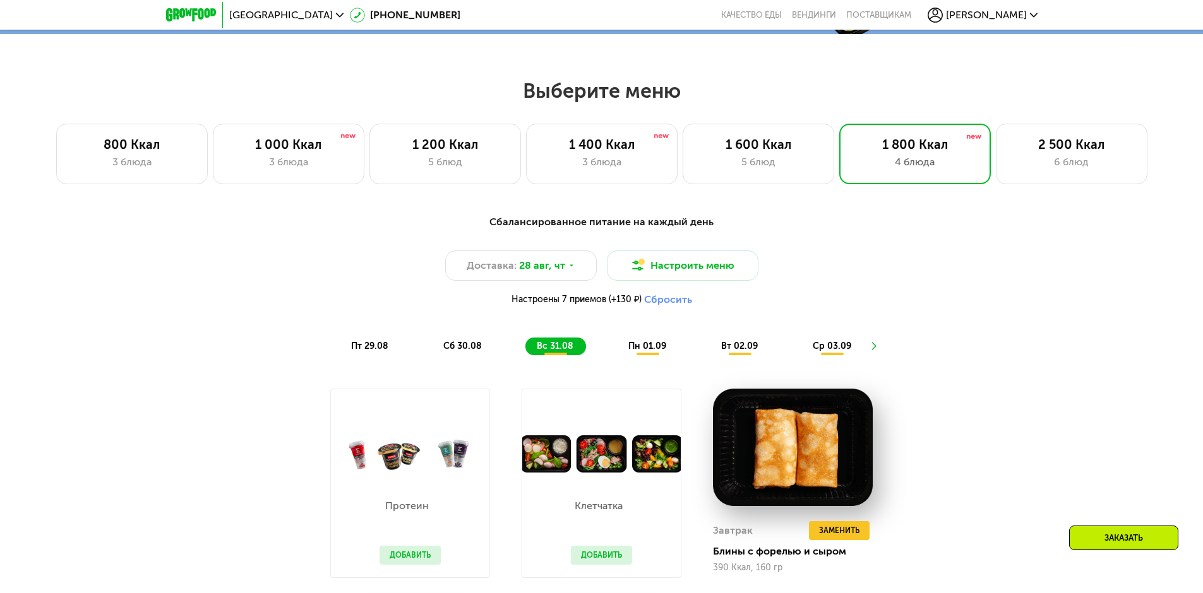
click at [637, 349] on span "пн 01.09" at bounding box center [647, 346] width 38 height 11
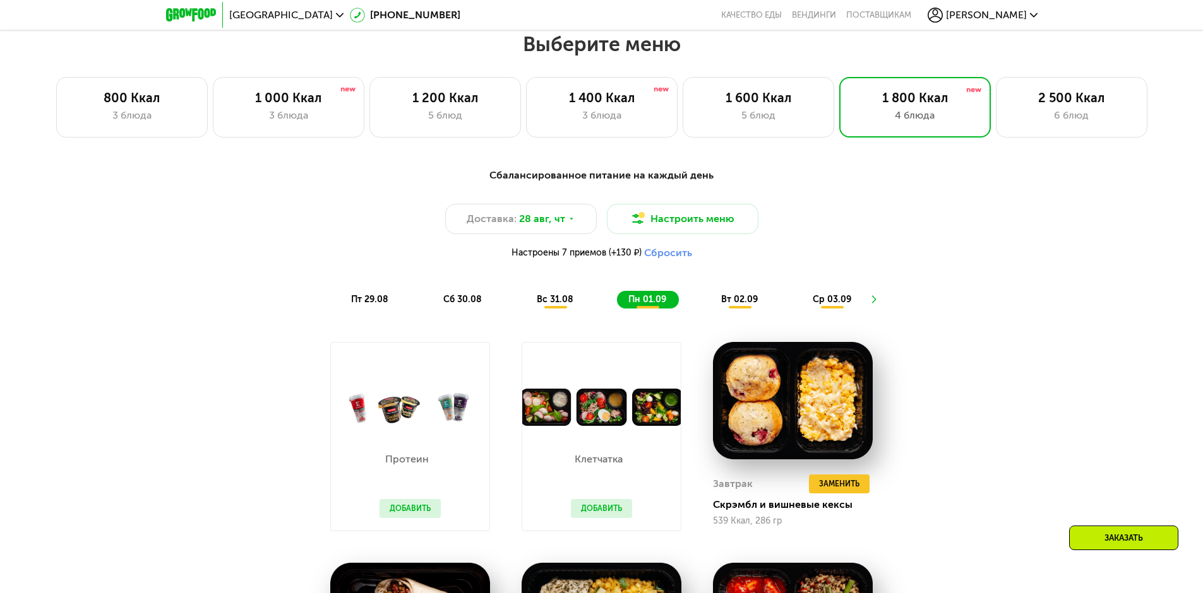
scroll to position [881, 0]
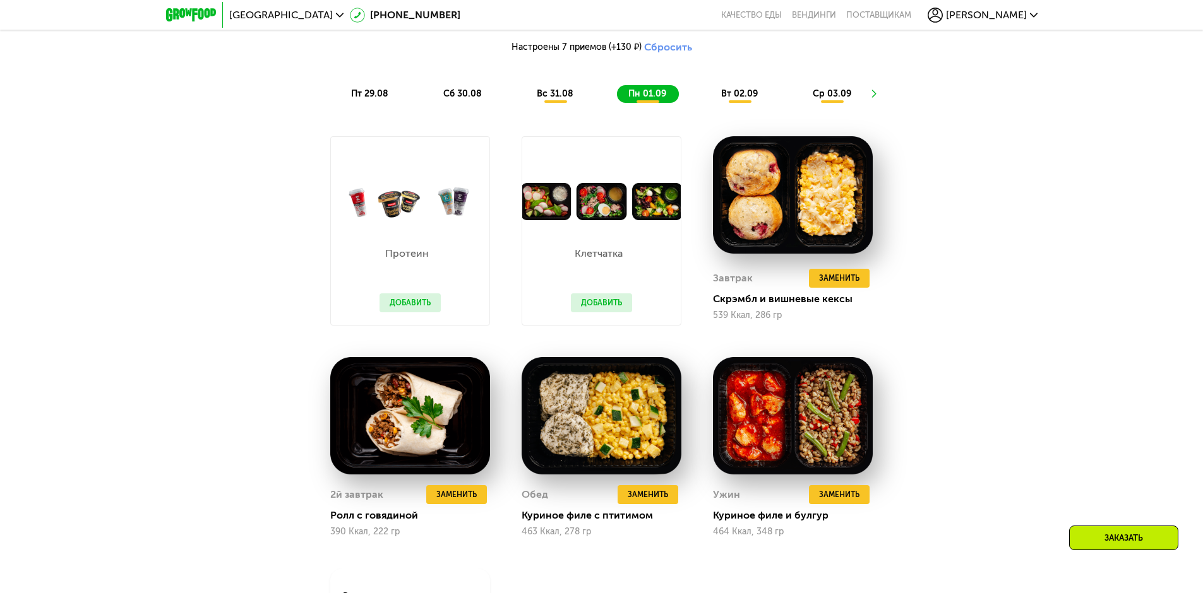
click at [412, 302] on button "Добавить" at bounding box center [409, 303] width 61 height 19
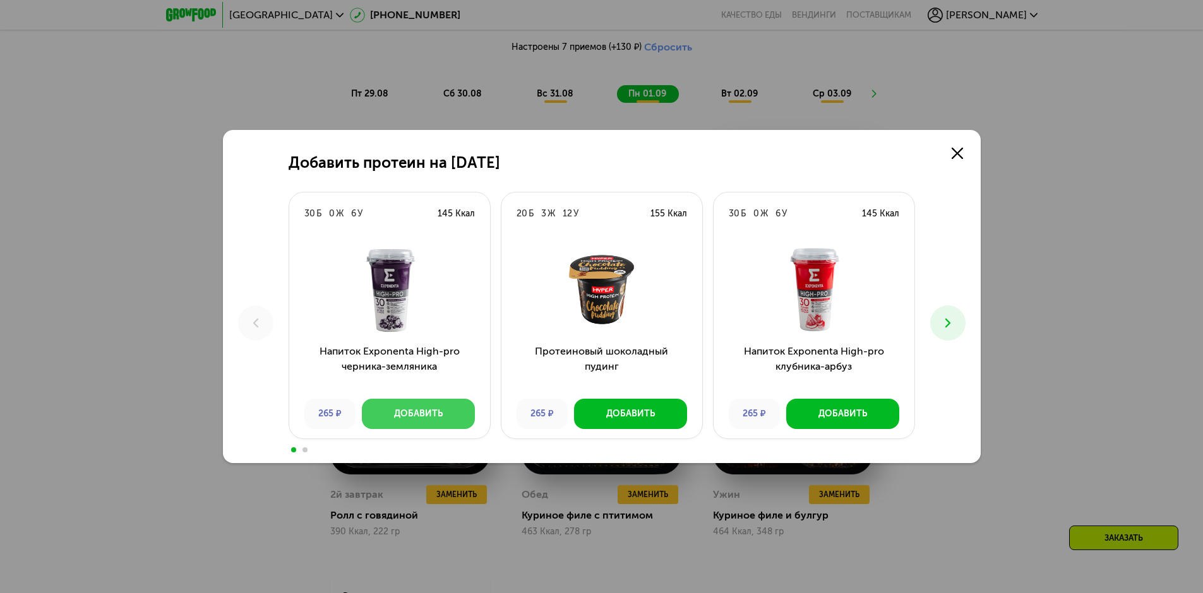
click at [444, 419] on button "Добавить" at bounding box center [418, 414] width 113 height 30
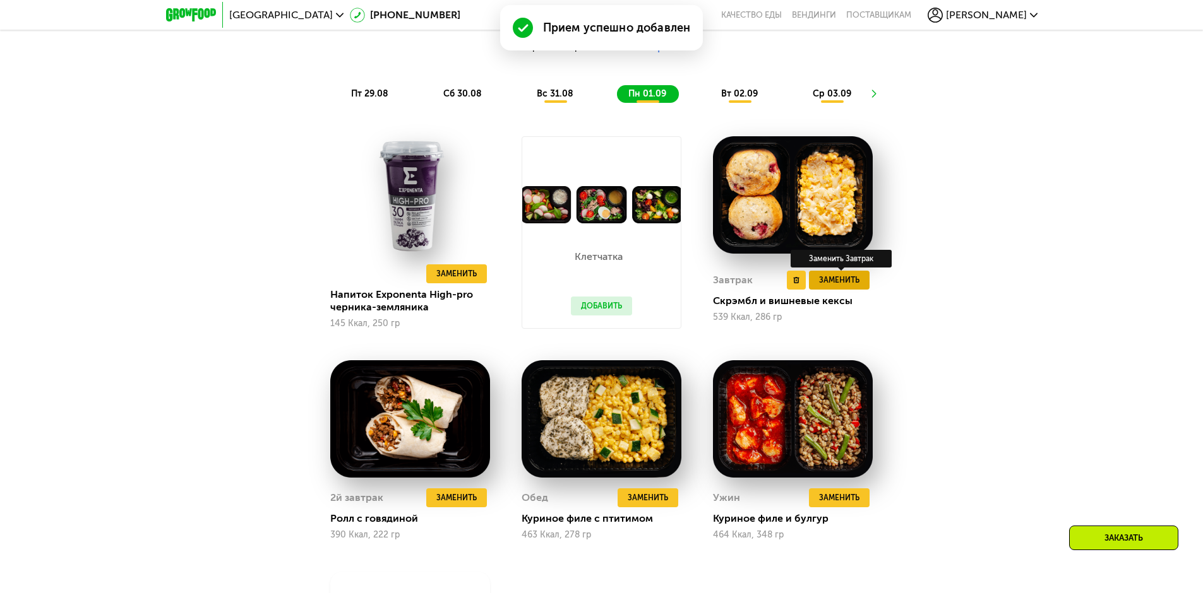
click at [845, 290] on button "Заменить" at bounding box center [839, 280] width 61 height 19
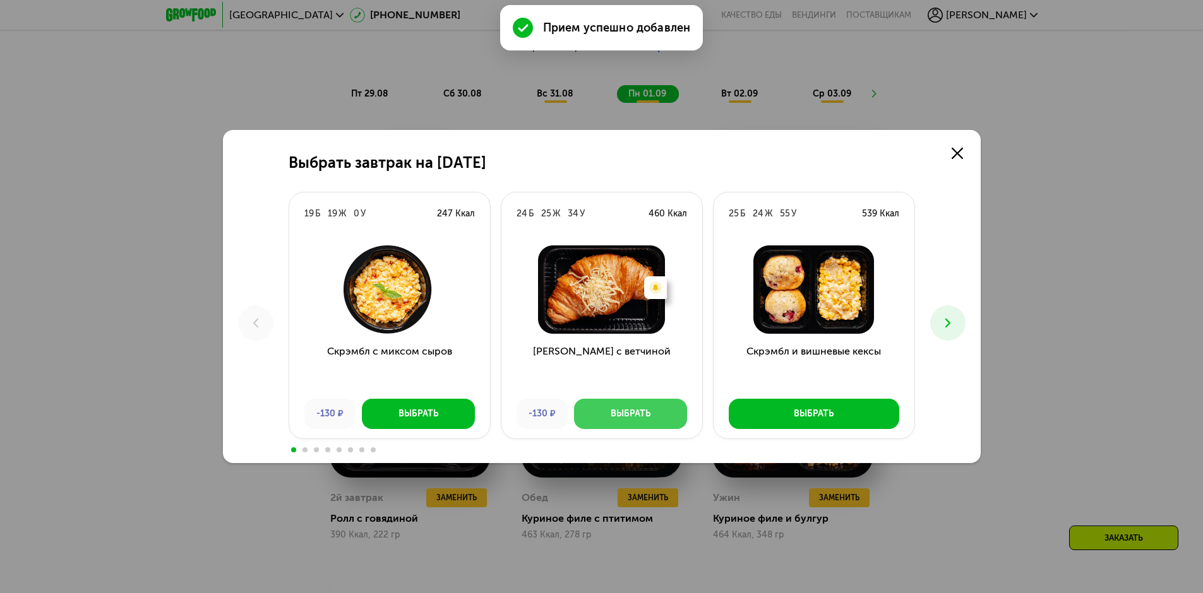
click at [659, 418] on button "Выбрать" at bounding box center [630, 414] width 113 height 30
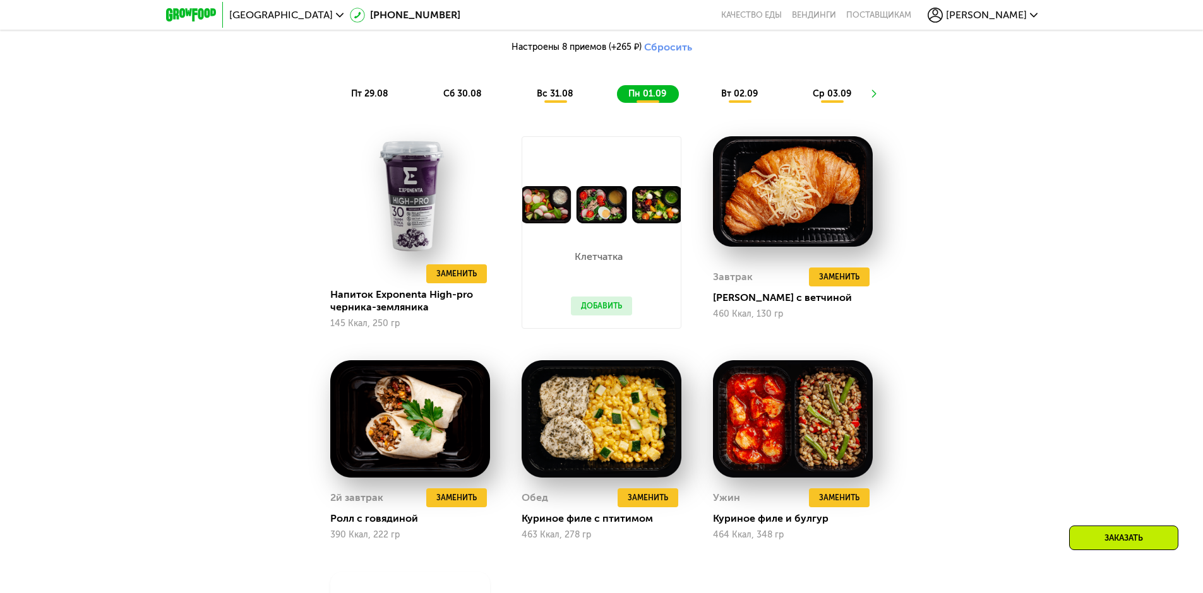
click at [801, 103] on div "вт 02.09" at bounding box center [832, 94] width 62 height 18
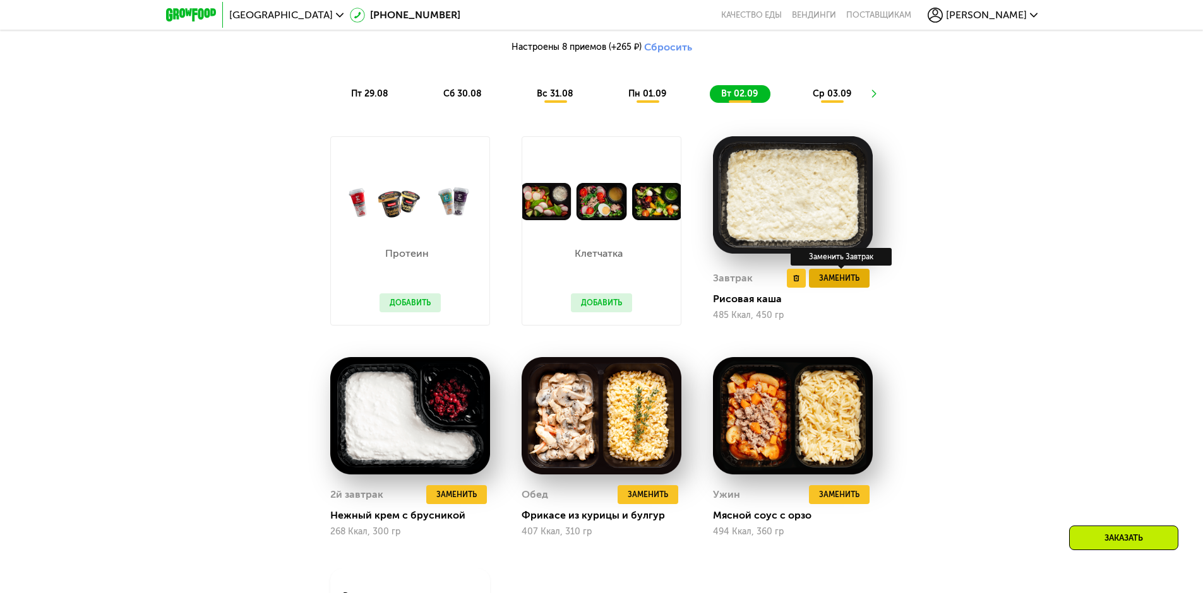
click at [852, 280] on span "Заменить" at bounding box center [839, 278] width 40 height 13
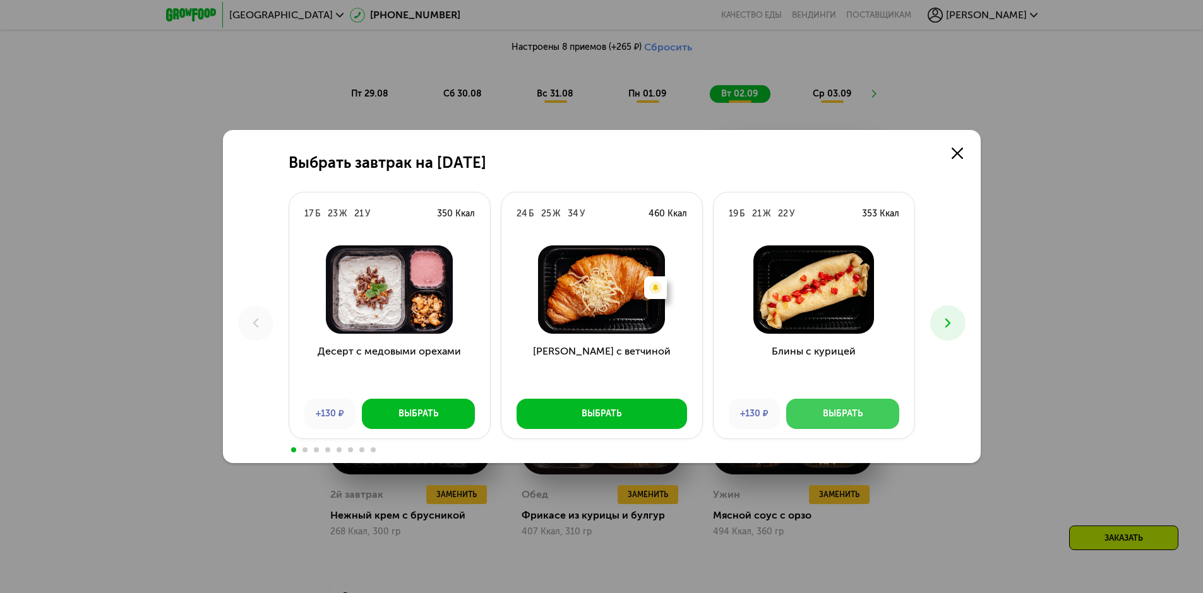
click at [832, 403] on button "Выбрать" at bounding box center [842, 414] width 113 height 30
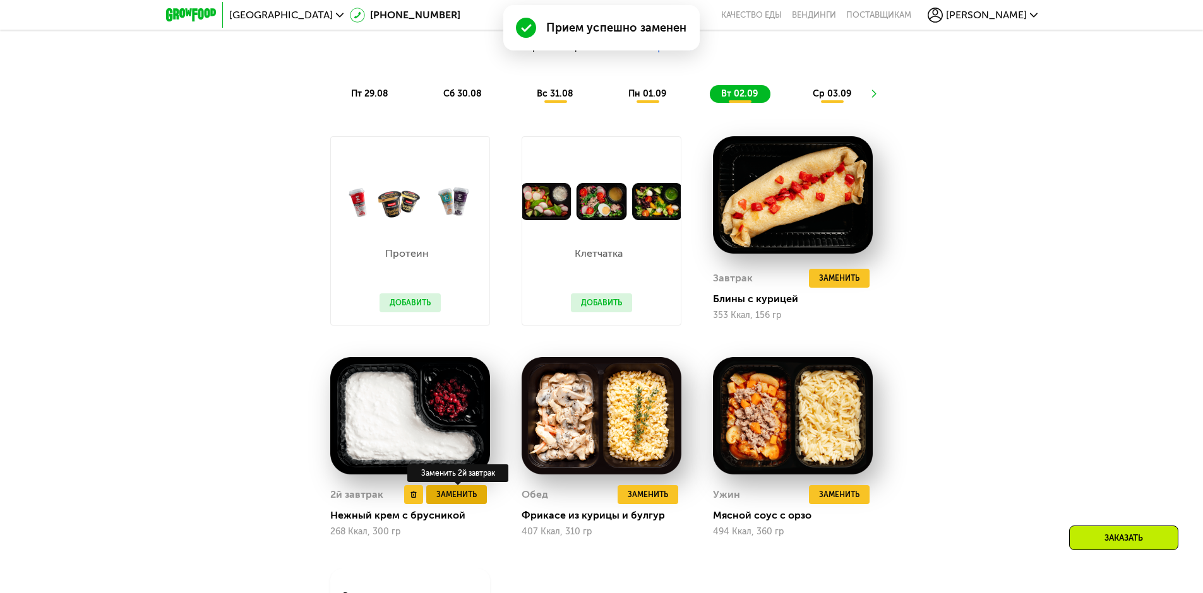
click at [449, 499] on span "Заменить" at bounding box center [456, 495] width 40 height 13
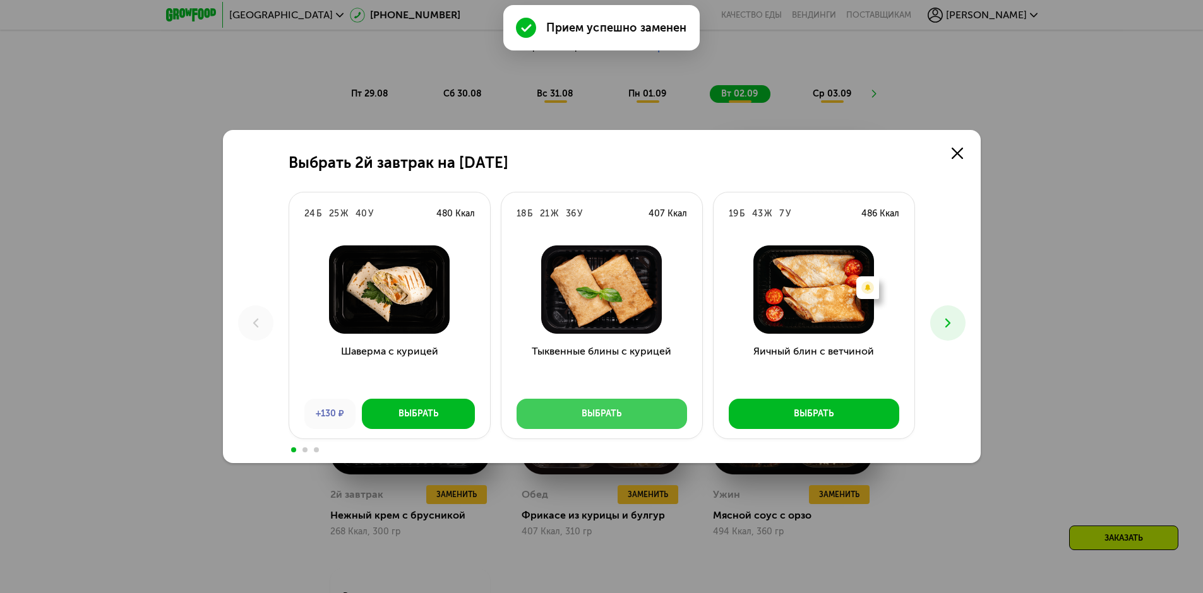
click at [589, 407] on button "Выбрать" at bounding box center [601, 414] width 170 height 30
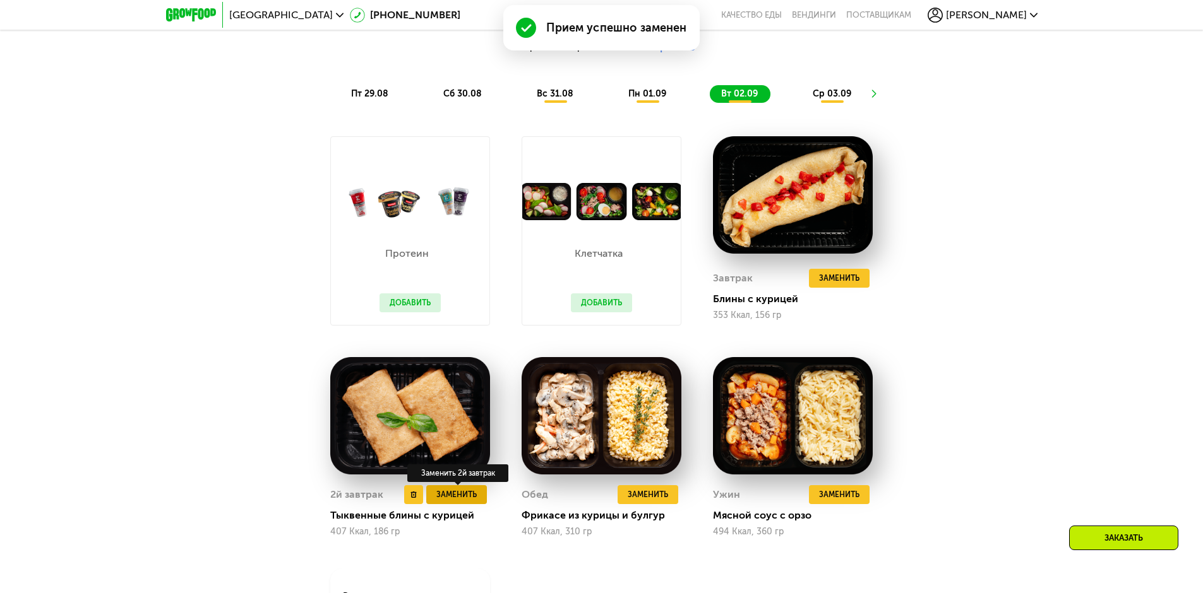
click at [458, 501] on span "Заменить" at bounding box center [456, 495] width 40 height 13
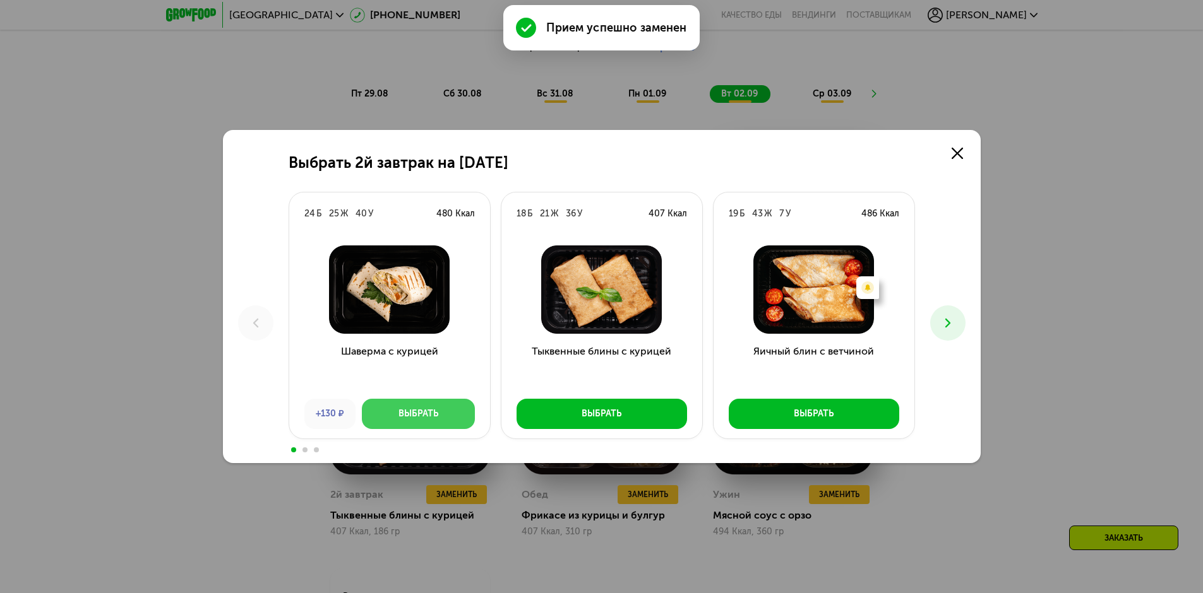
click at [404, 405] on button "Выбрать" at bounding box center [418, 414] width 113 height 30
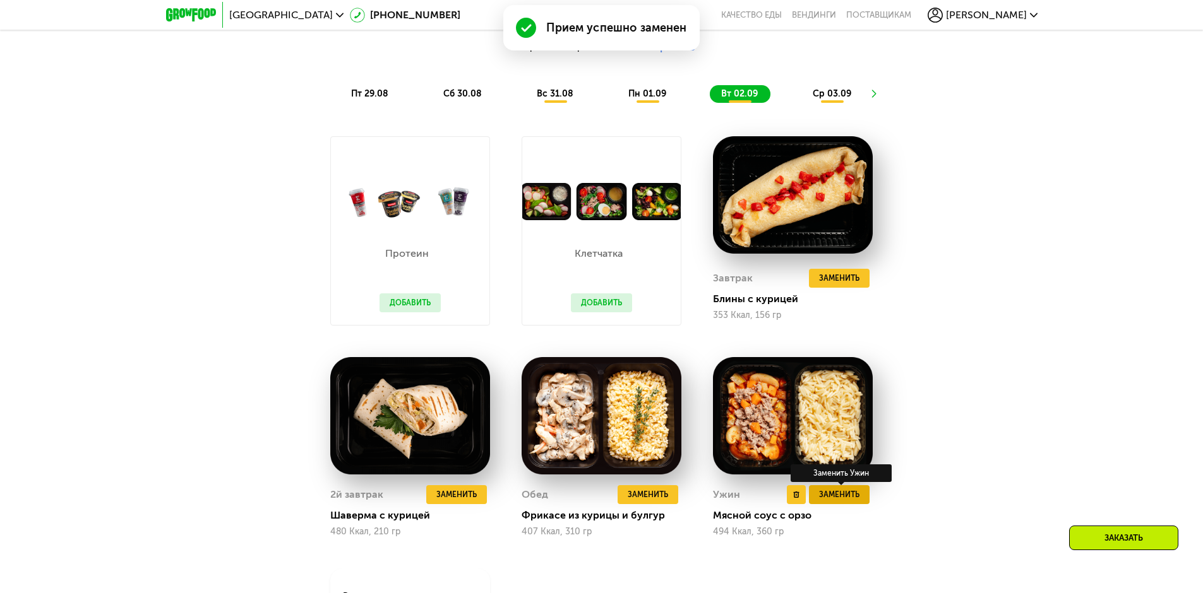
click at [860, 504] on button "Заменить" at bounding box center [839, 494] width 61 height 19
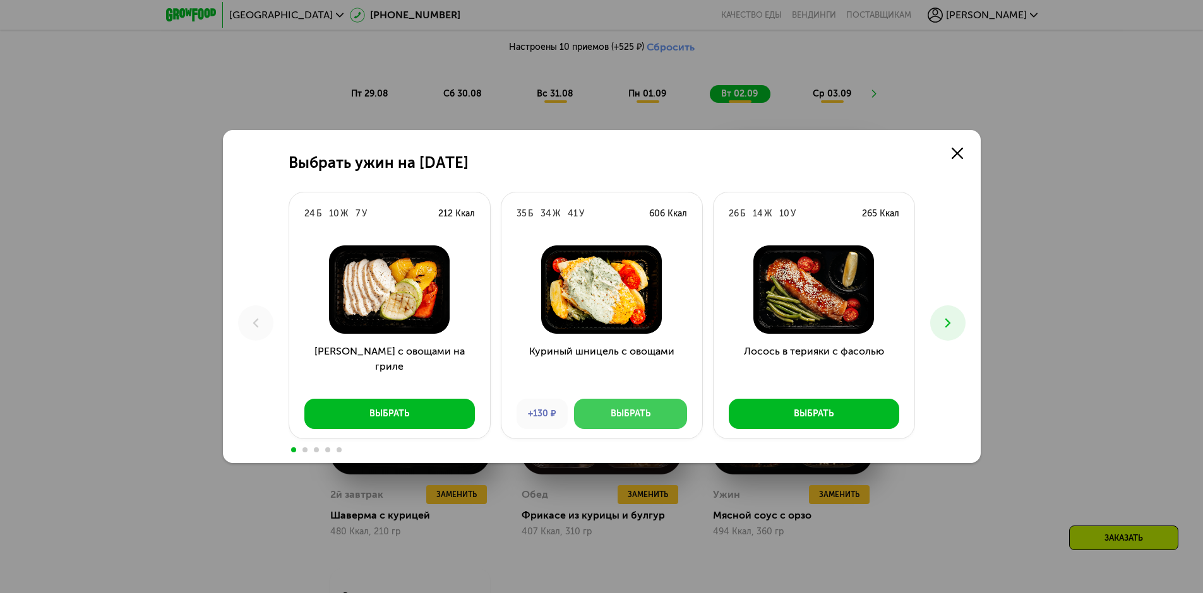
click at [631, 408] on div "Выбрать" at bounding box center [630, 414] width 40 height 13
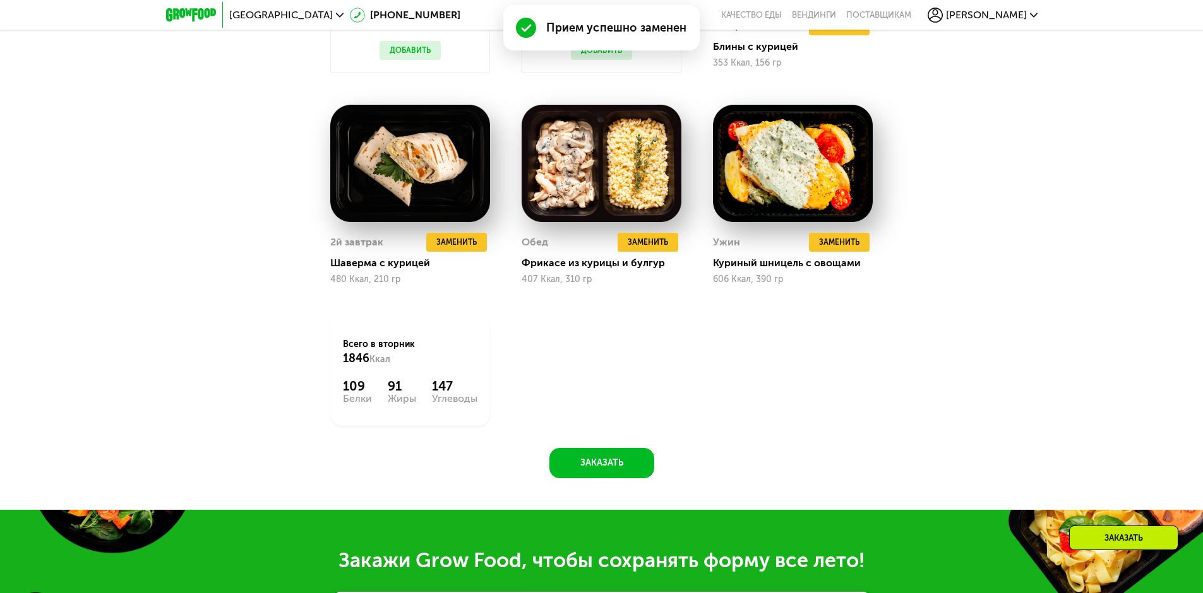
scroll to position [755, 0]
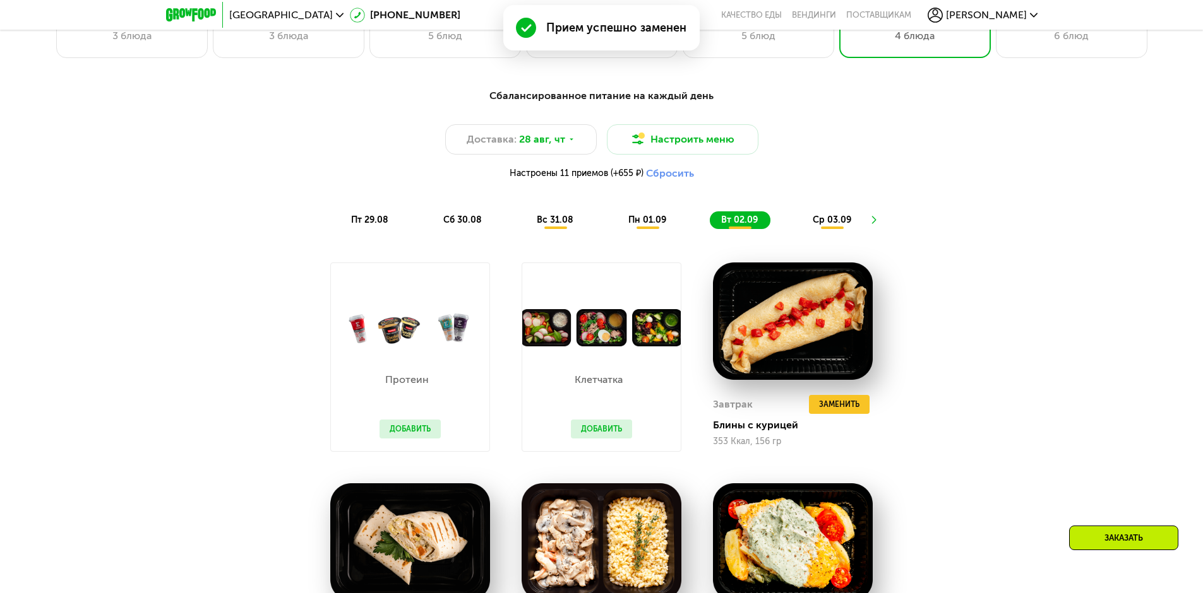
click at [829, 225] on span "ср 03.09" at bounding box center [831, 220] width 39 height 11
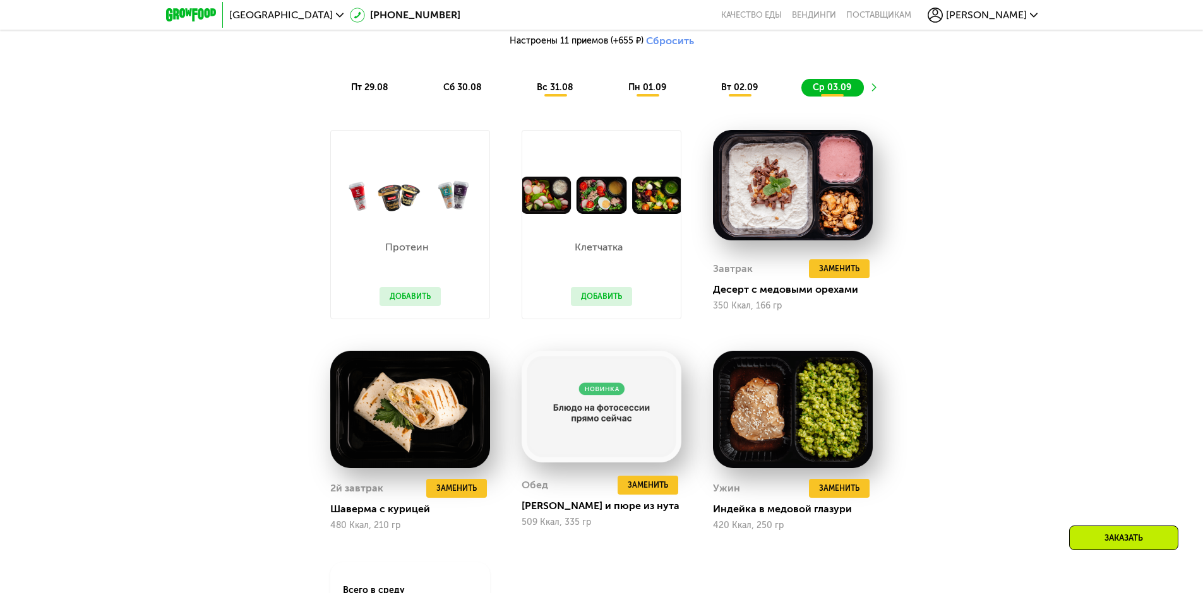
scroll to position [1134, 0]
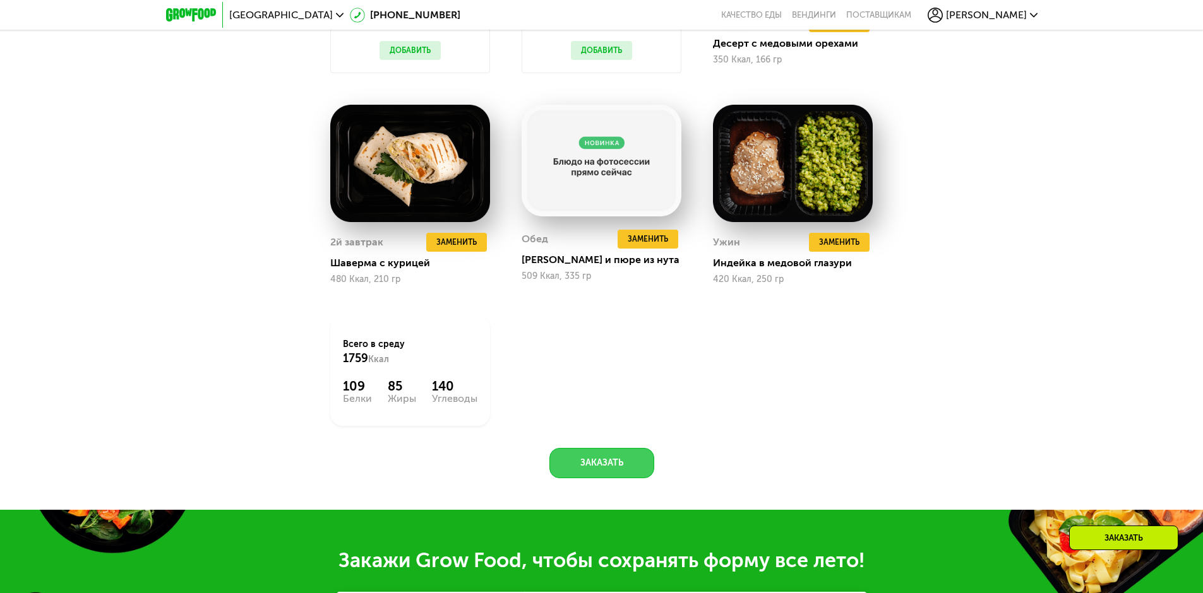
click at [604, 469] on button "Заказать" at bounding box center [601, 463] width 105 height 30
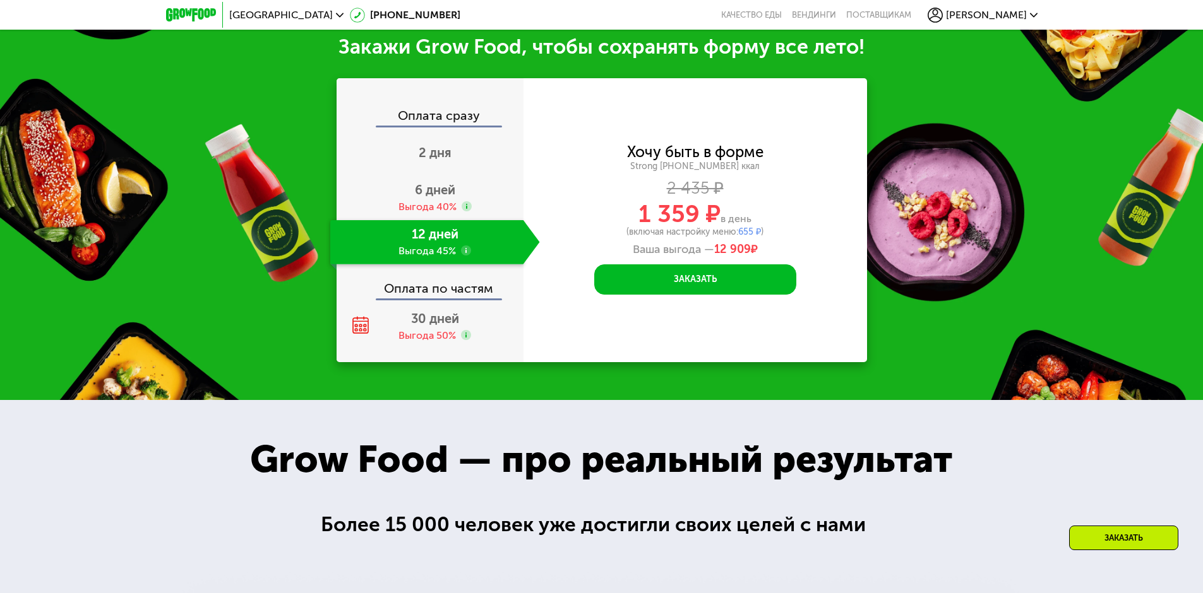
scroll to position [1648, 0]
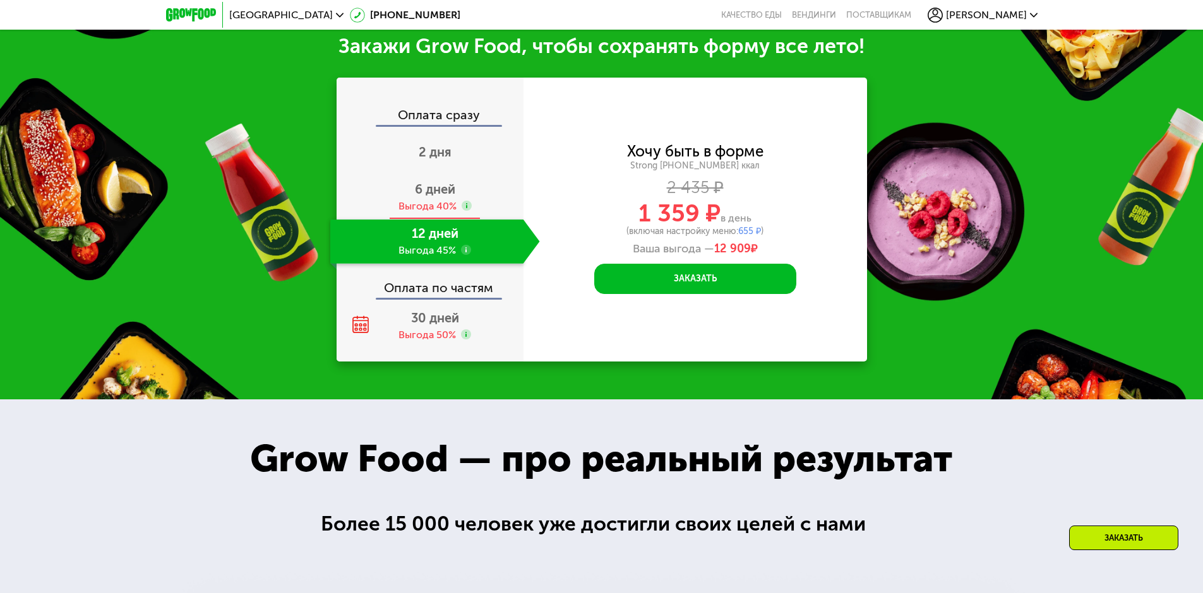
click at [433, 201] on div "6 дней Выгода 40%" at bounding box center [435, 197] width 210 height 44
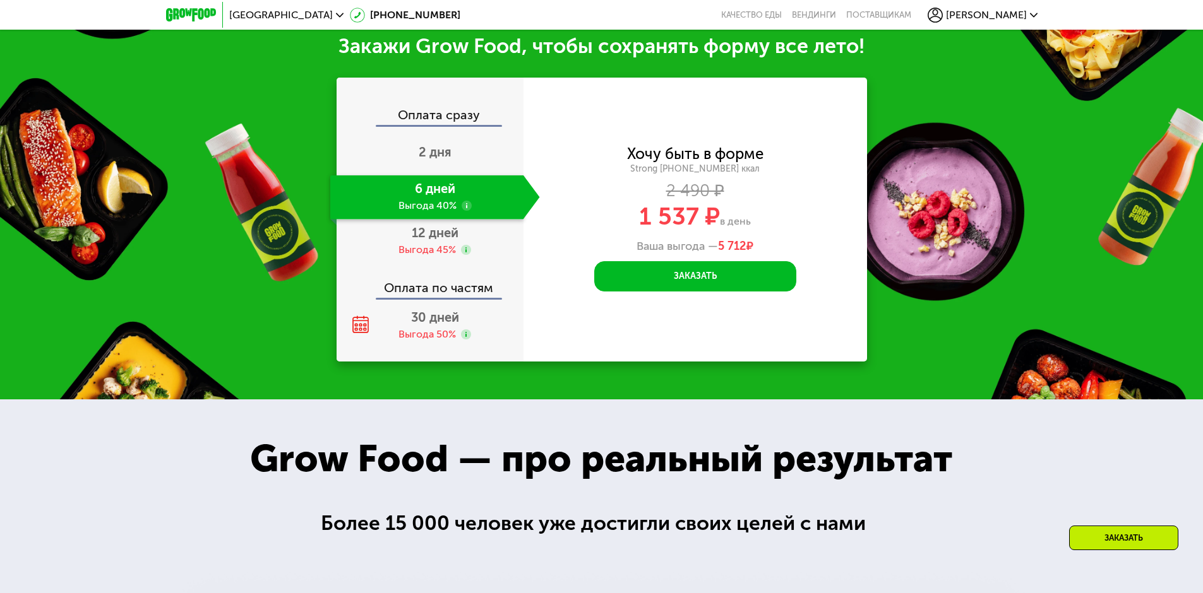
scroll to position [1497, 0]
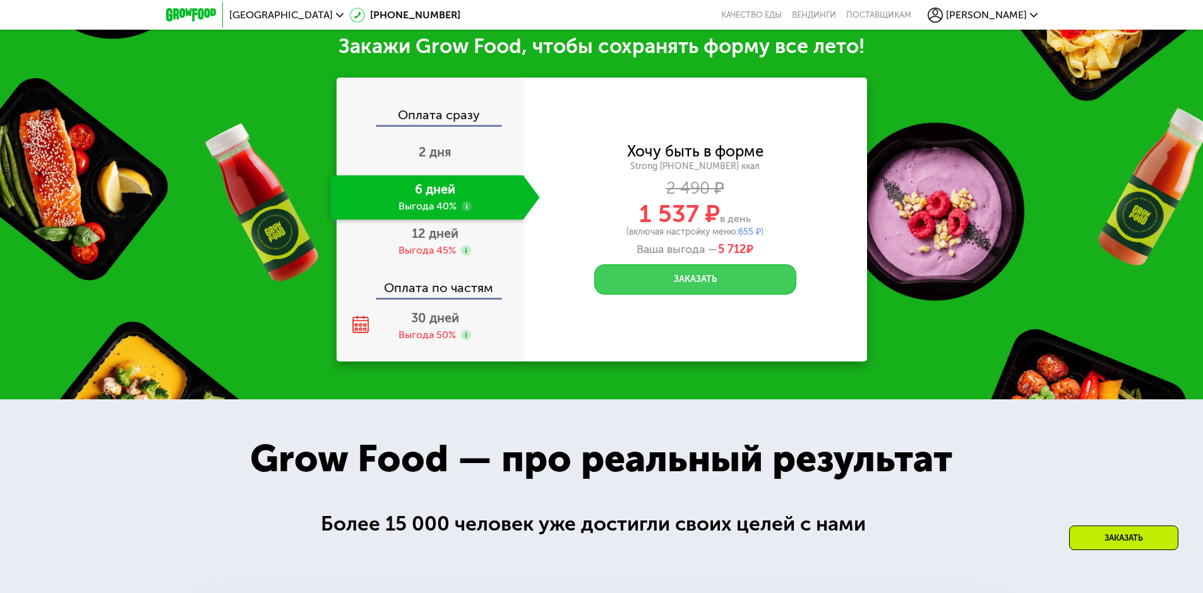
click at [758, 288] on button "Заказать" at bounding box center [695, 279] width 202 height 30
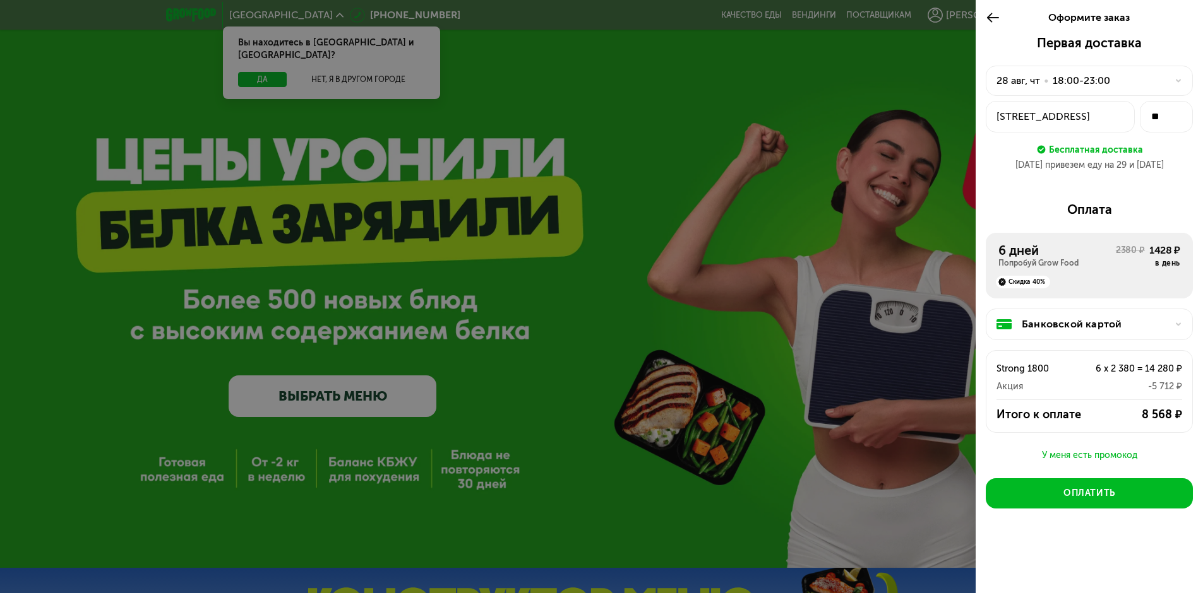
click at [995, 16] on icon at bounding box center [992, 17] width 15 height 15
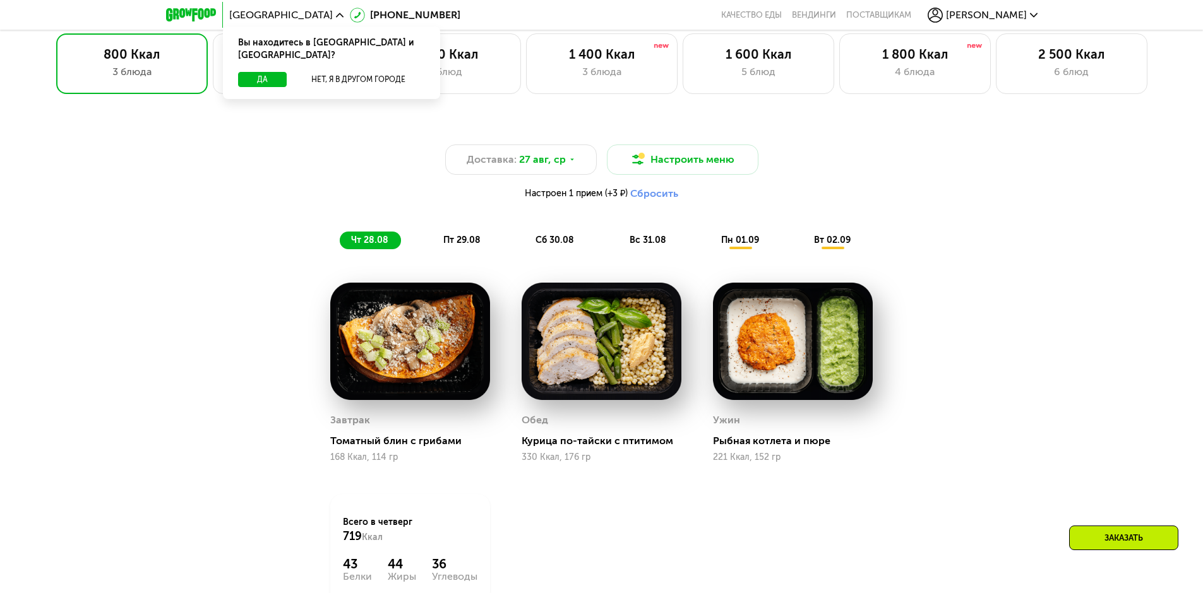
scroll to position [399, 0]
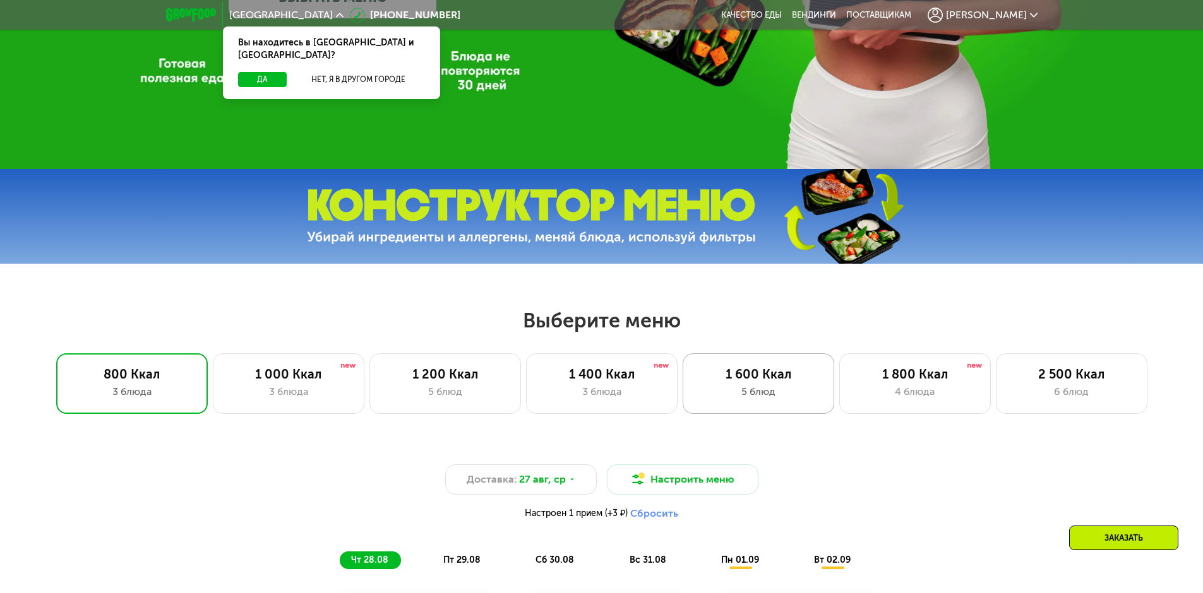
click at [820, 398] on div "5 блюд" at bounding box center [758, 391] width 125 height 15
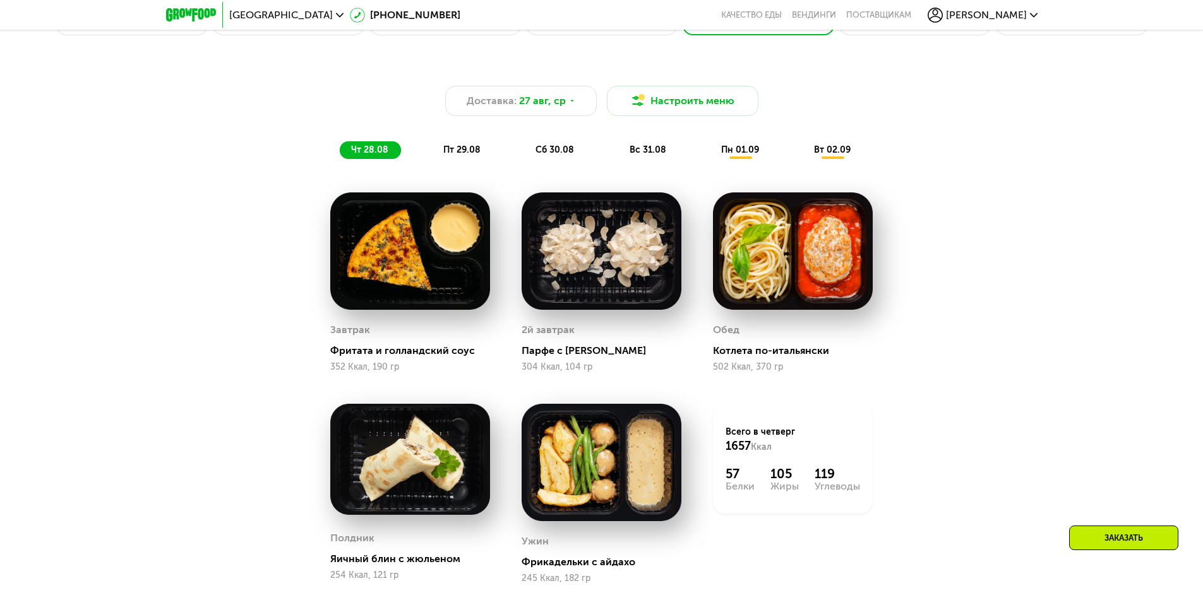
scroll to position [588, 0]
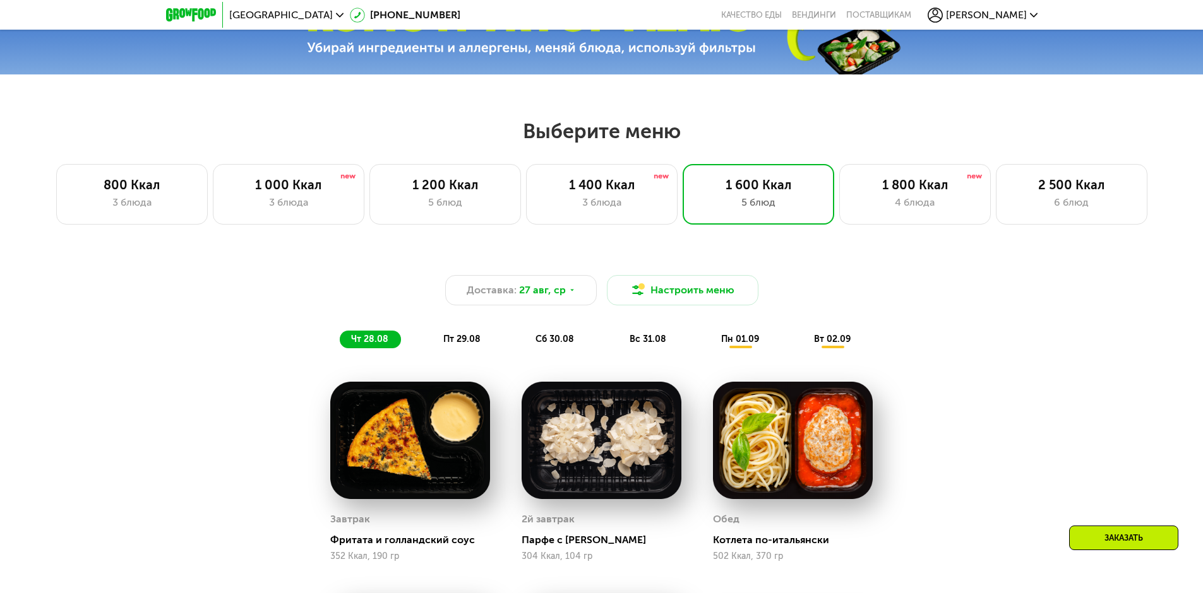
click at [524, 348] on div "пт 29.08" at bounding box center [555, 340] width 62 height 18
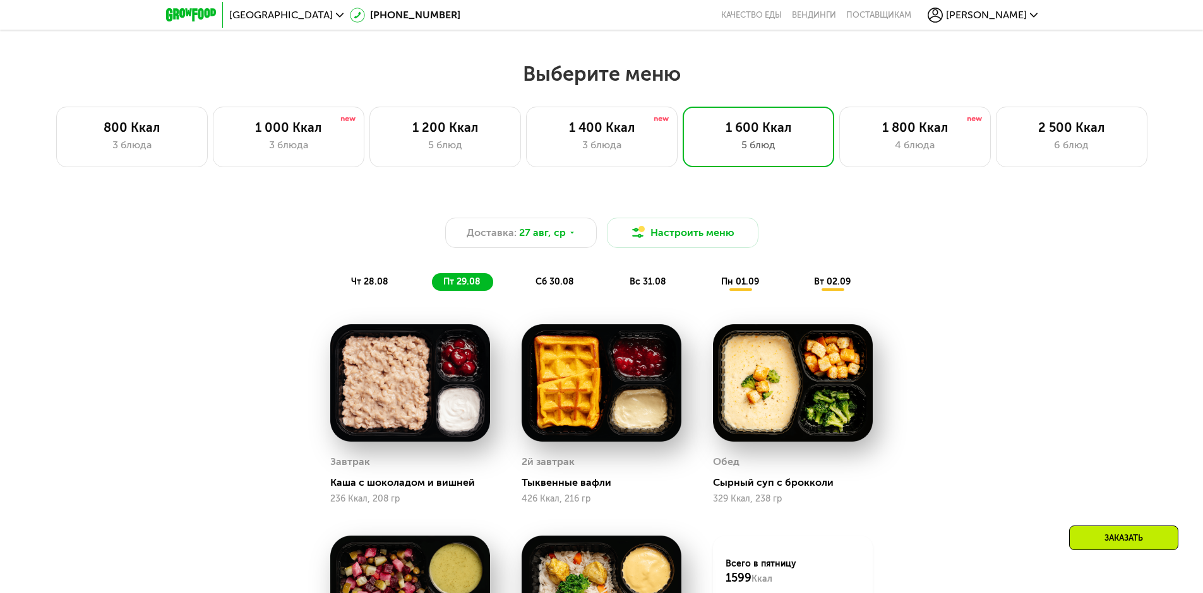
scroll to position [778, 0]
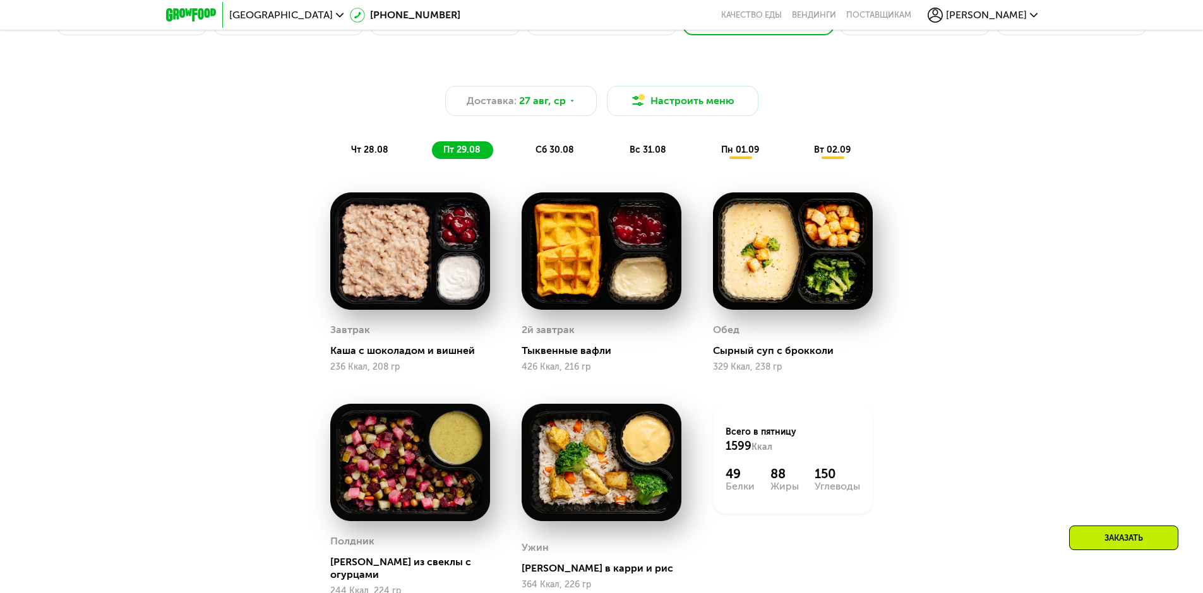
click at [559, 155] on span "сб 30.08" at bounding box center [554, 150] width 39 height 11
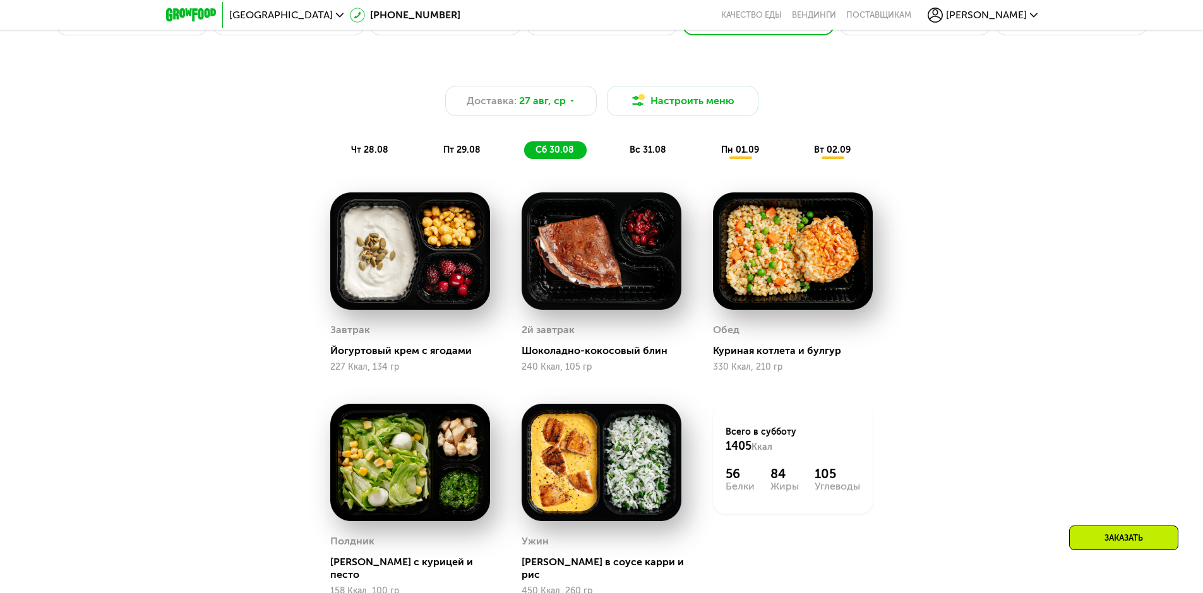
click at [710, 146] on div "вс 31.08" at bounding box center [741, 150] width 62 height 18
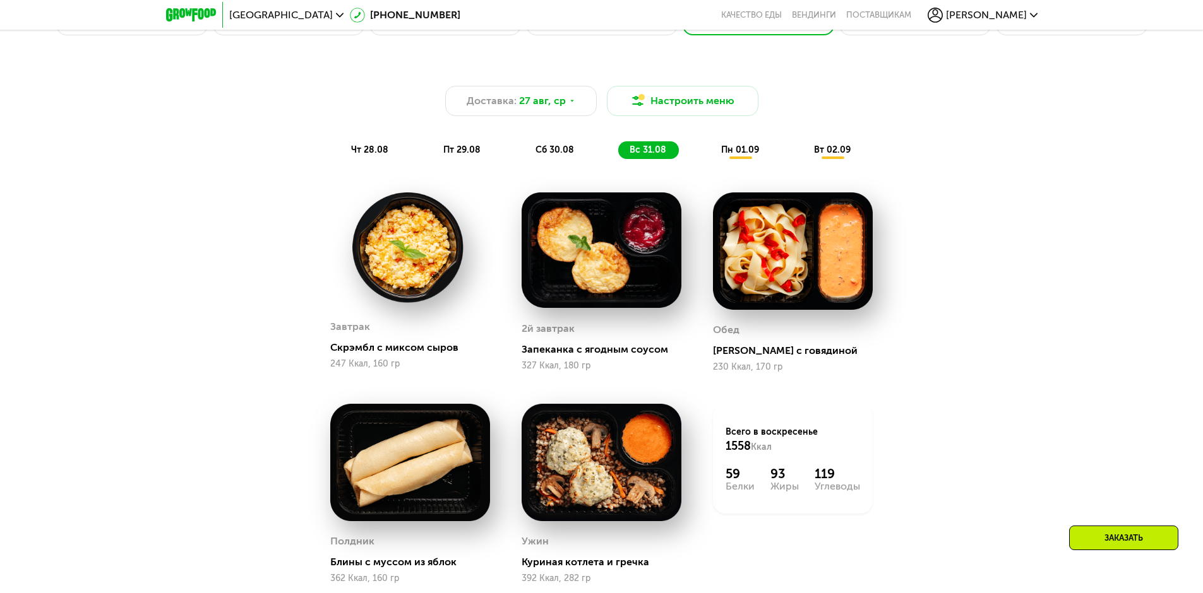
click at [728, 153] on span "пн 01.09" at bounding box center [740, 150] width 38 height 11
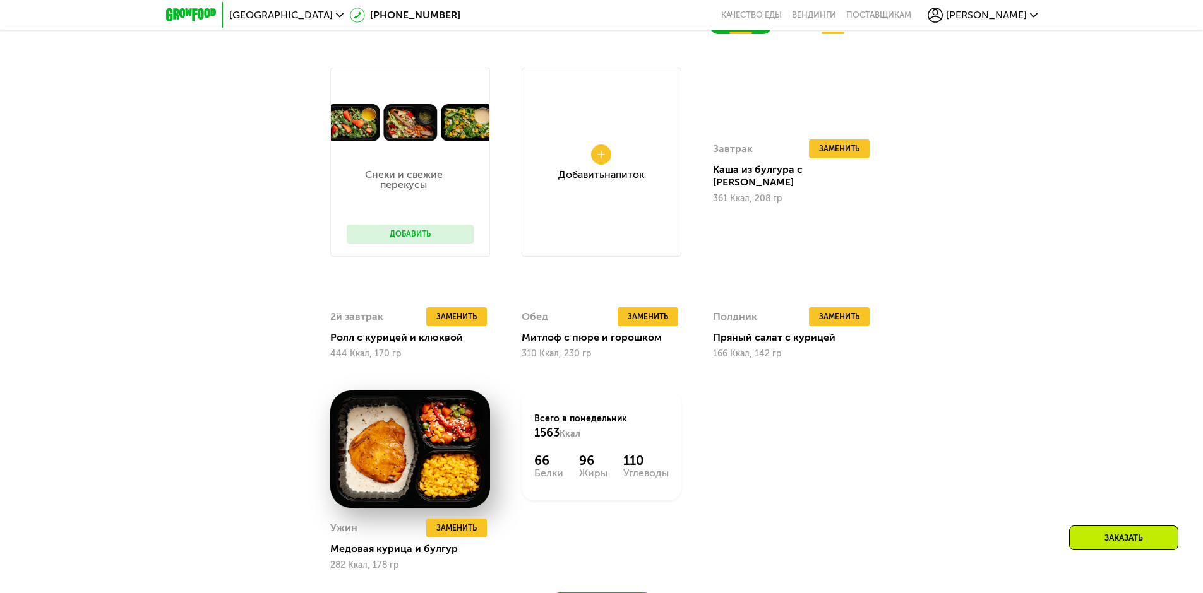
scroll to position [904, 0]
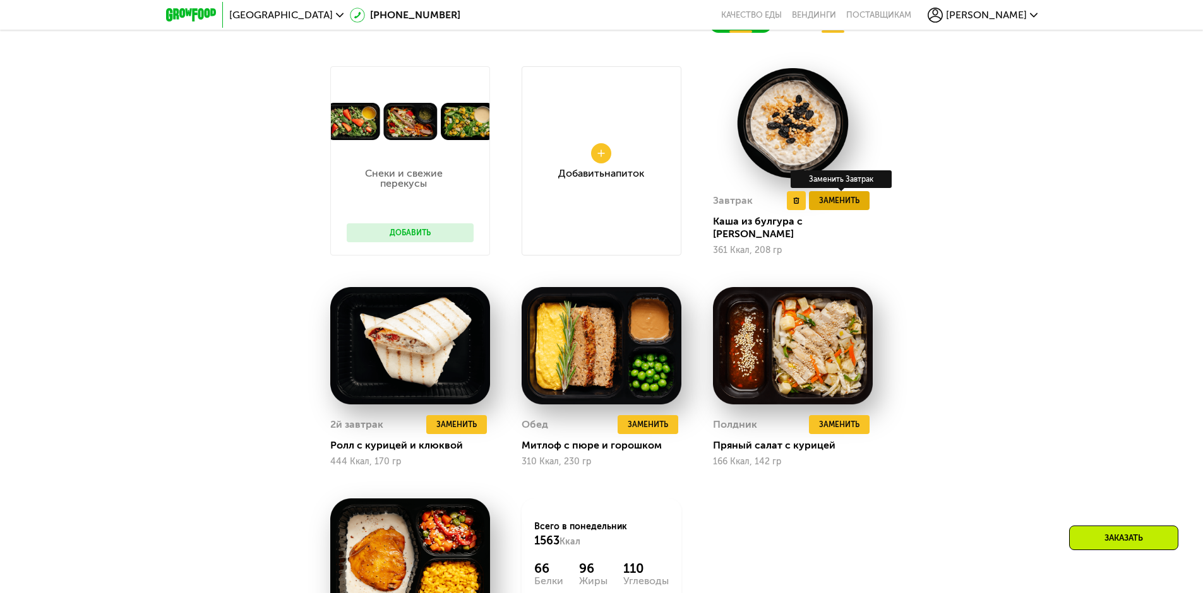
click at [839, 207] on span "Заменить" at bounding box center [839, 200] width 40 height 13
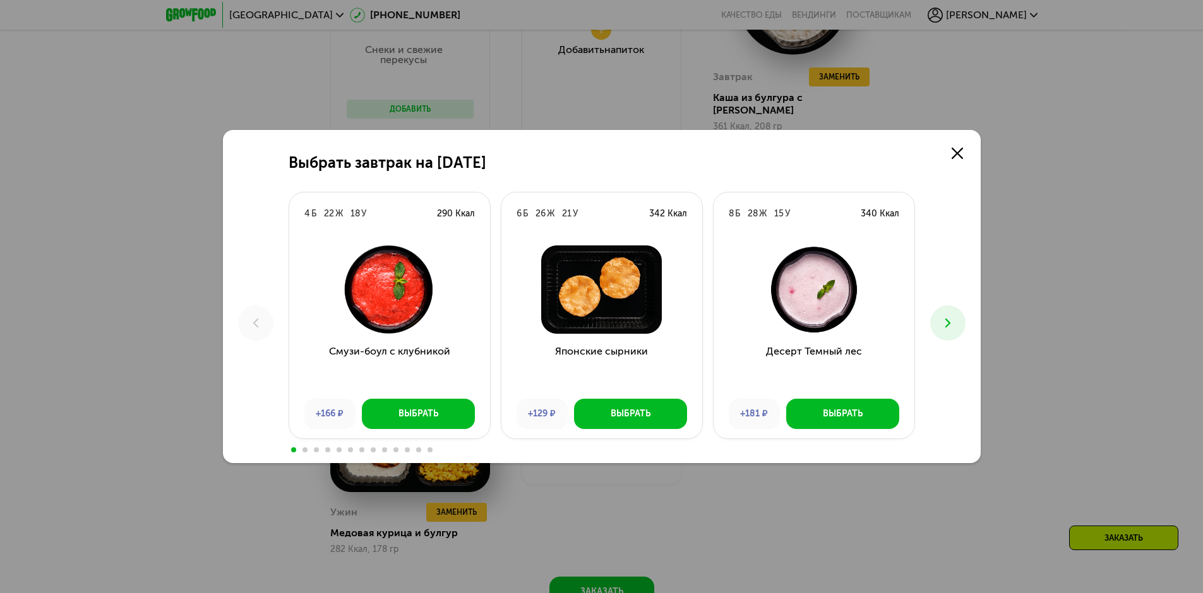
scroll to position [1030, 0]
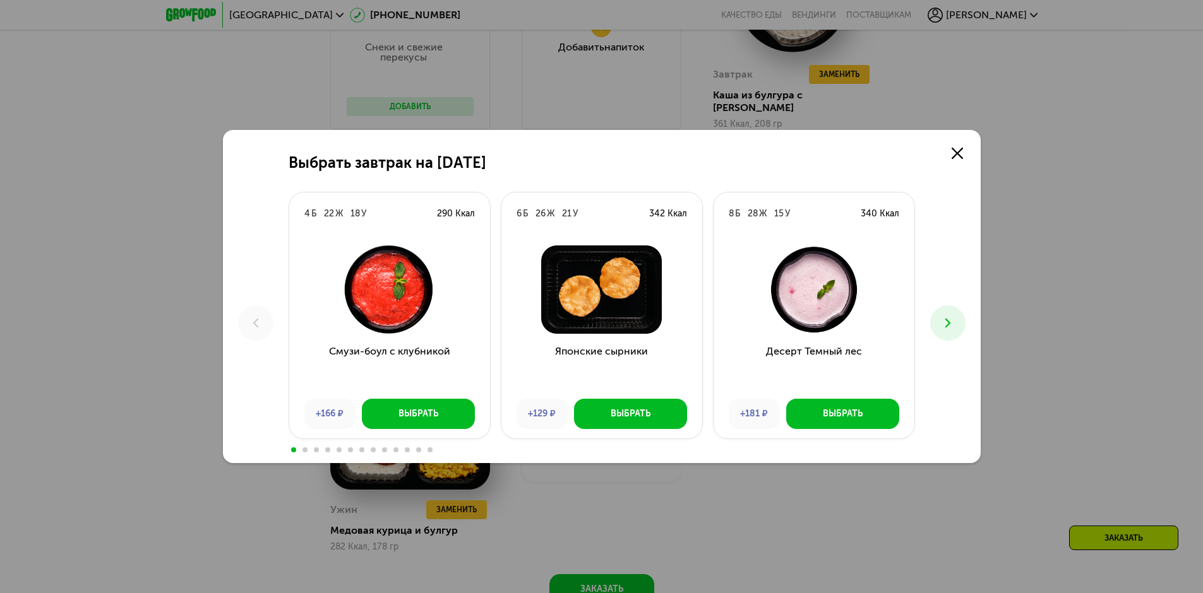
click at [953, 323] on icon at bounding box center [947, 323] width 15 height 15
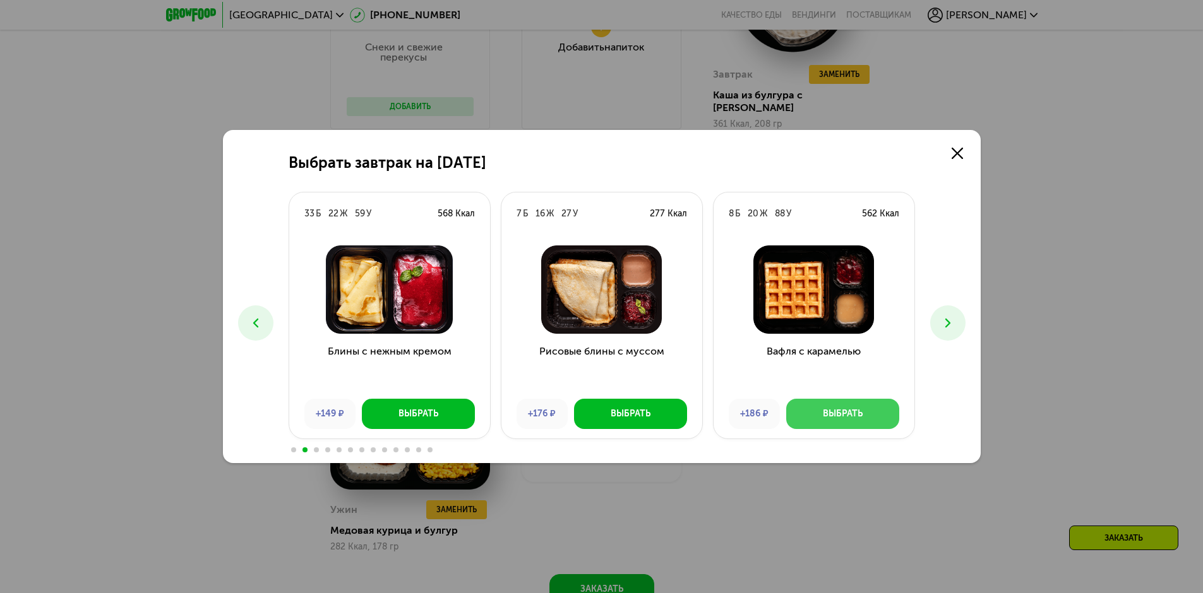
click at [835, 426] on button "Выбрать" at bounding box center [842, 414] width 113 height 30
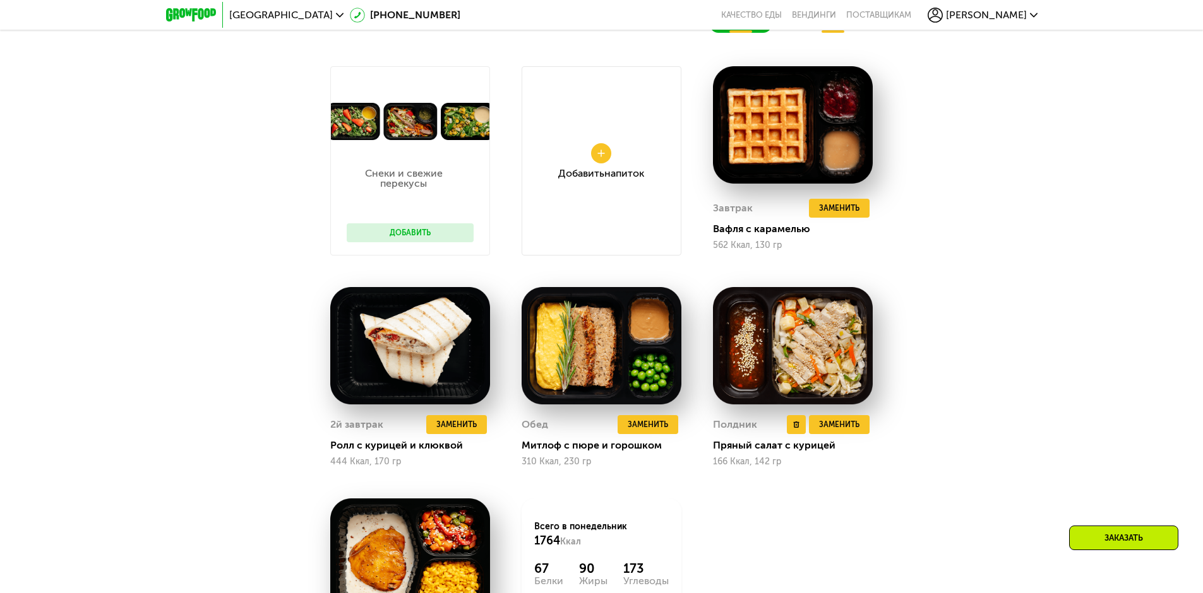
scroll to position [809, 0]
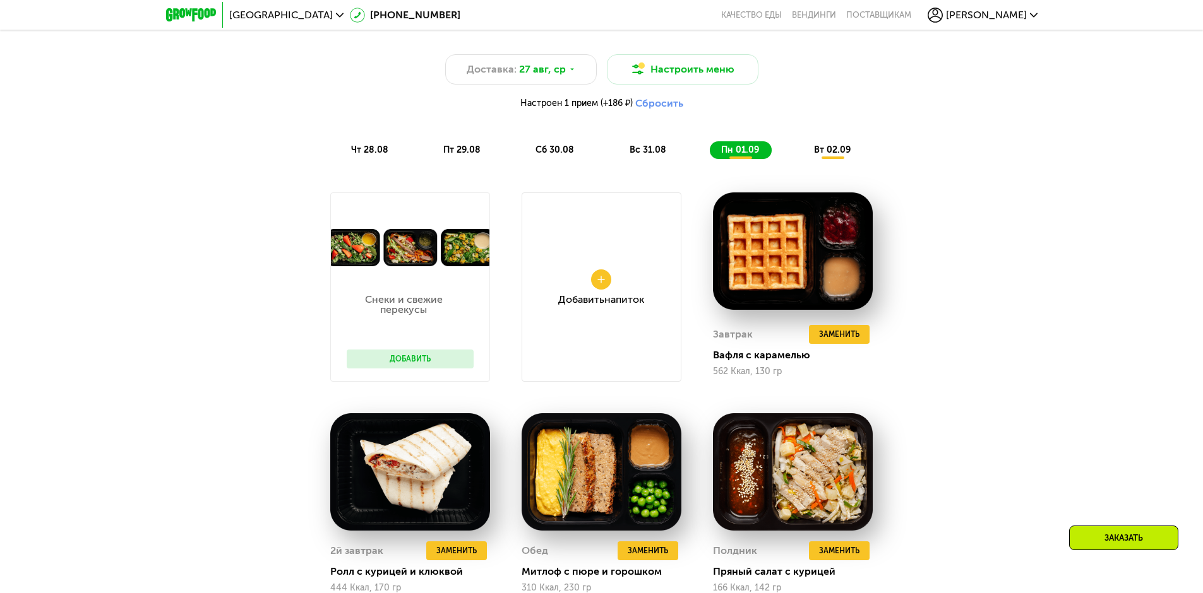
click at [829, 155] on span "вт 02.09" at bounding box center [832, 150] width 37 height 11
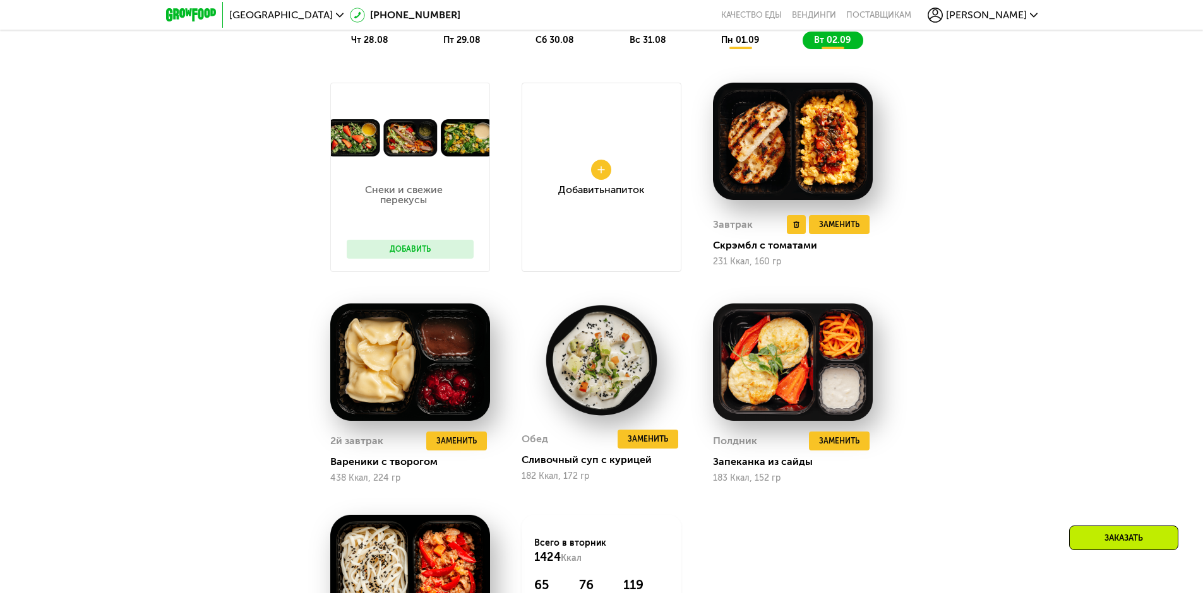
scroll to position [999, 0]
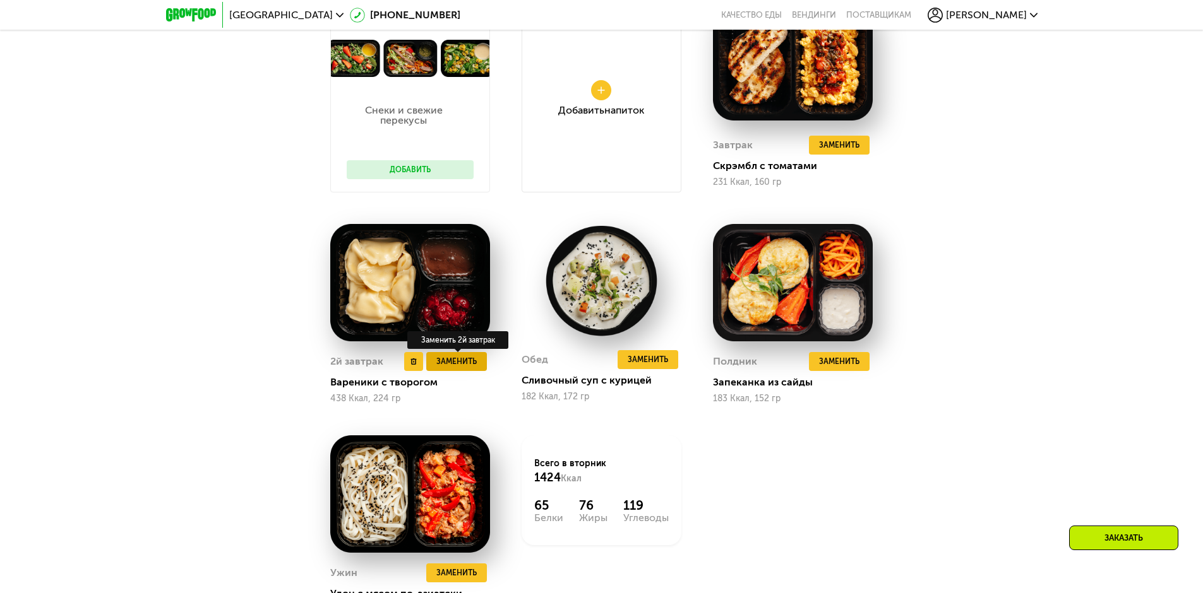
click at [453, 368] on span "Заменить" at bounding box center [456, 361] width 40 height 13
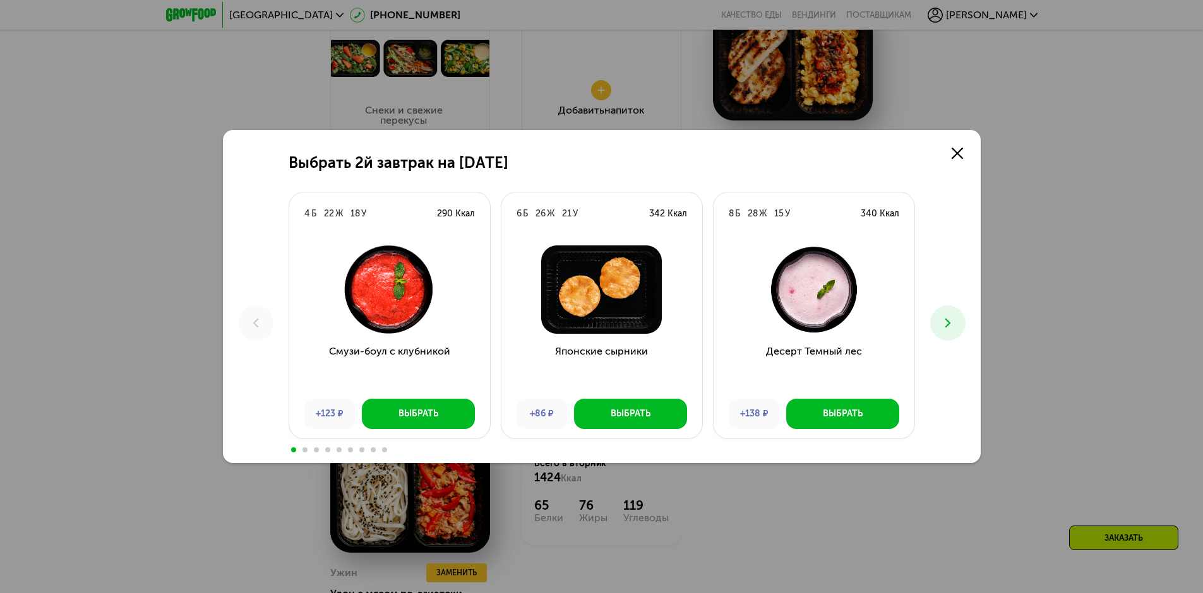
click at [944, 326] on icon at bounding box center [947, 323] width 15 height 15
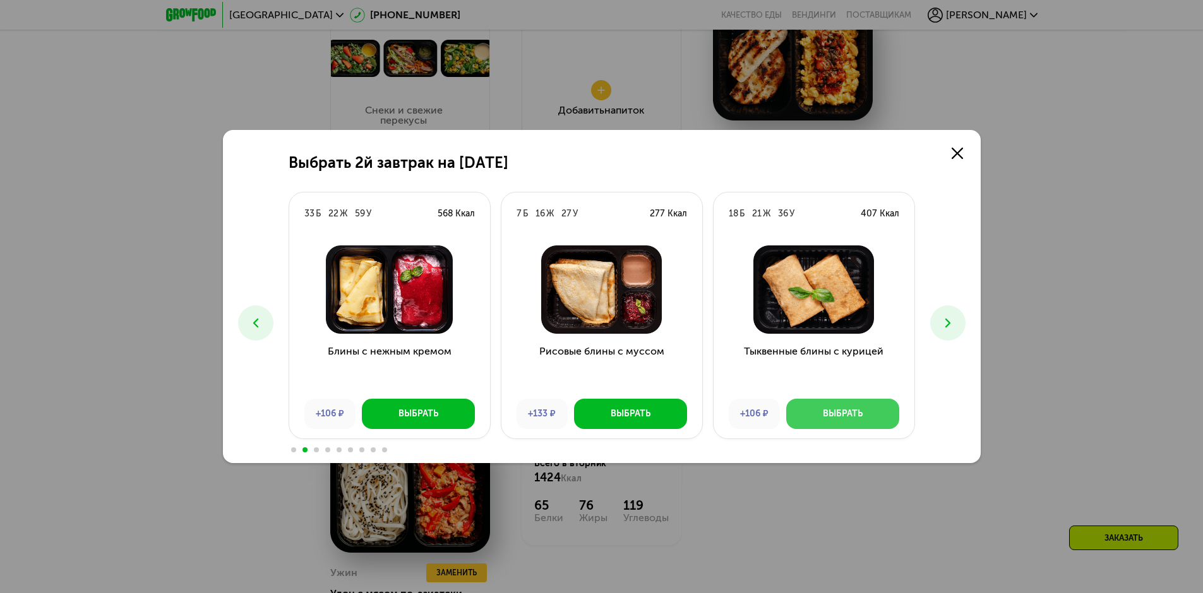
click at [847, 424] on button "Выбрать" at bounding box center [842, 414] width 113 height 30
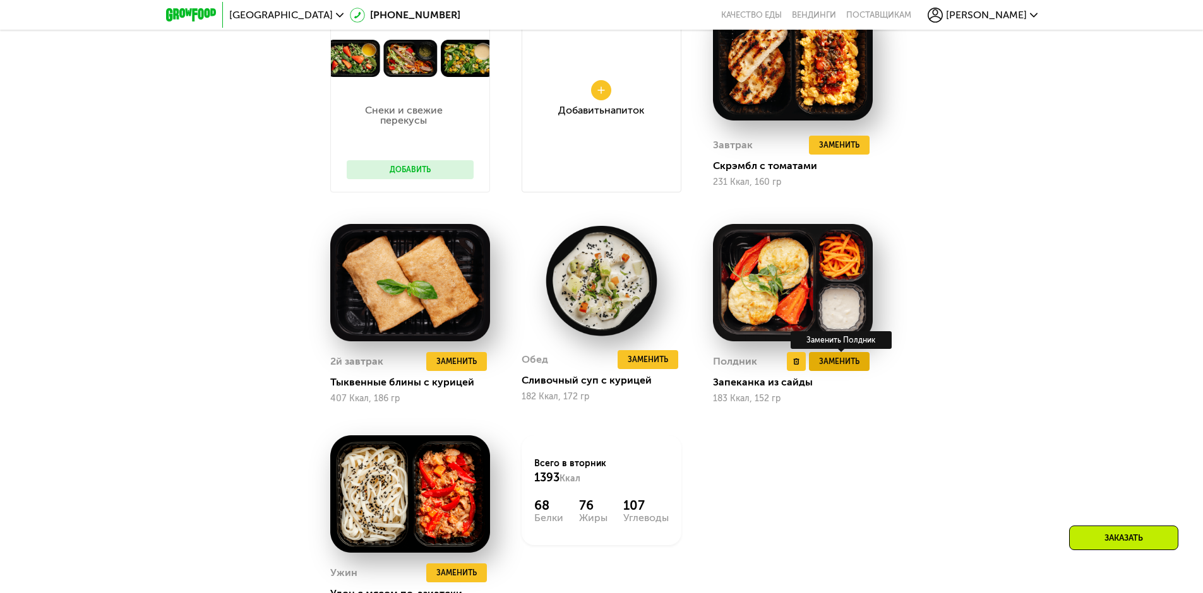
click at [833, 357] on button "Заменить" at bounding box center [839, 361] width 61 height 19
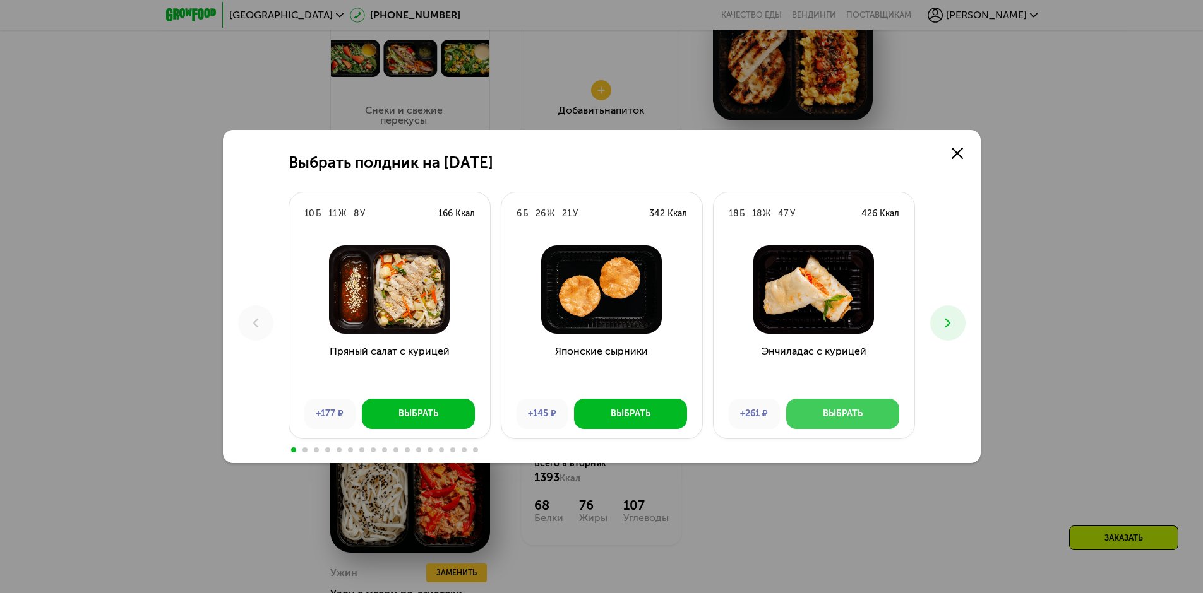
click at [848, 409] on div "Выбрать" at bounding box center [843, 414] width 40 height 13
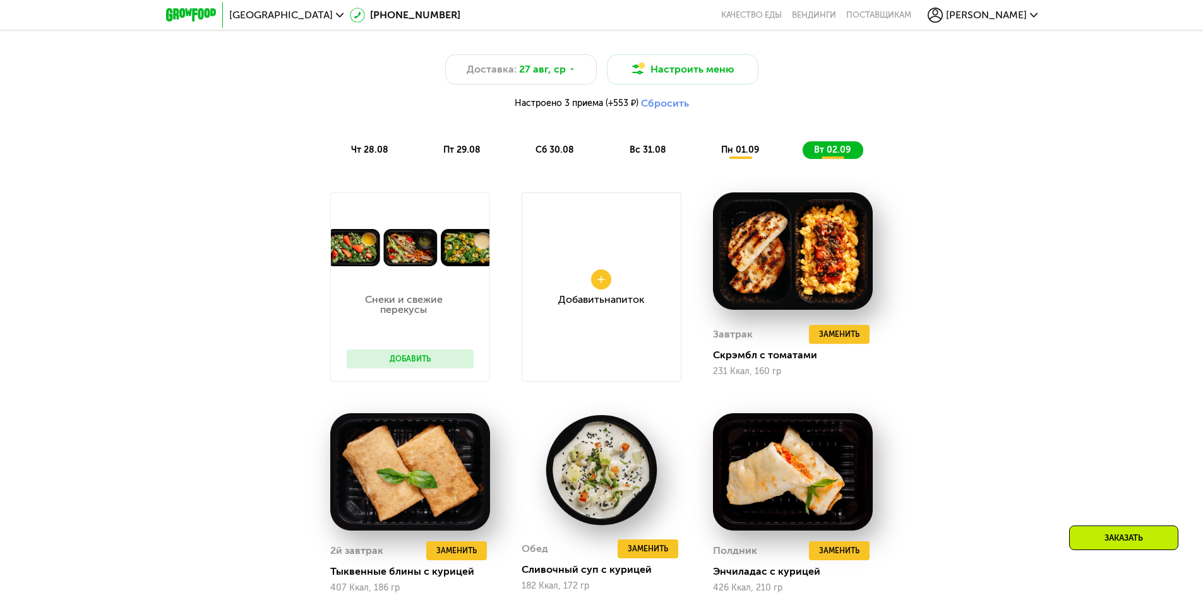
scroll to position [1125, 0]
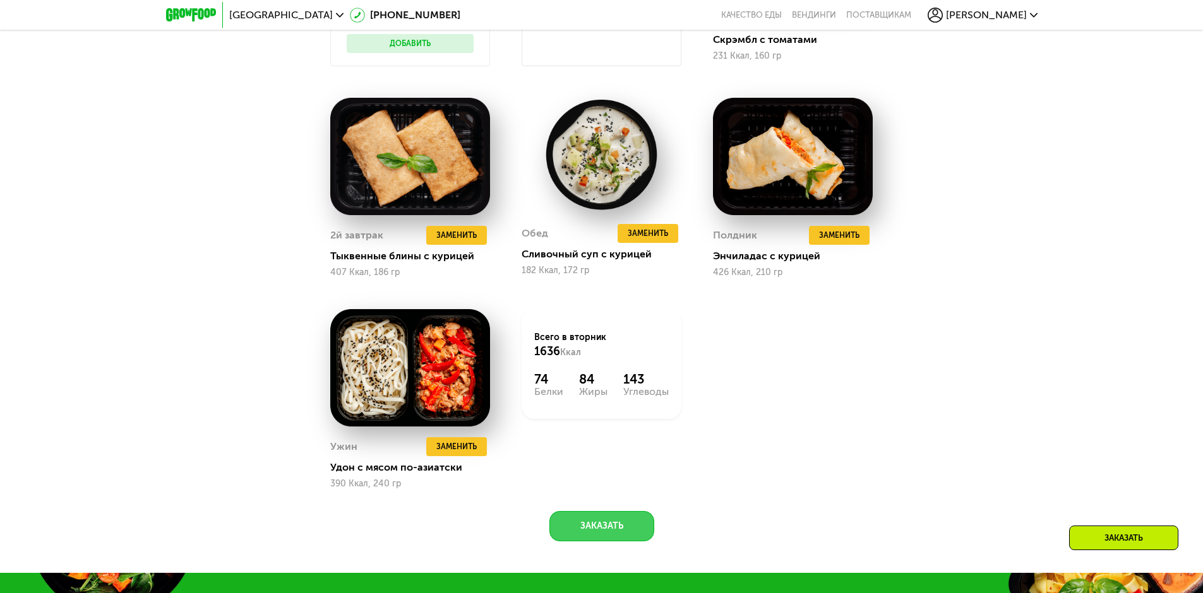
click at [619, 532] on button "Заказать" at bounding box center [601, 526] width 105 height 30
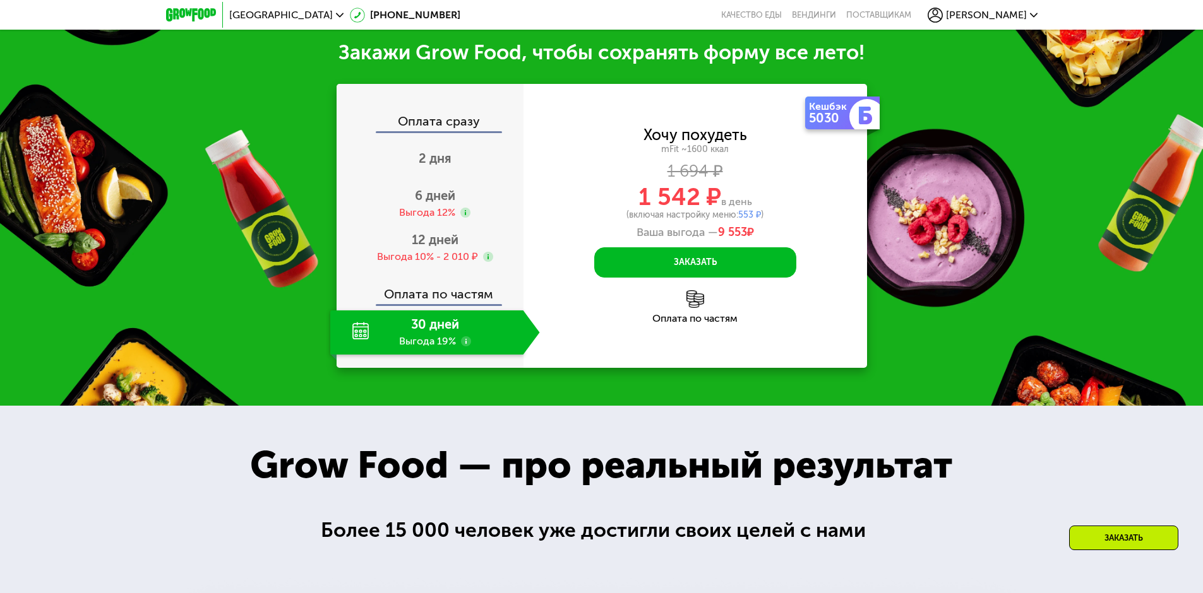
scroll to position [1703, 0]
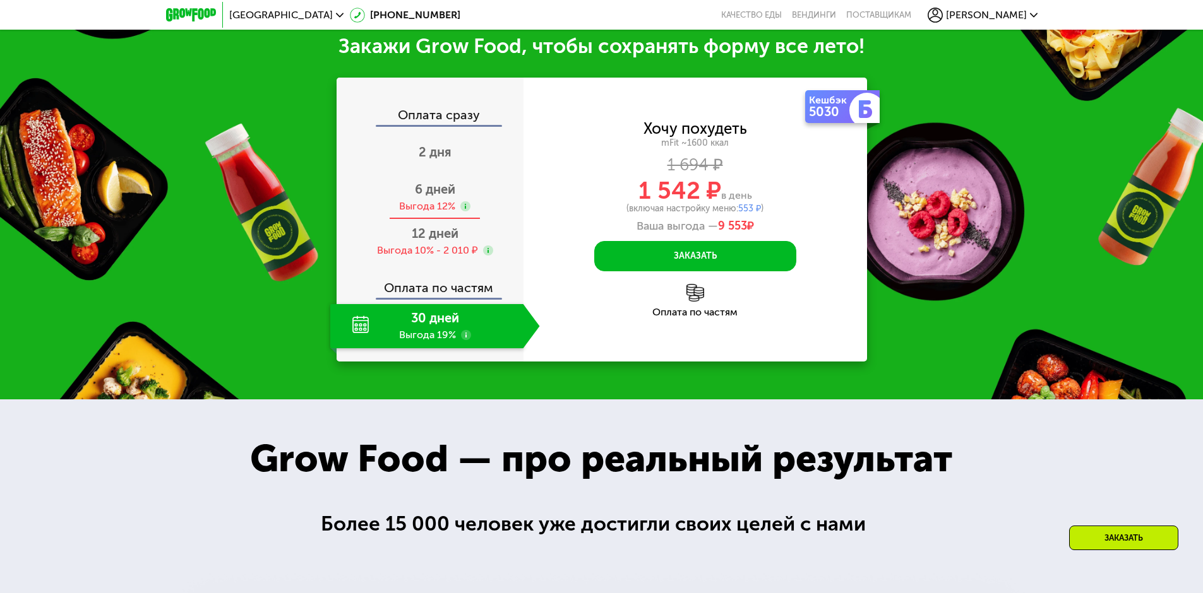
click at [424, 213] on div "Выгода 12%" at bounding box center [427, 206] width 56 height 14
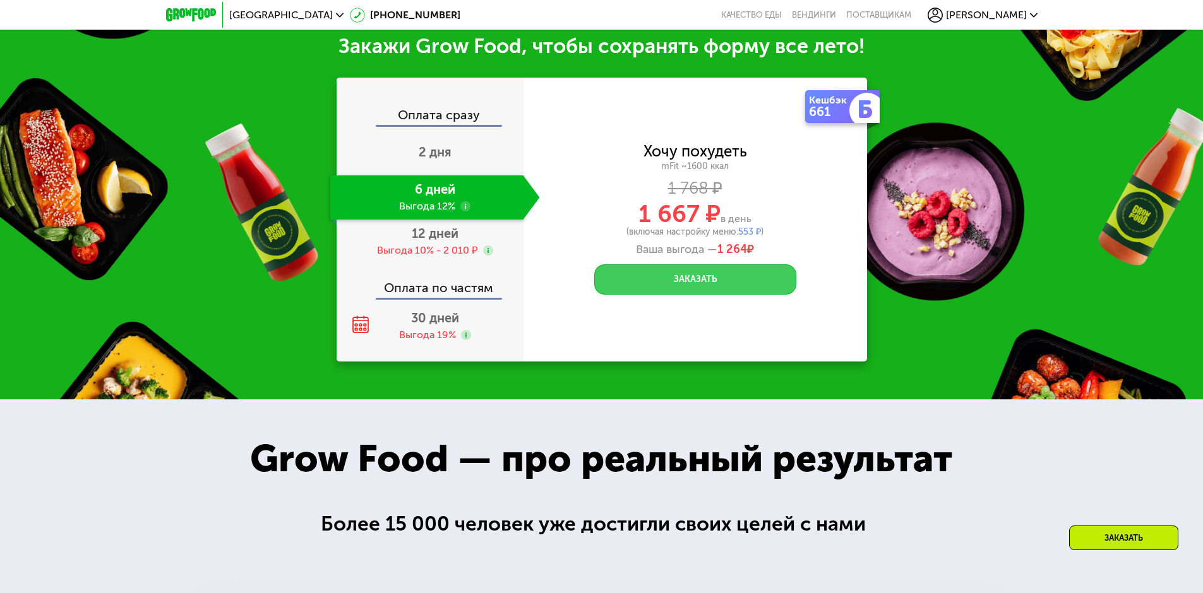
click at [688, 284] on button "Заказать" at bounding box center [695, 279] width 202 height 30
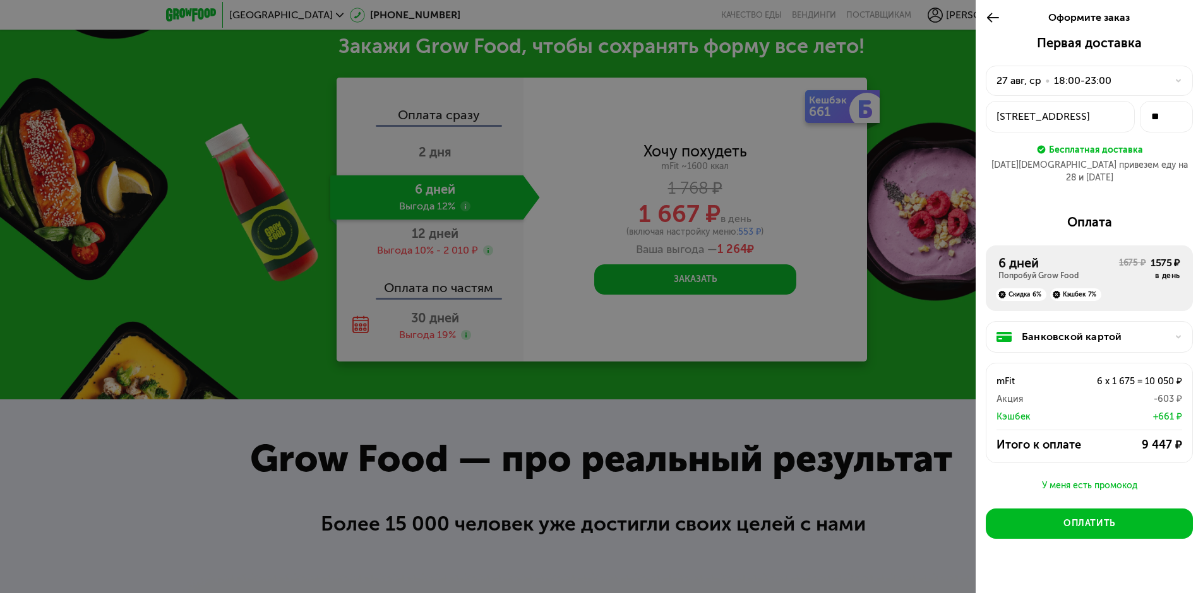
click at [992, 20] on icon at bounding box center [992, 17] width 15 height 15
